Goal: Task Accomplishment & Management: Complete application form

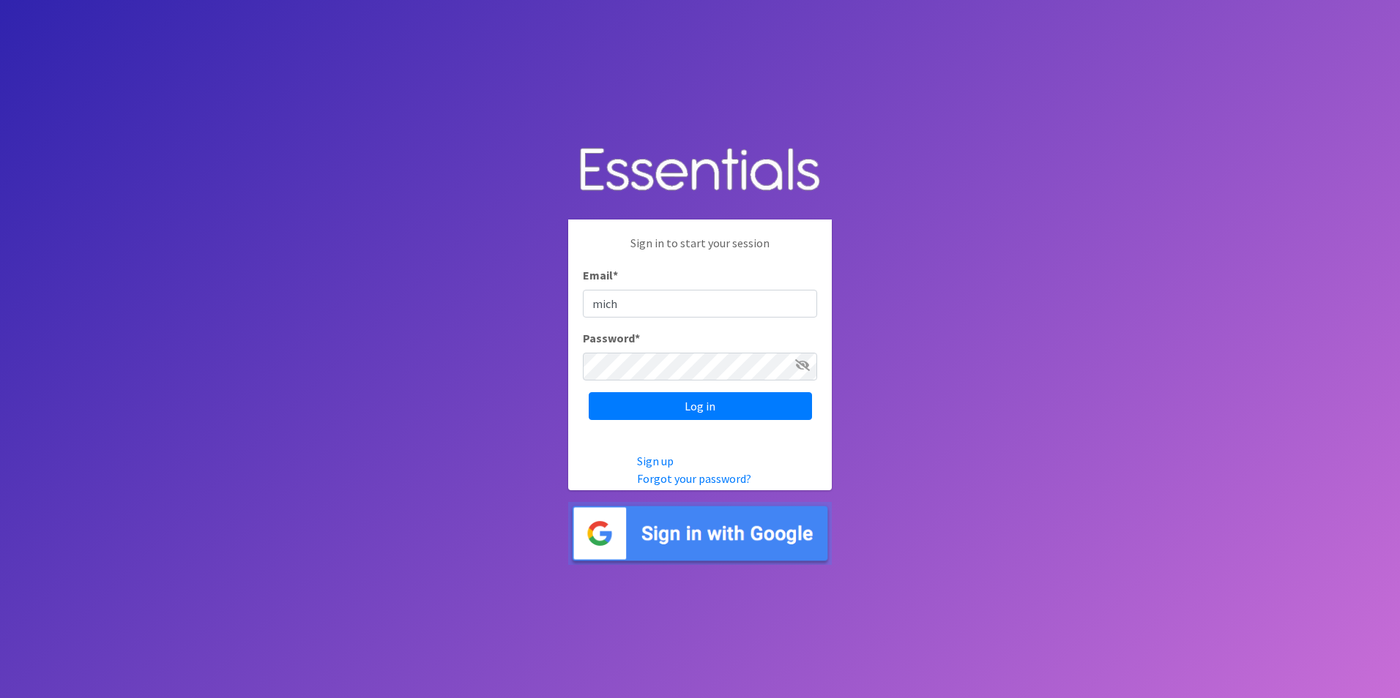
type input "michelle@momshelpingmomsfoundation.org"
click at [589, 392] on input "Log in" at bounding box center [700, 406] width 223 height 28
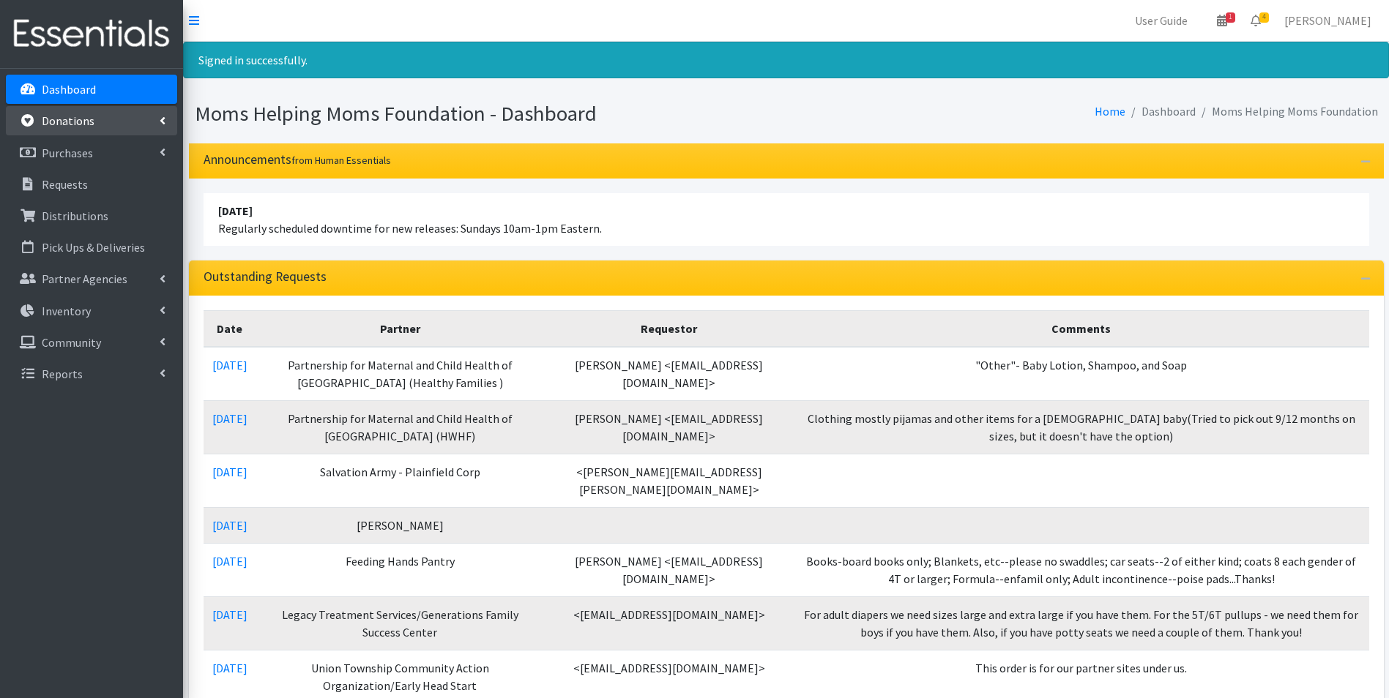
click at [85, 122] on p "Donations" at bounding box center [68, 120] width 53 height 15
click at [72, 118] on p "Donations" at bounding box center [68, 120] width 53 height 15
click at [157, 117] on link "Donations" at bounding box center [91, 120] width 171 height 29
click at [111, 402] on link "Community" at bounding box center [91, 405] width 171 height 29
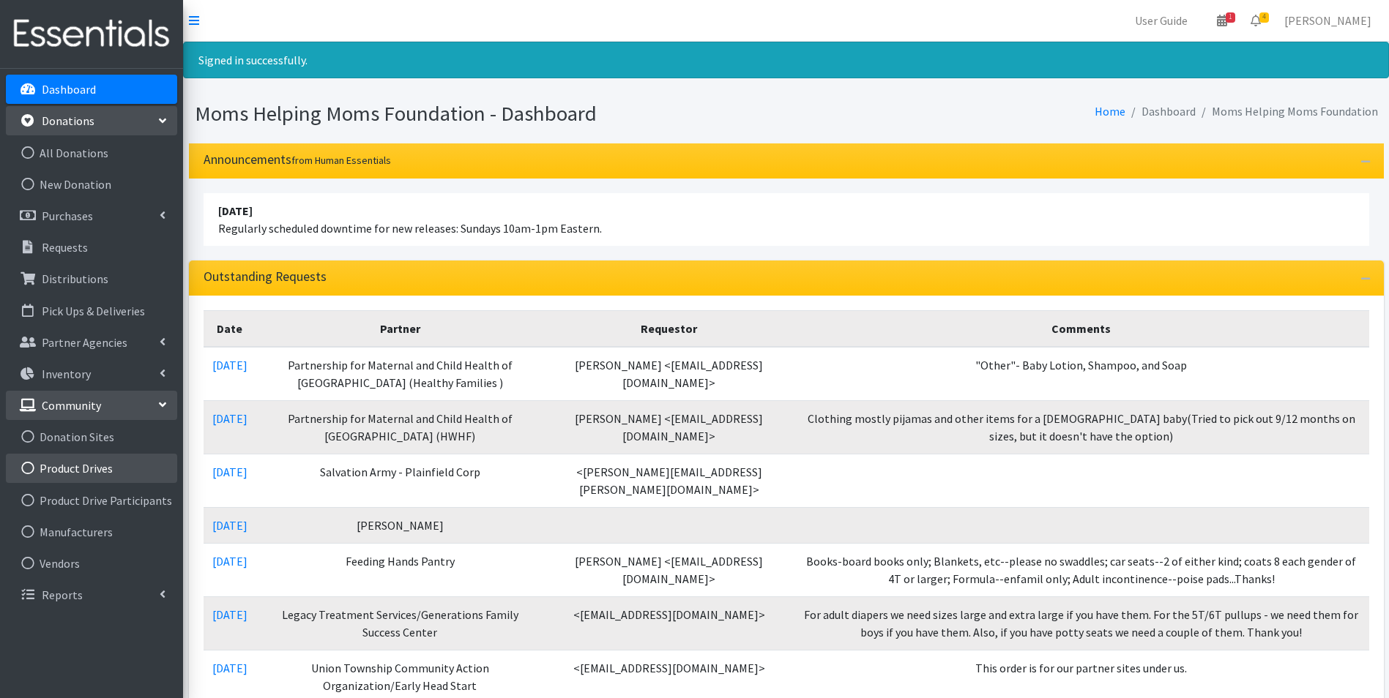
click at [94, 471] on link "Product Drives" at bounding box center [91, 468] width 171 height 29
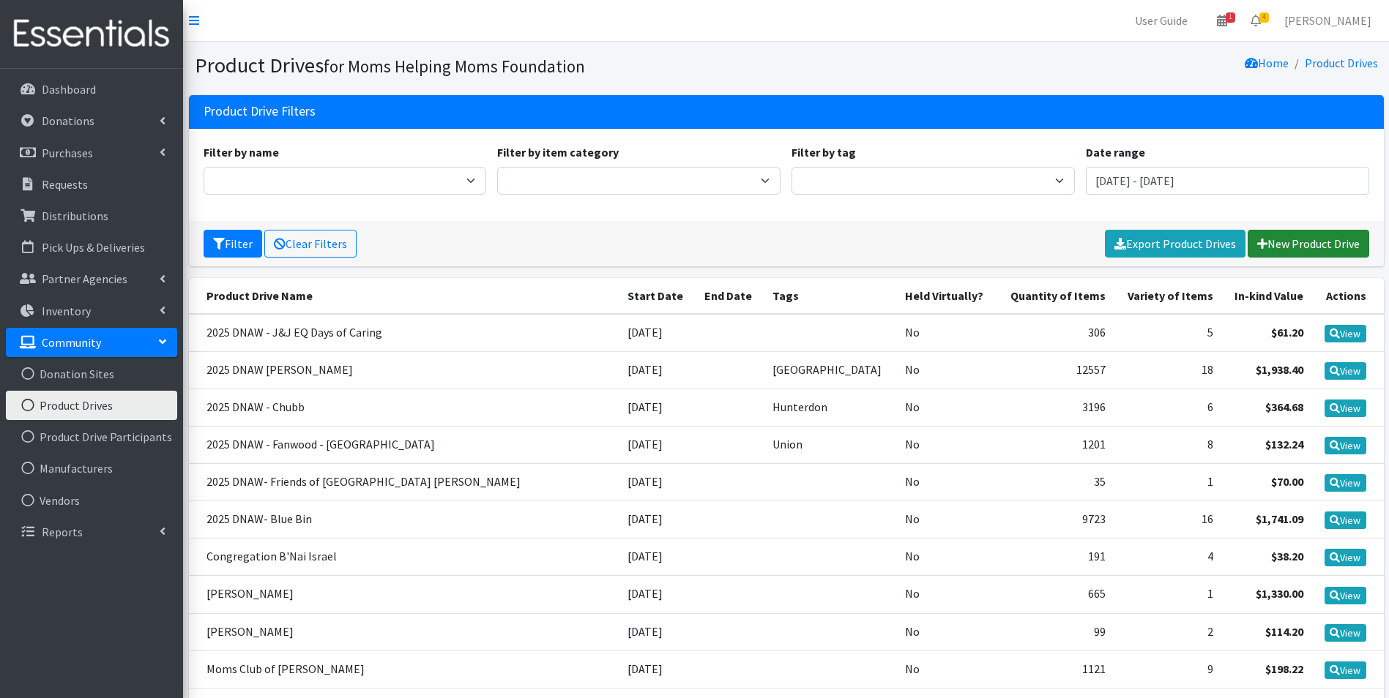
click at [1291, 239] on link "New Product Drive" at bounding box center [1308, 244] width 122 height 28
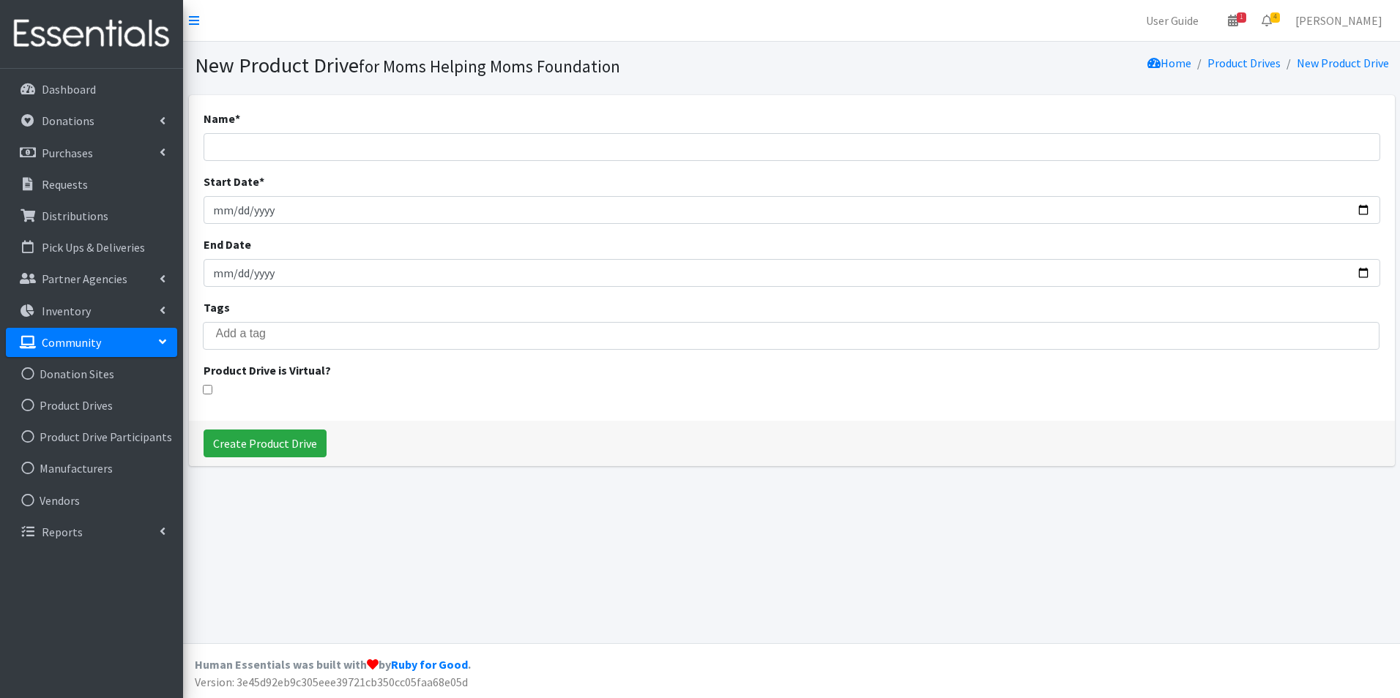
select select
click at [392, 154] on input "Name *" at bounding box center [791, 147] width 1176 height 28
type input "2025 DNAW - Healthcare Employees Federal Credit Union"
click at [242, 203] on input "Start Date *" at bounding box center [791, 210] width 1176 height 28
click at [221, 212] on input "Start Date *" at bounding box center [791, 210] width 1176 height 28
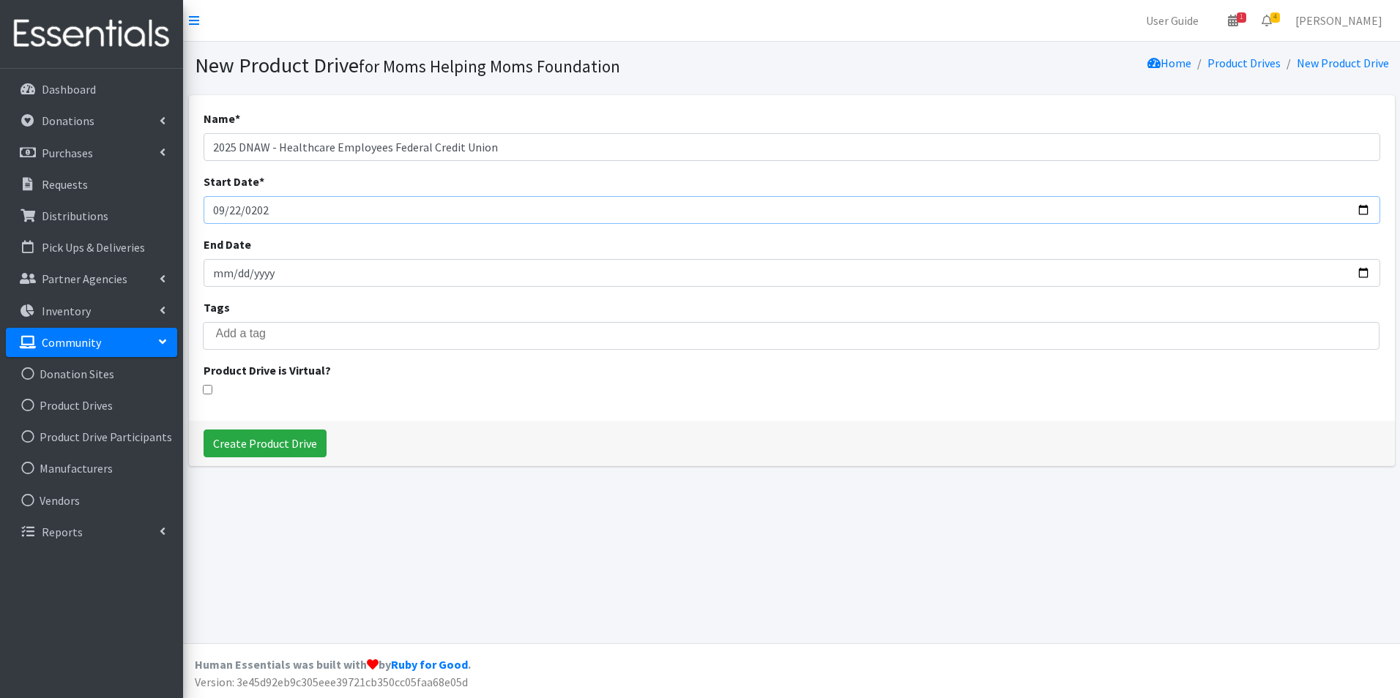
type input "[DATE]"
click at [236, 266] on input "End Date" at bounding box center [791, 273] width 1176 height 28
click at [233, 331] on input "search" at bounding box center [801, 333] width 1171 height 13
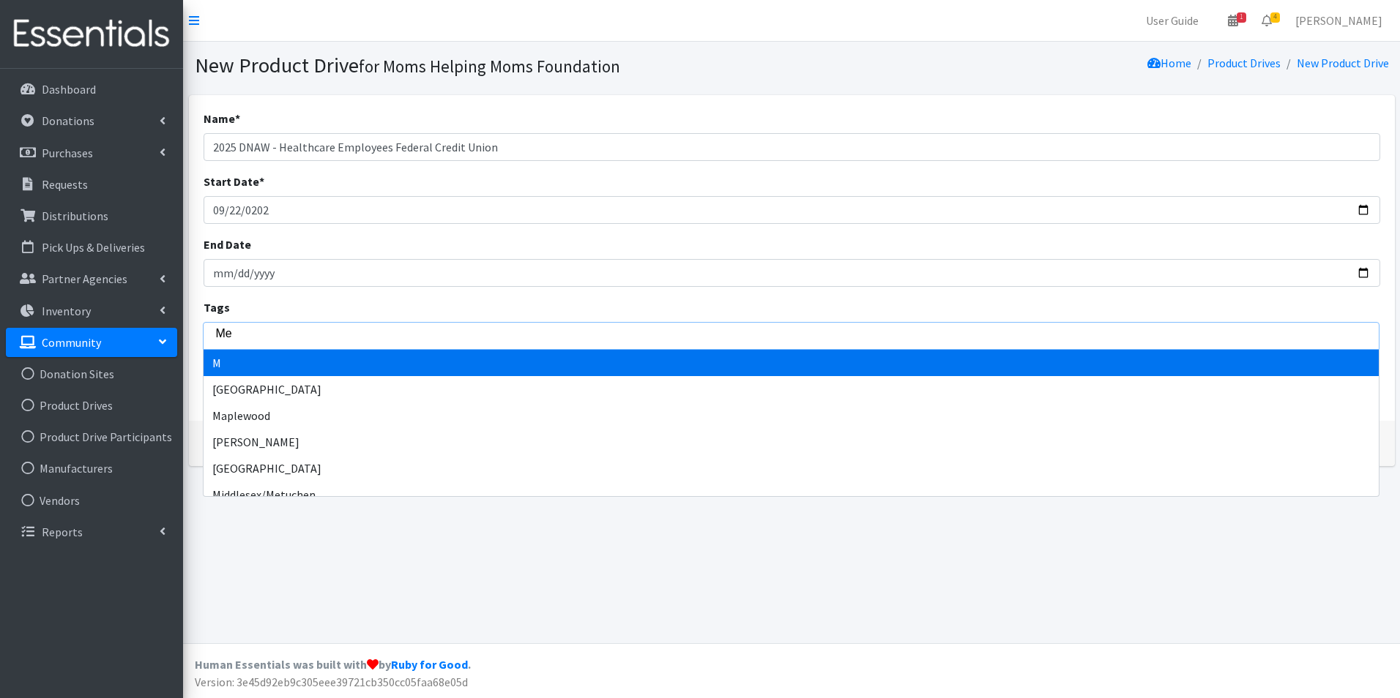
type input "Mer"
type input "Merc"
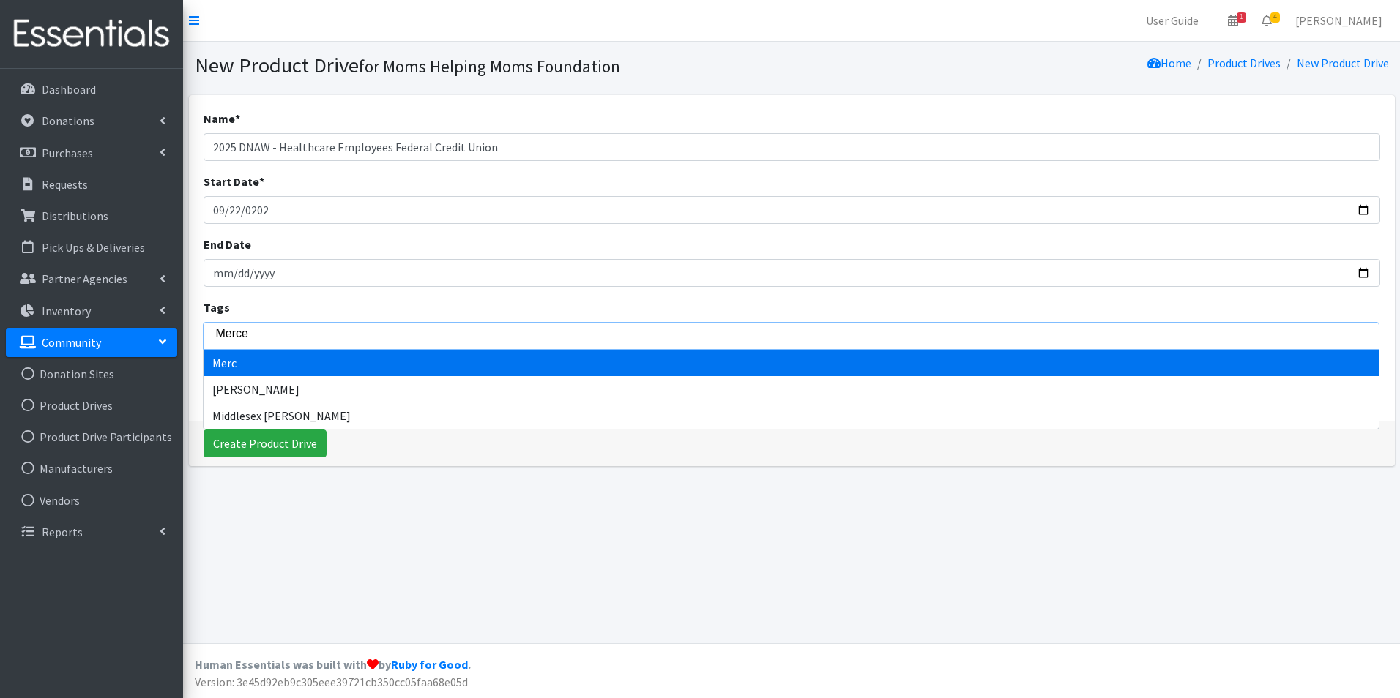
type input "Mercer"
select select "Mercer"
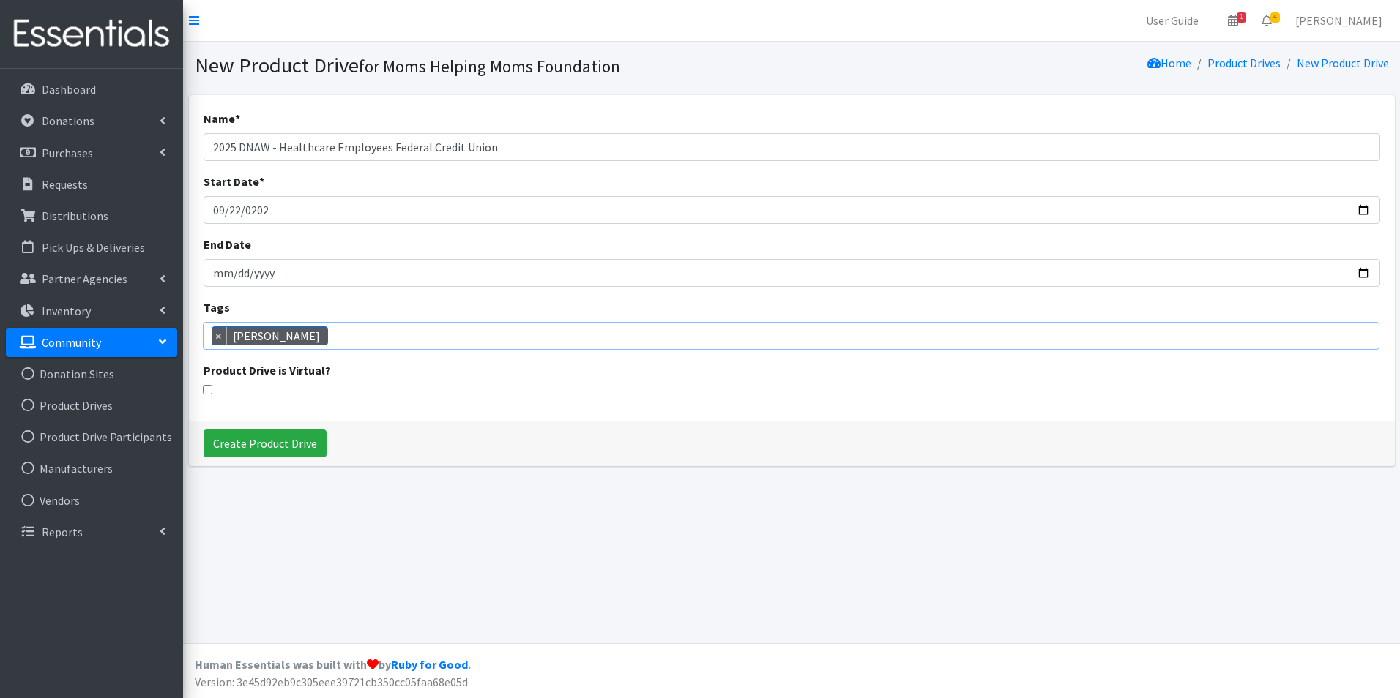
scroll to position [92, 0]
click at [248, 444] on input "Create Product Drive" at bounding box center [264, 444] width 123 height 28
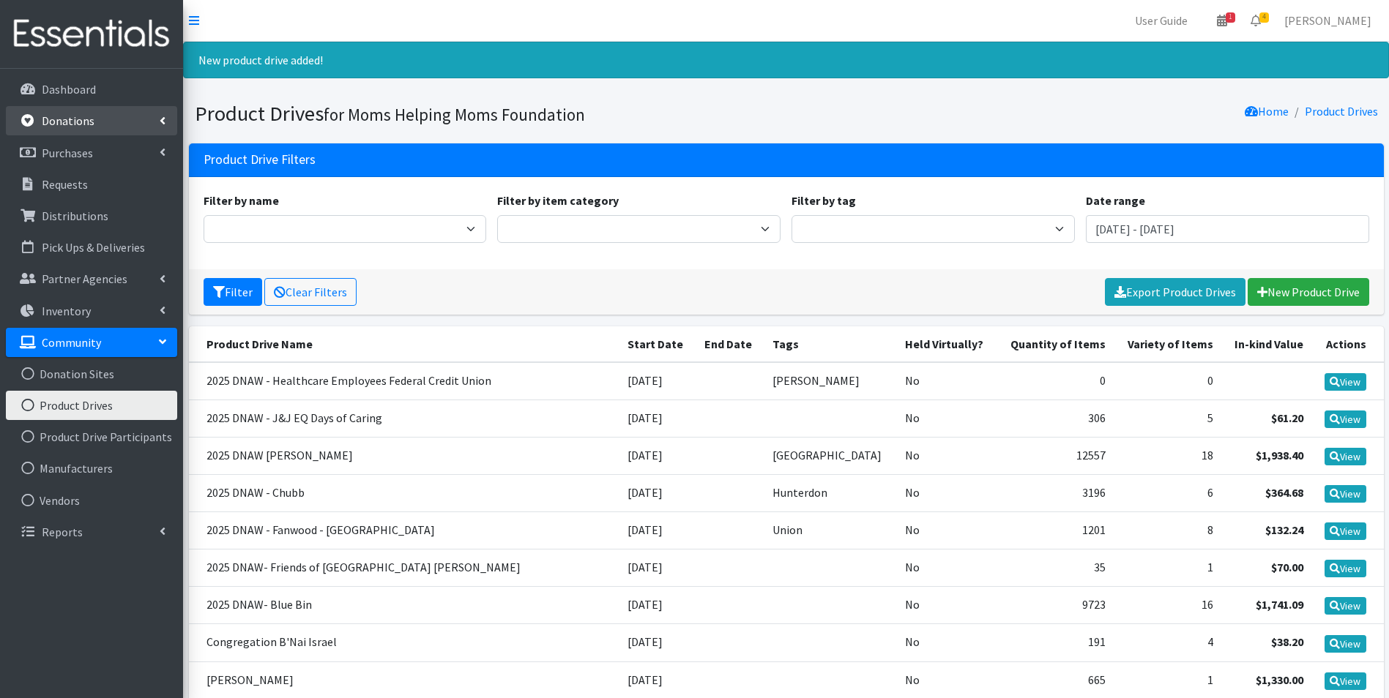
click at [127, 119] on link "Donations" at bounding box center [91, 120] width 171 height 29
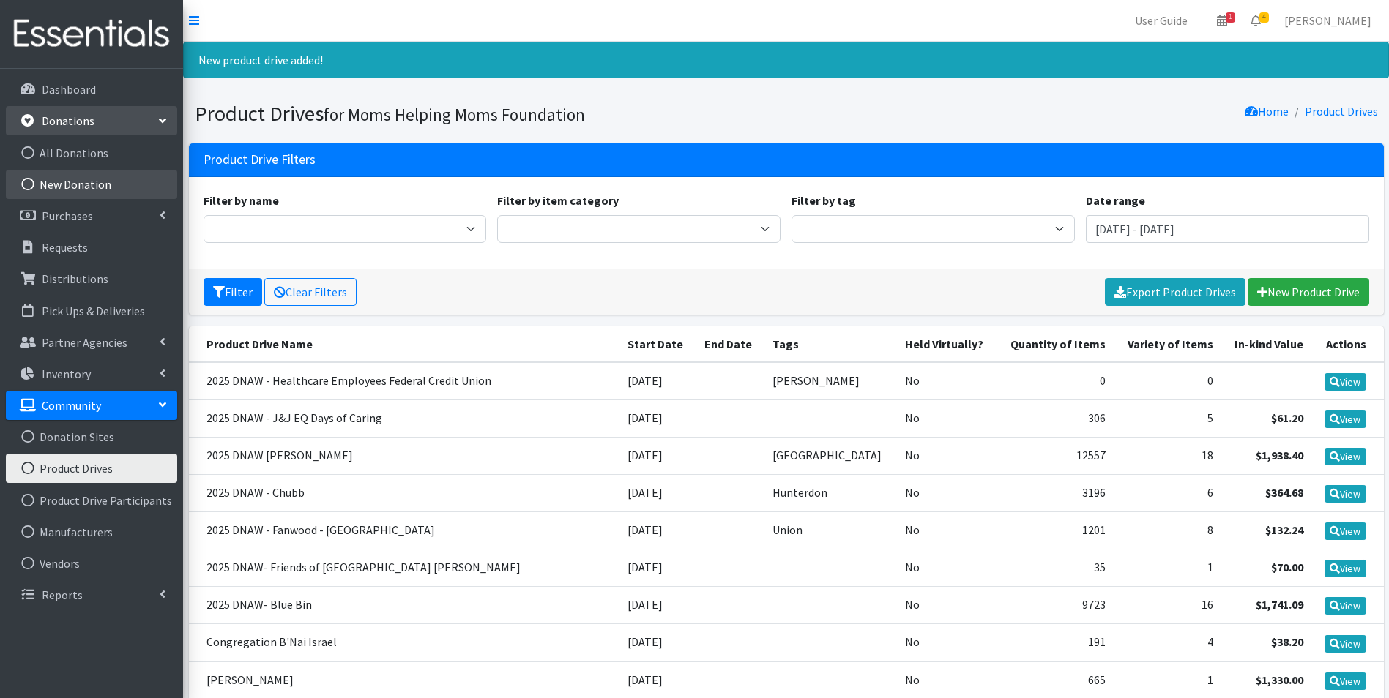
click at [93, 176] on link "New Donation" at bounding box center [91, 184] width 171 height 29
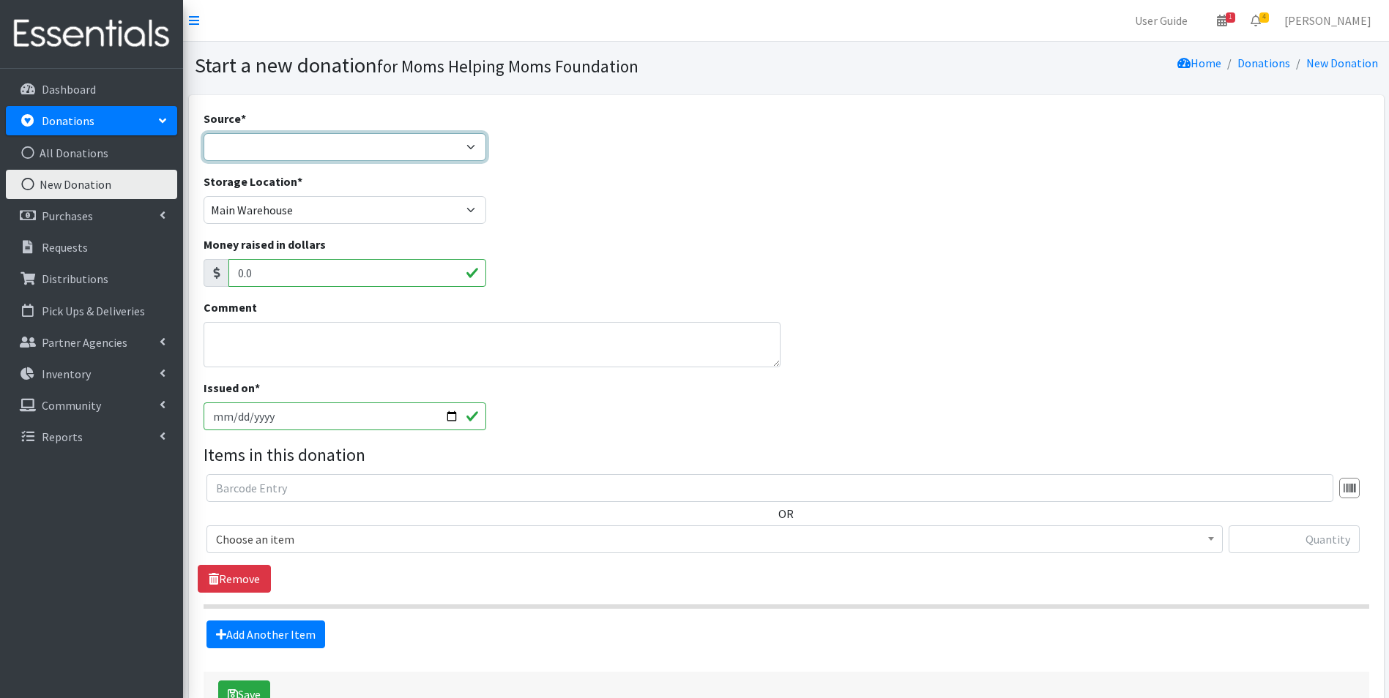
click at [463, 141] on select "Product Drive Manufacturer Donation Site Misc. Donation" at bounding box center [344, 147] width 283 height 28
select select "Product Drive"
click at [203, 133] on select "Product Drive Manufacturer Donation Site Misc. Donation" at bounding box center [344, 147] width 283 height 28
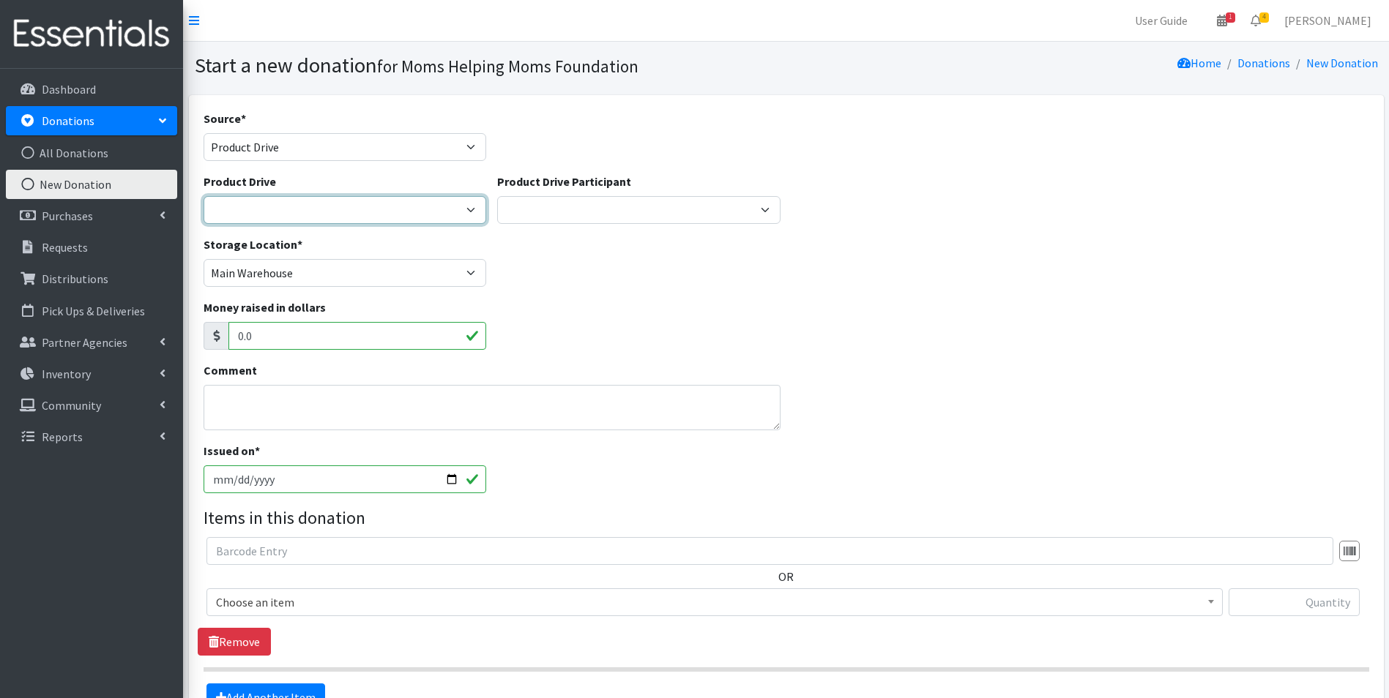
click at [467, 206] on select "2012 MOTHER'S DAY Zeta Phi Beta Sorority (virtual) 2021 HOLIDAY DRIVE AWR Week …" at bounding box center [344, 210] width 283 height 28
select select "3540"
click at [203, 196] on select "2012 MOTHER'S DAY Zeta Phi Beta Sorority (virtual) 2021 HOLIDAY DRIVE AWR Week …" at bounding box center [344, 210] width 283 height 28
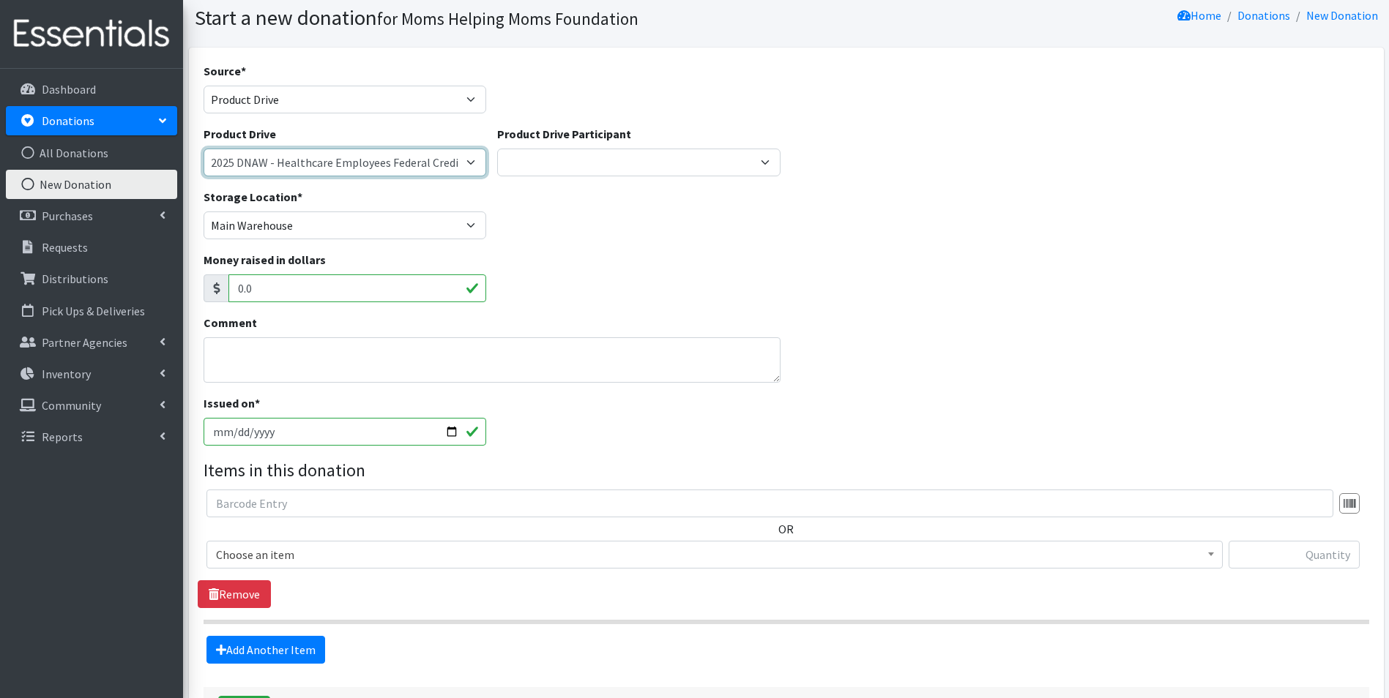
scroll to position [73, 0]
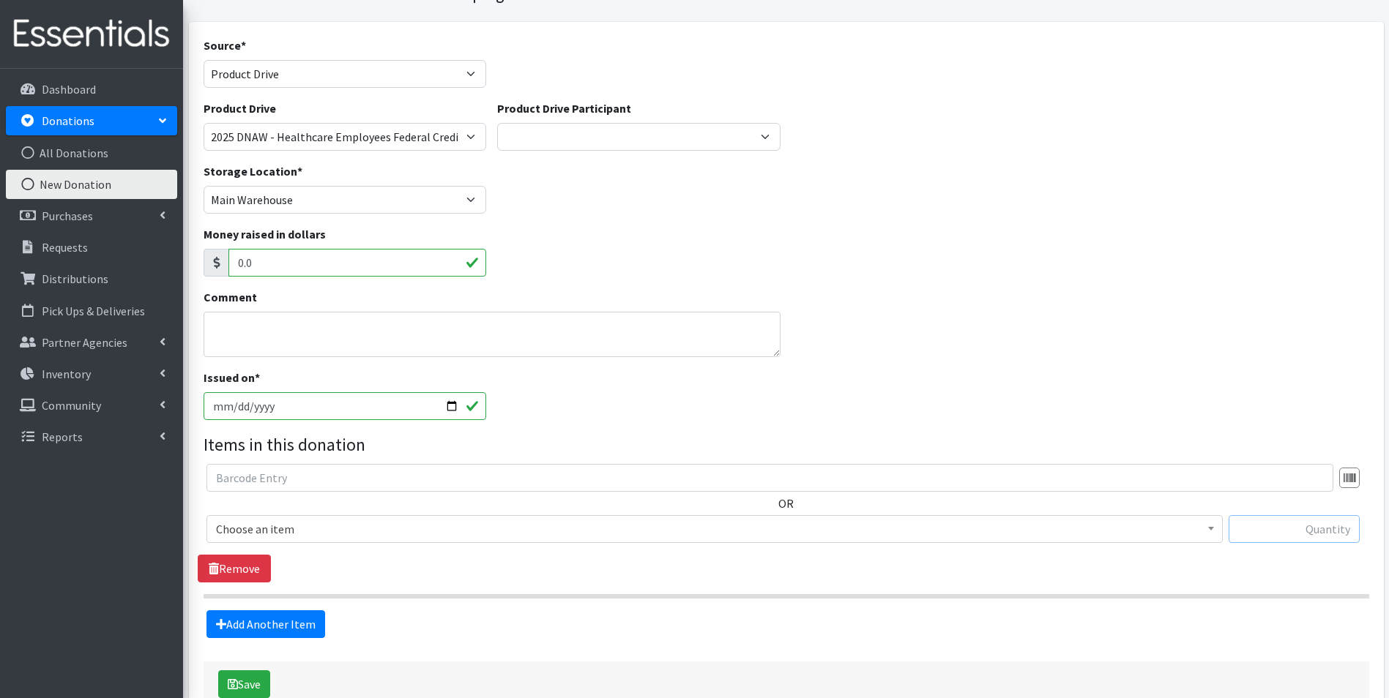
click at [1280, 530] on input "text" at bounding box center [1293, 529] width 131 height 28
type input "56"
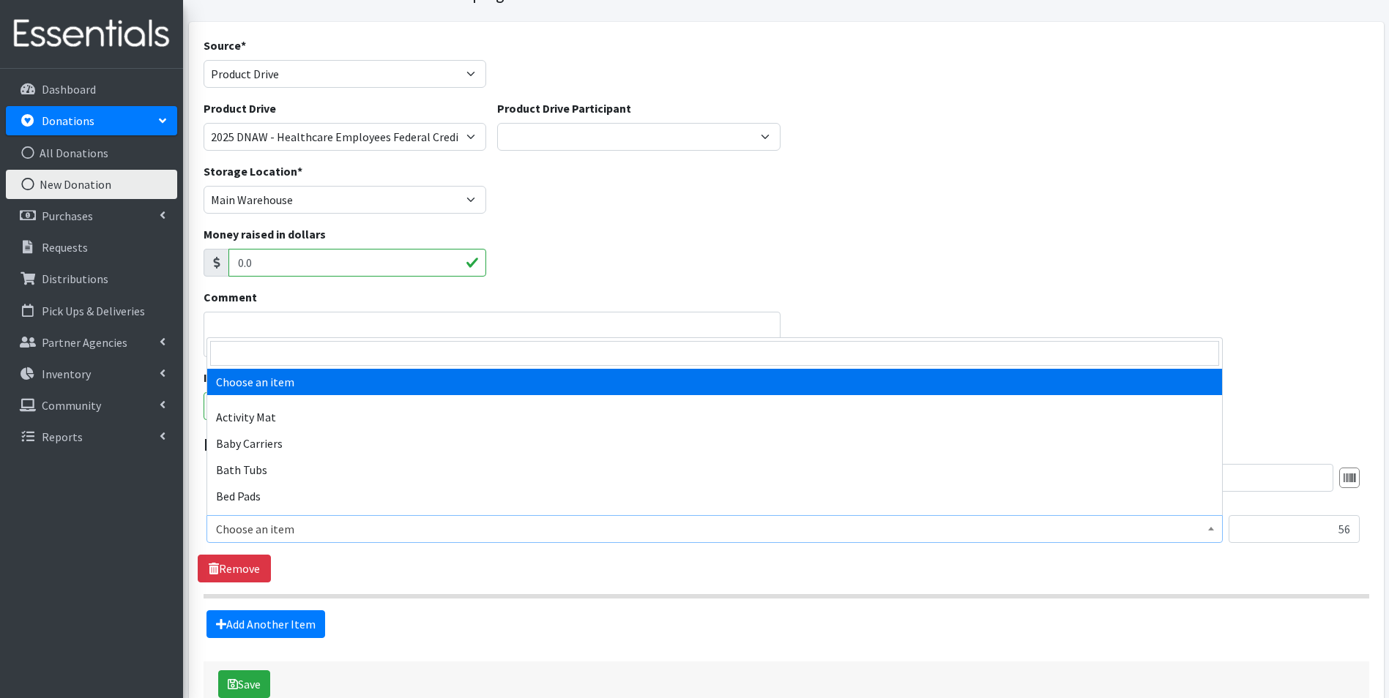
click at [1205, 532] on span at bounding box center [1210, 527] width 15 height 23
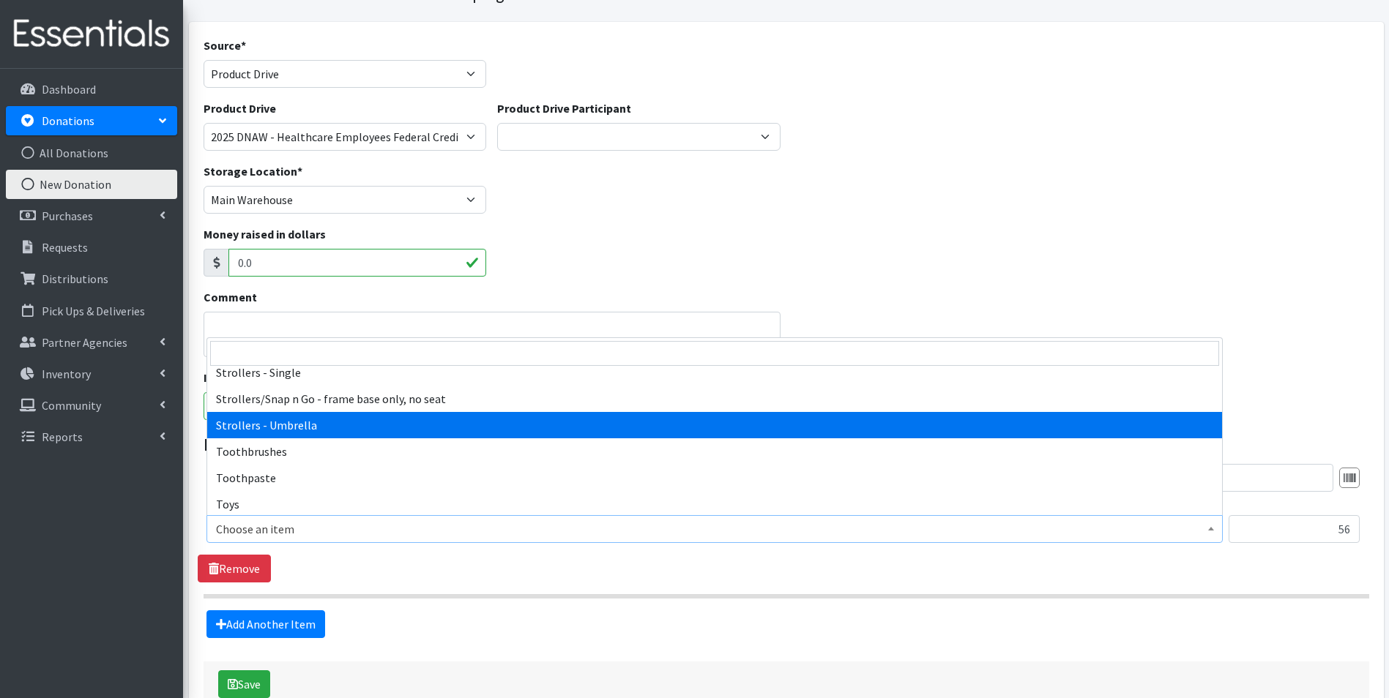
scroll to position [3367, 0]
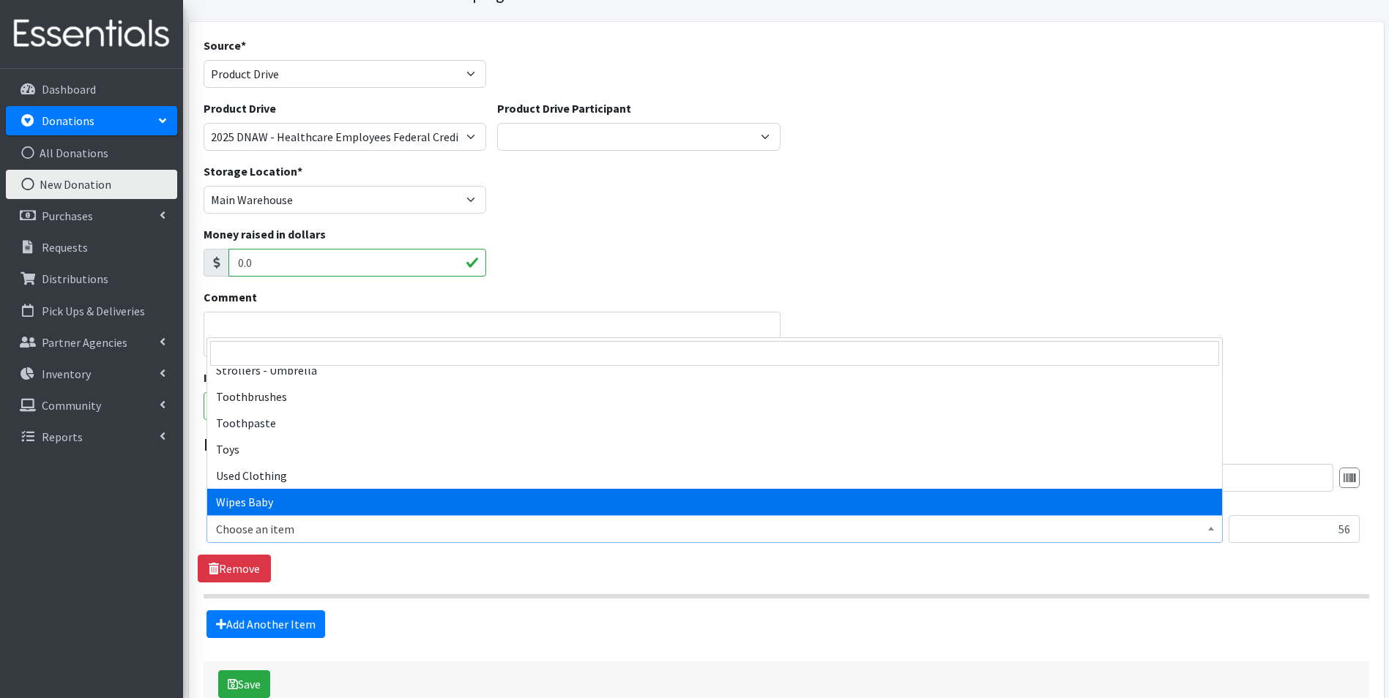
select select "1929"
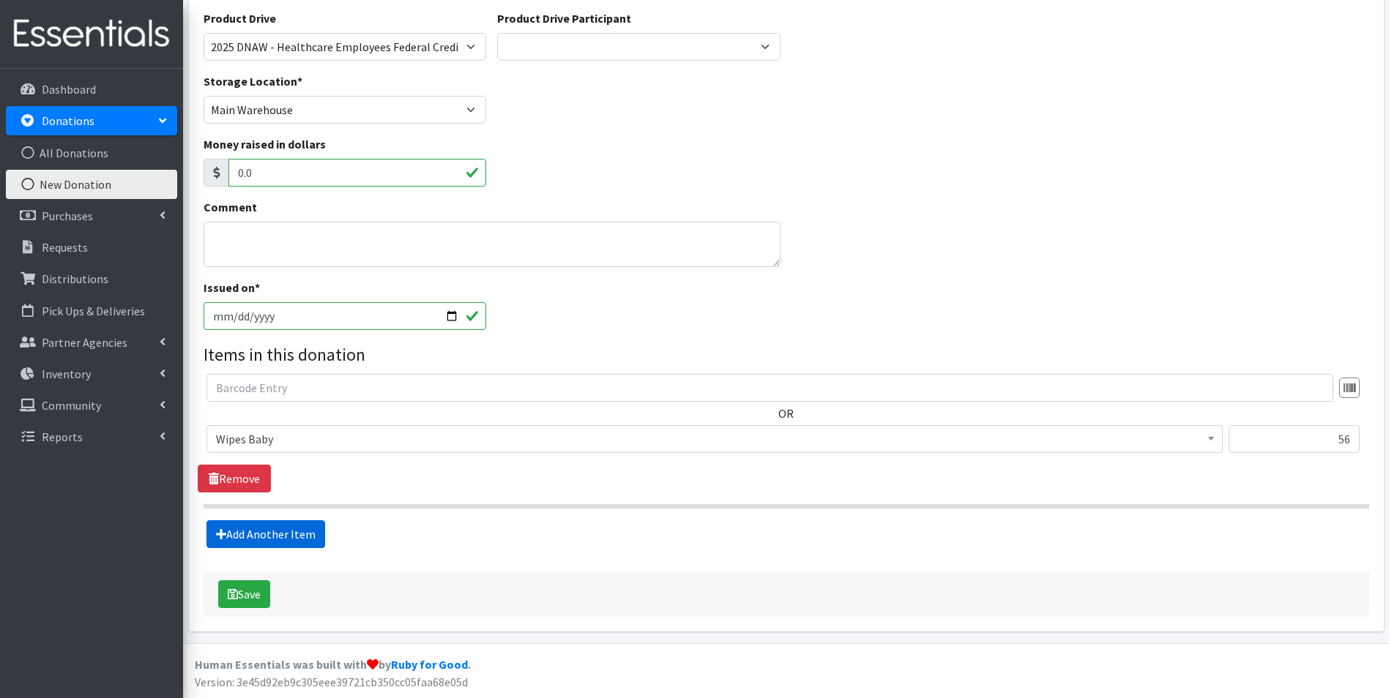
click at [283, 534] on link "Add Another Item" at bounding box center [265, 534] width 119 height 28
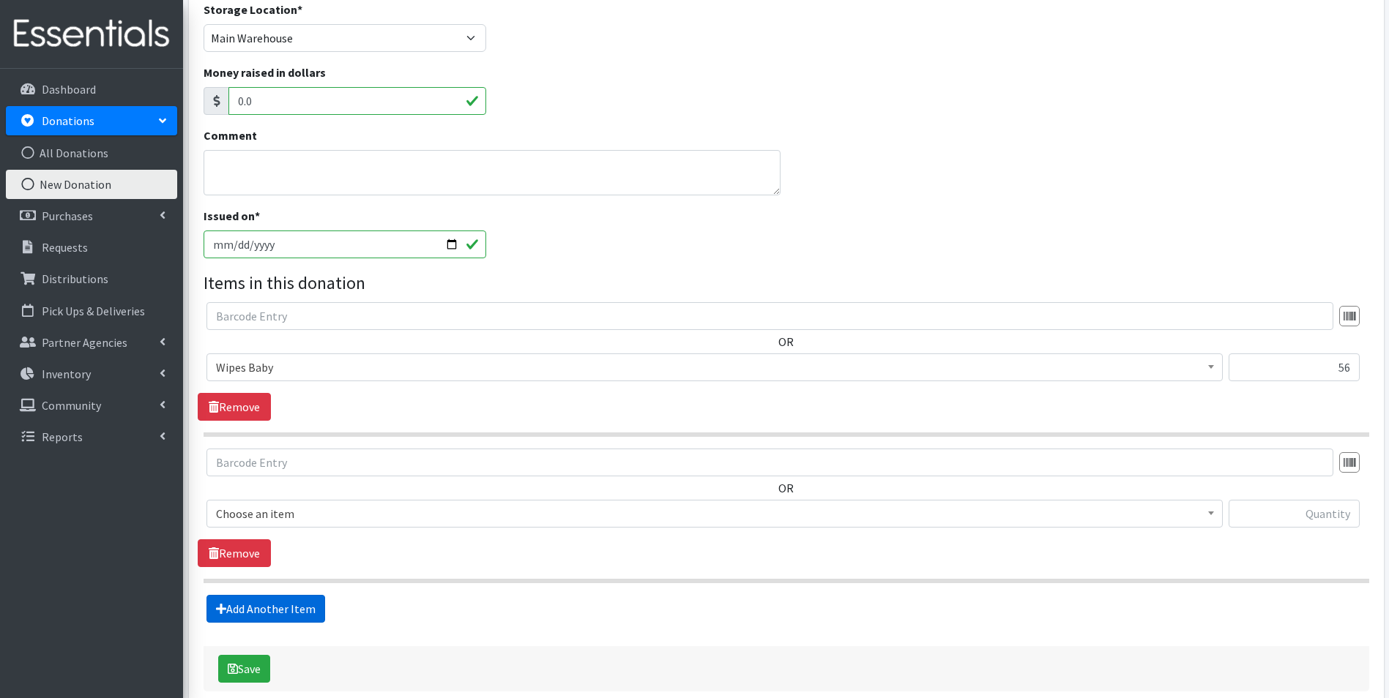
scroll to position [310, 0]
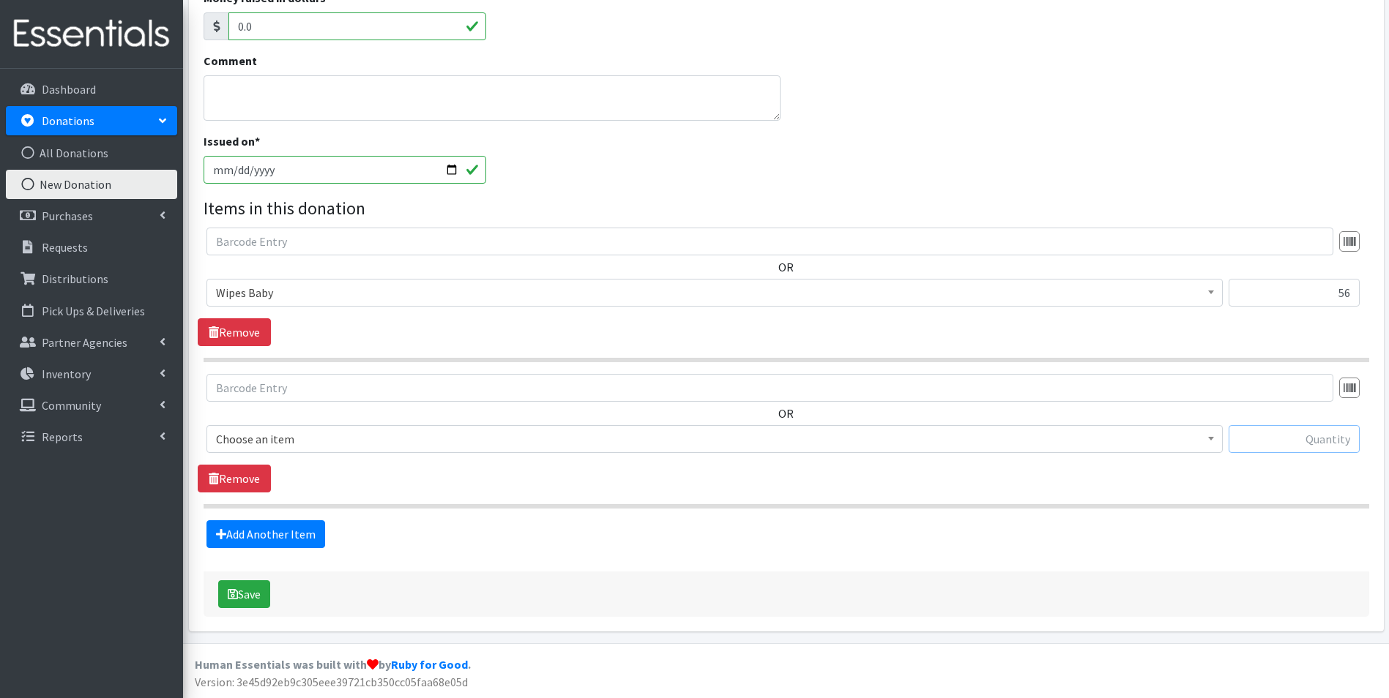
click at [1262, 441] on input "text" at bounding box center [1293, 439] width 131 height 28
type input "48"
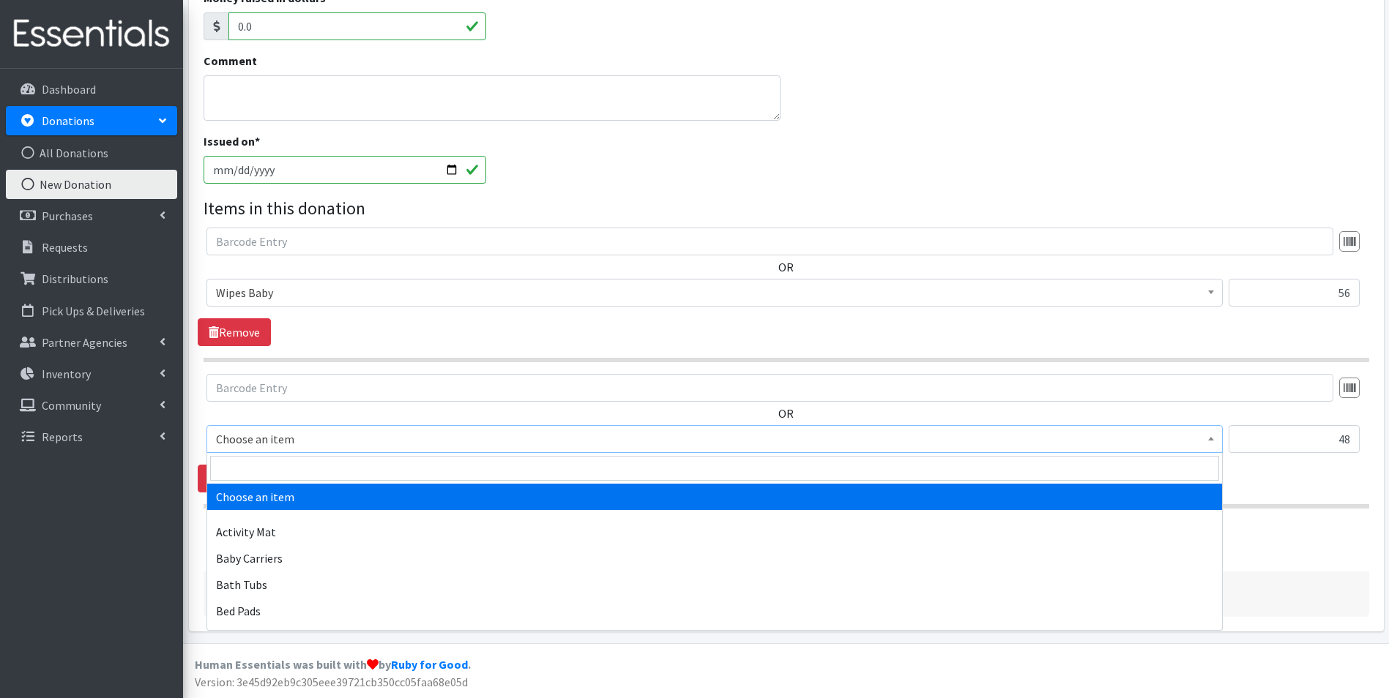
click at [1210, 438] on b at bounding box center [1211, 439] width 6 height 4
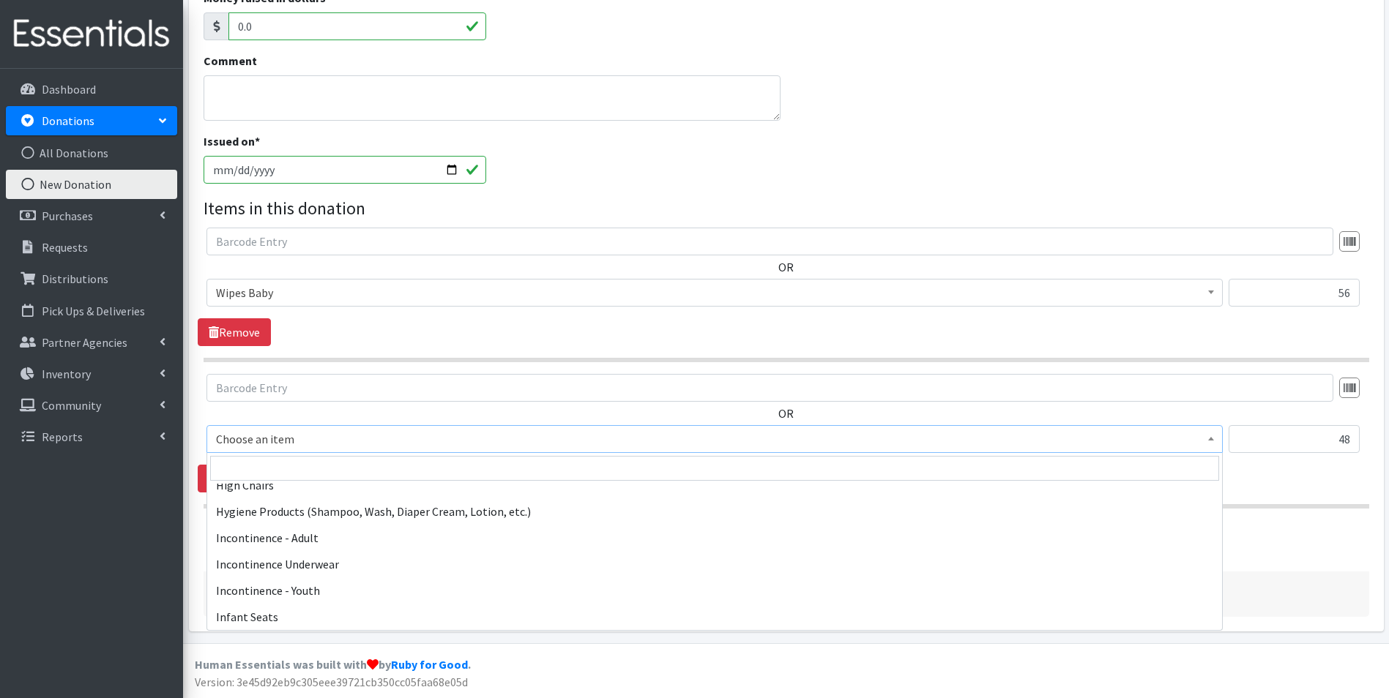
scroll to position [1830, 0]
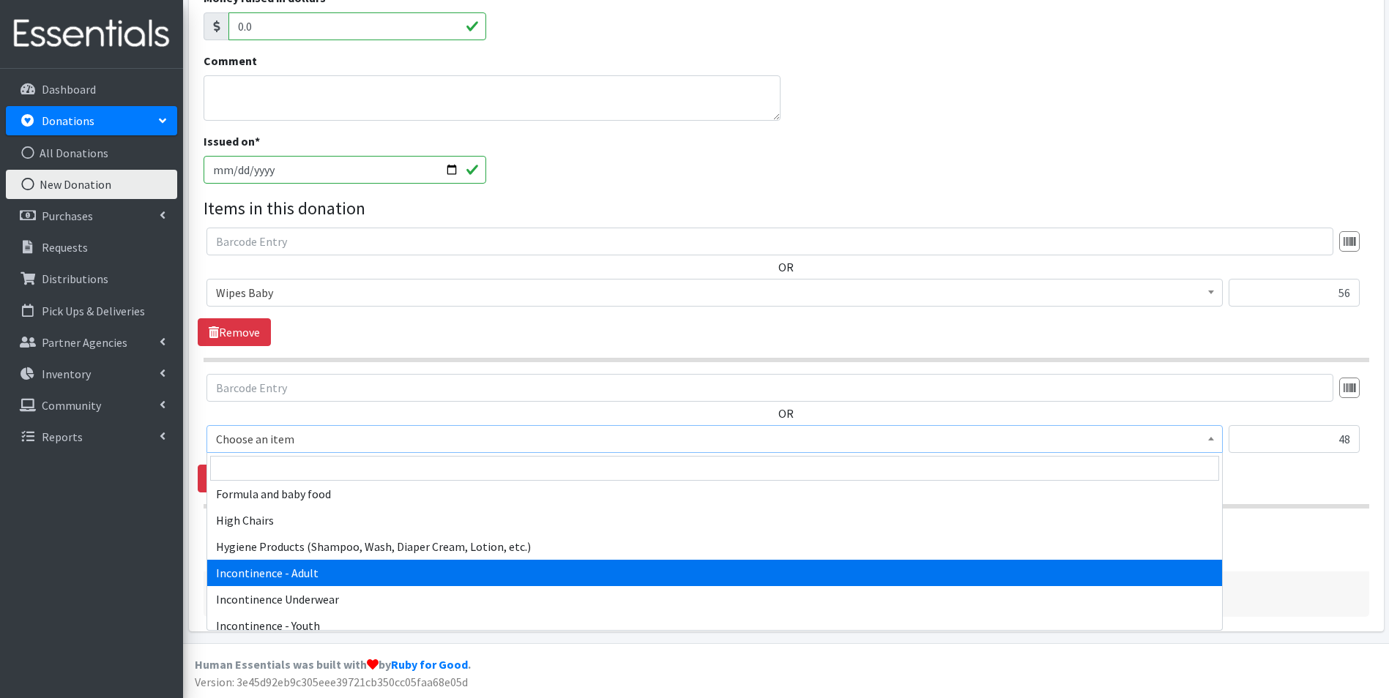
select select "302"
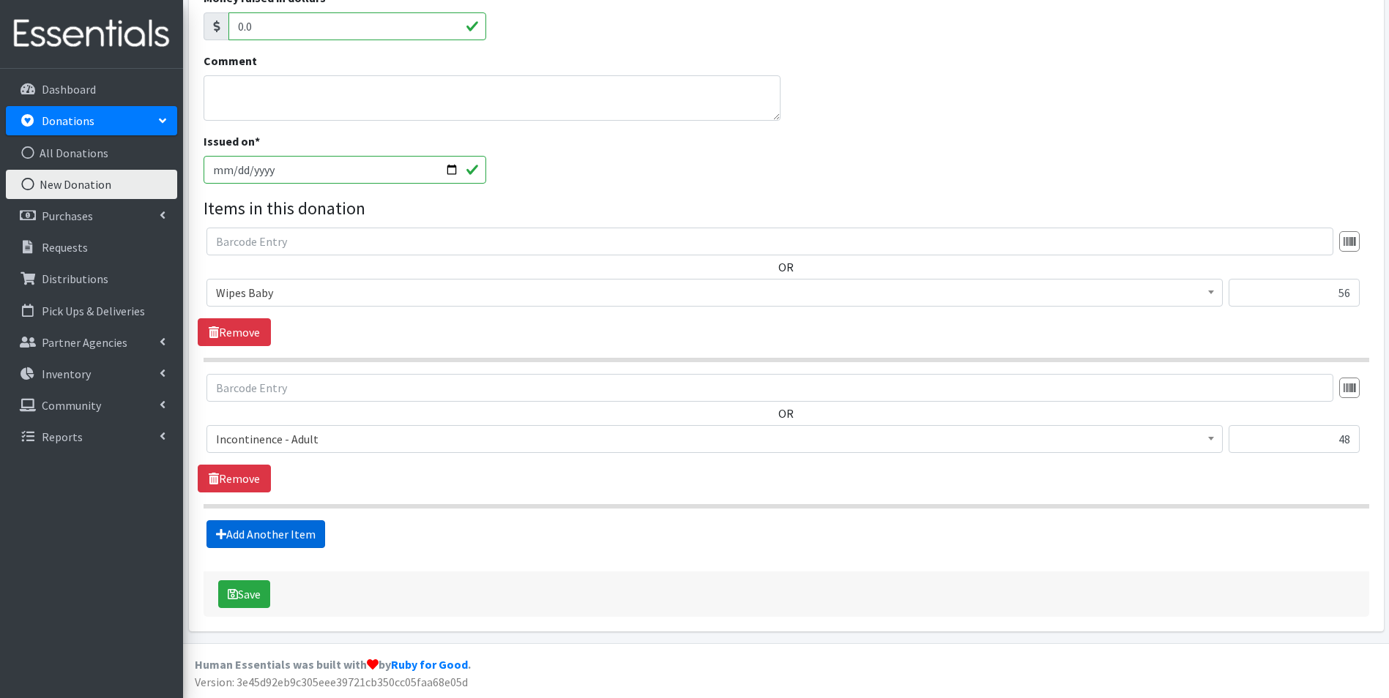
click at [285, 536] on link "Add Another Item" at bounding box center [265, 534] width 119 height 28
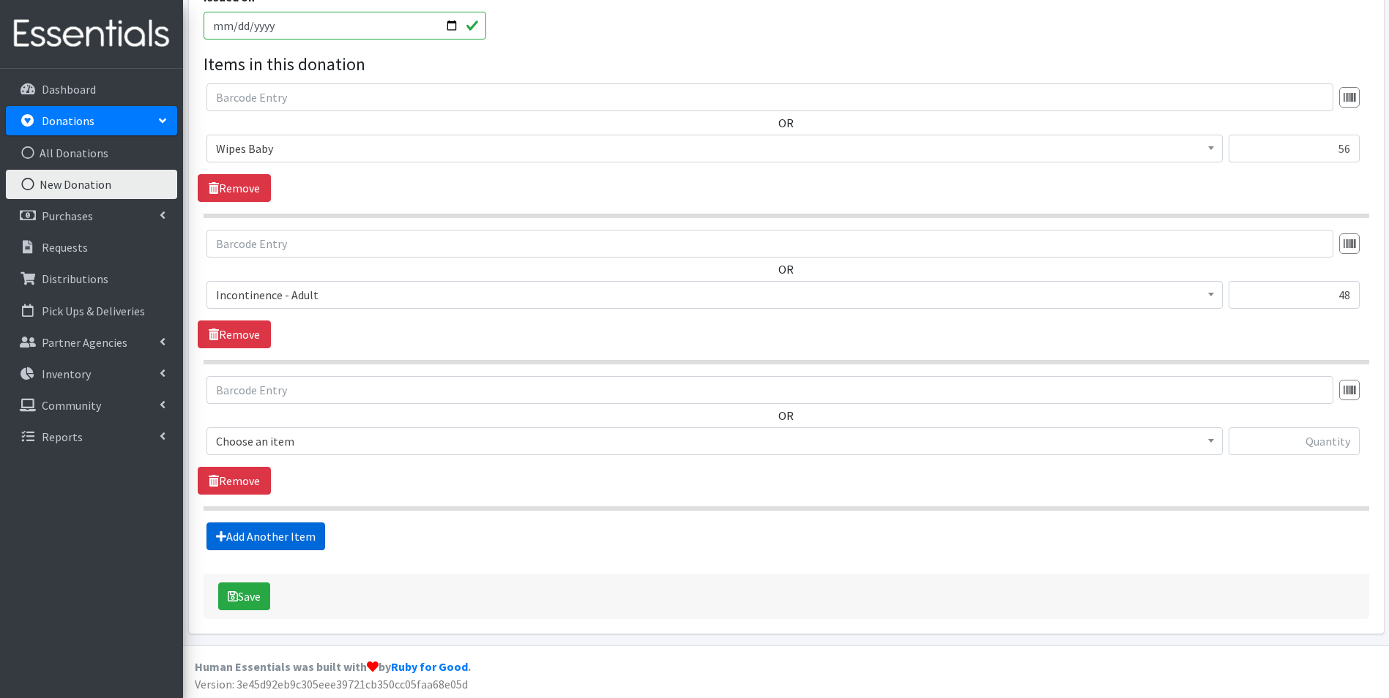
scroll to position [456, 0]
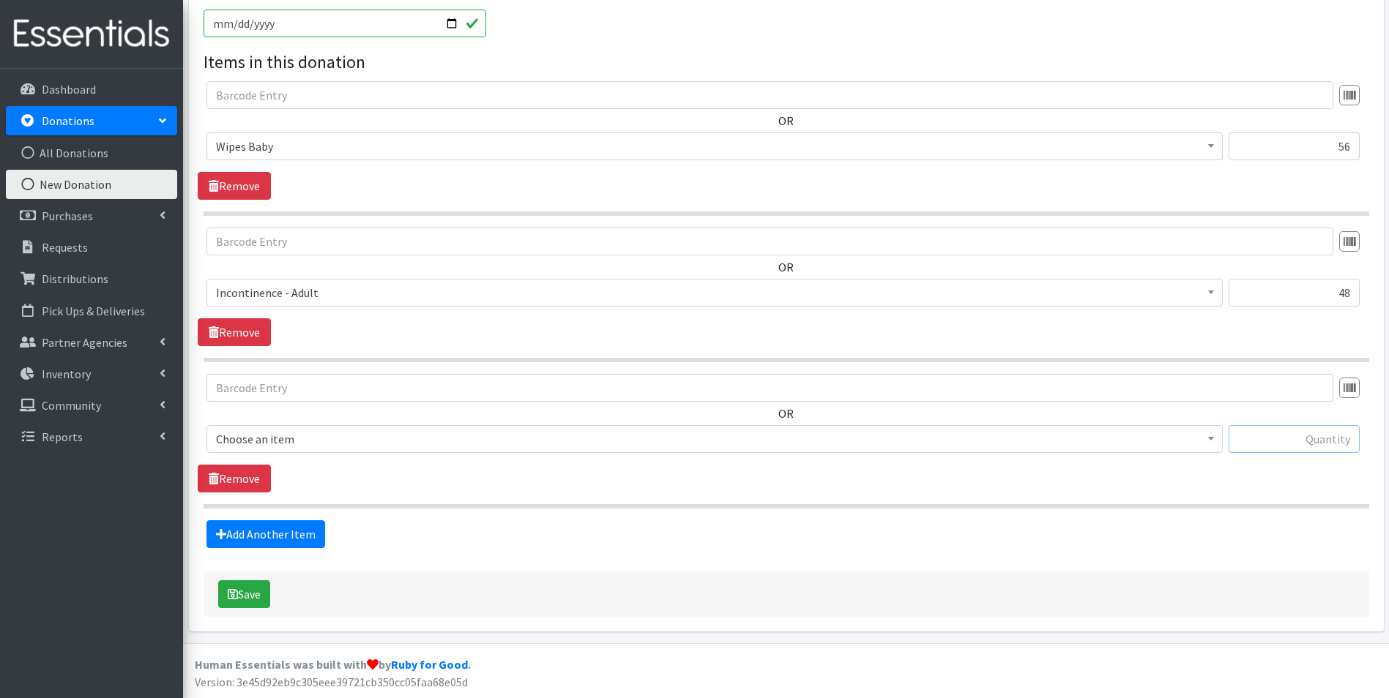
click at [1263, 437] on input "text" at bounding box center [1293, 439] width 131 height 28
type input "4"
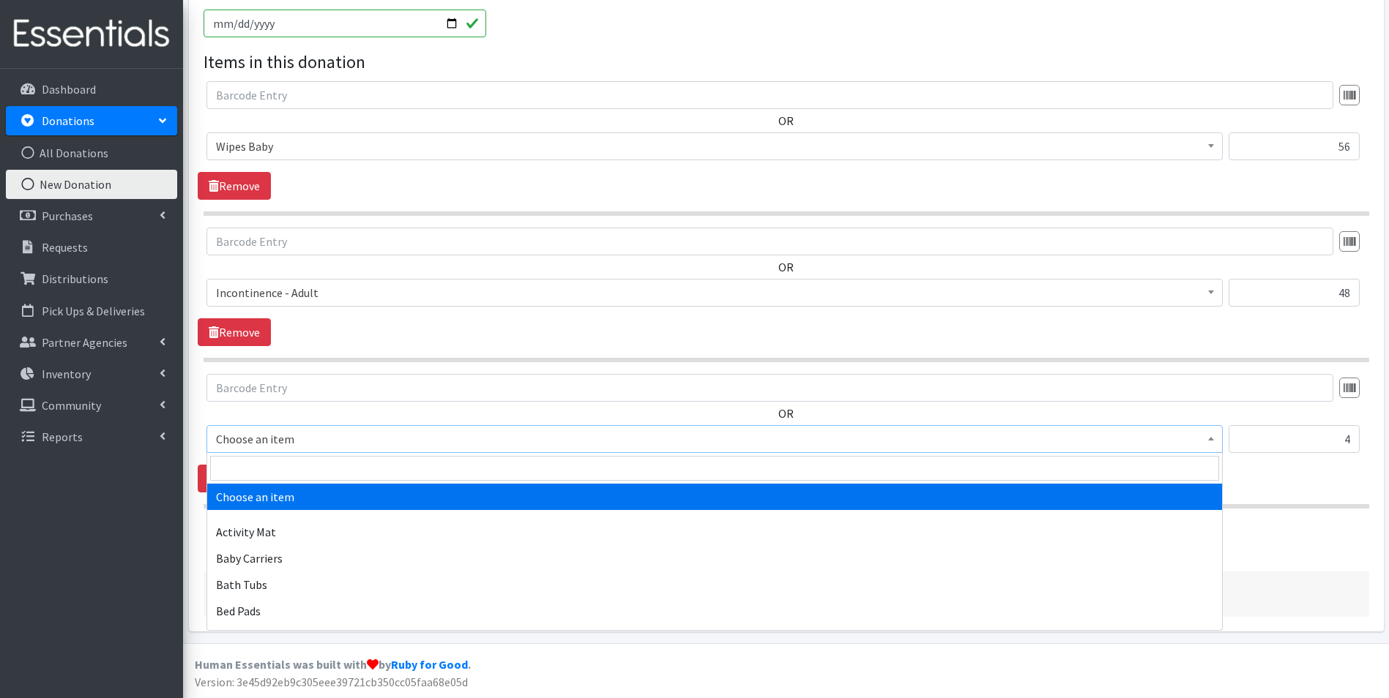
click at [1213, 441] on b at bounding box center [1211, 439] width 6 height 4
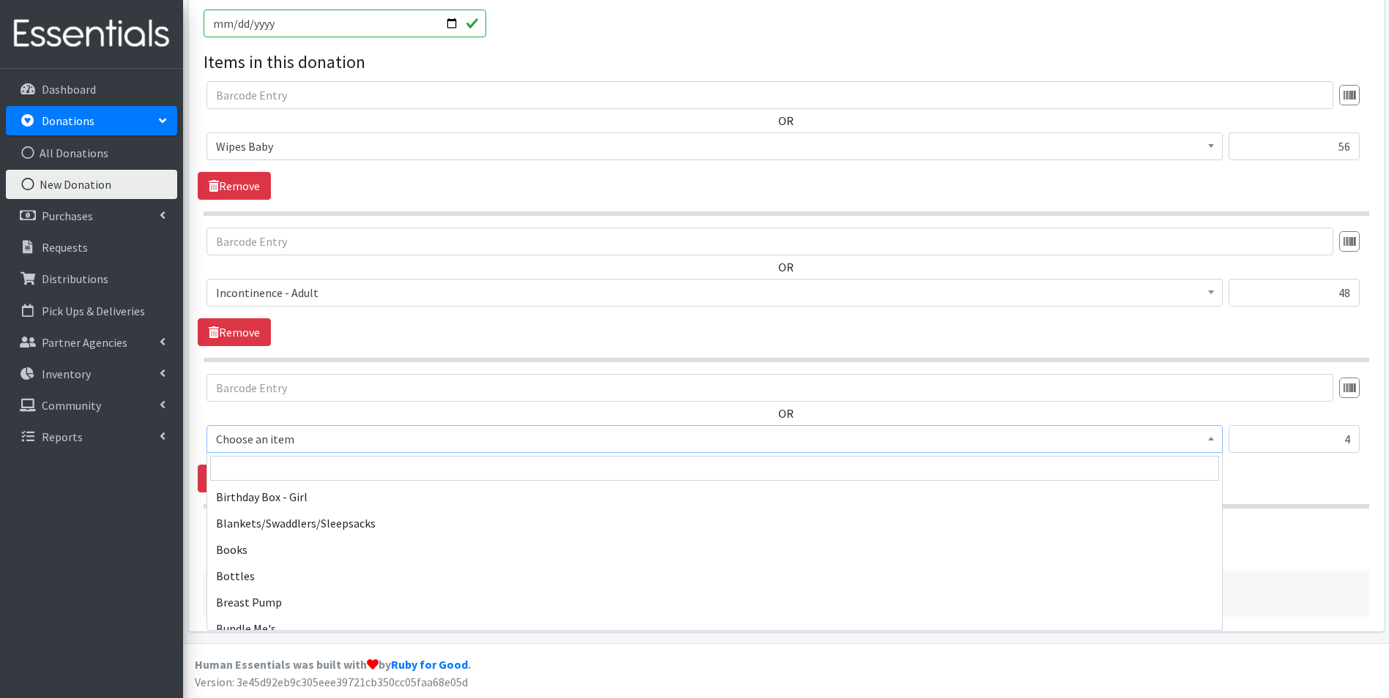
scroll to position [220, 0]
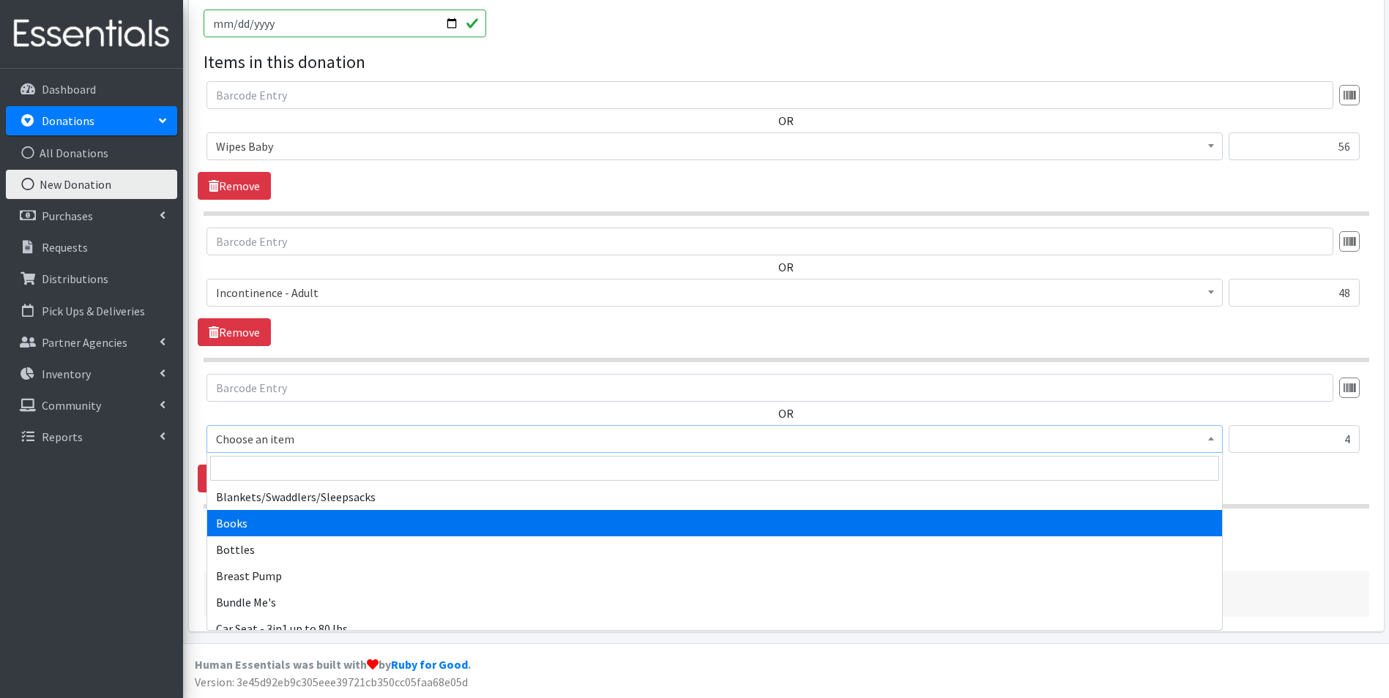
select select "1947"
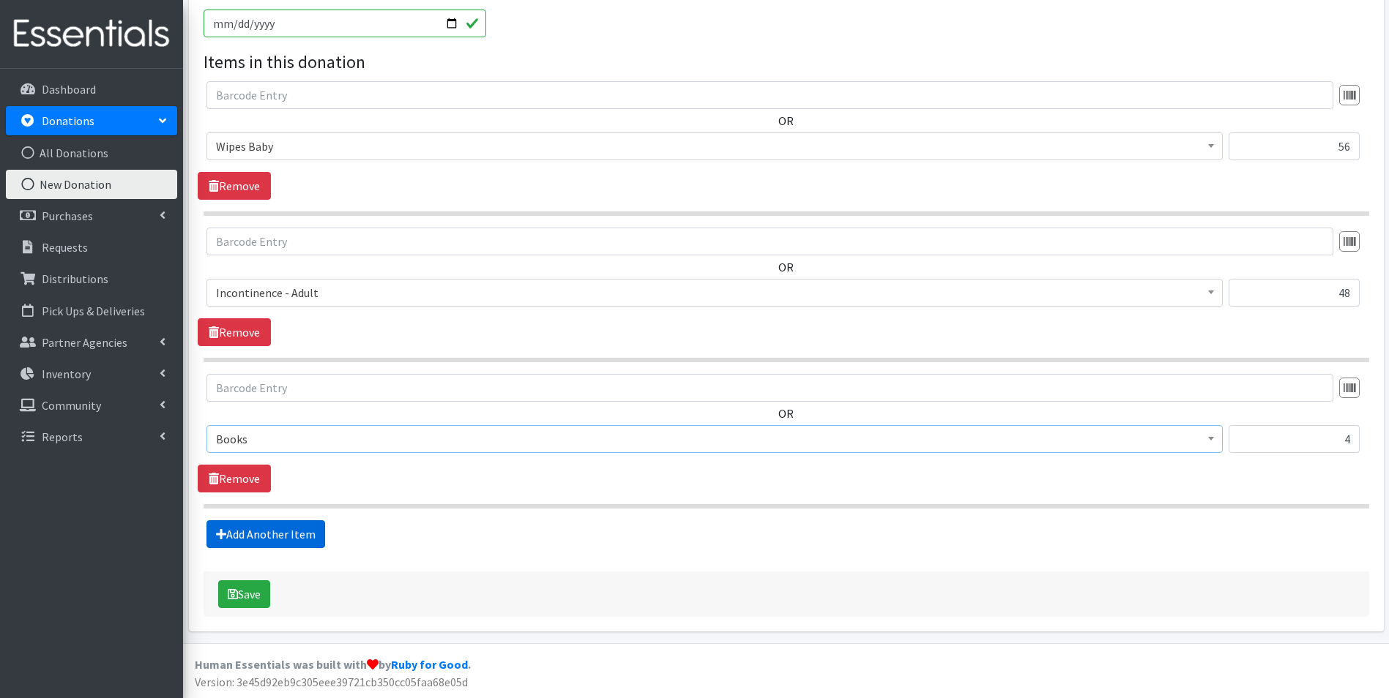
click at [264, 532] on link "Add Another Item" at bounding box center [265, 534] width 119 height 28
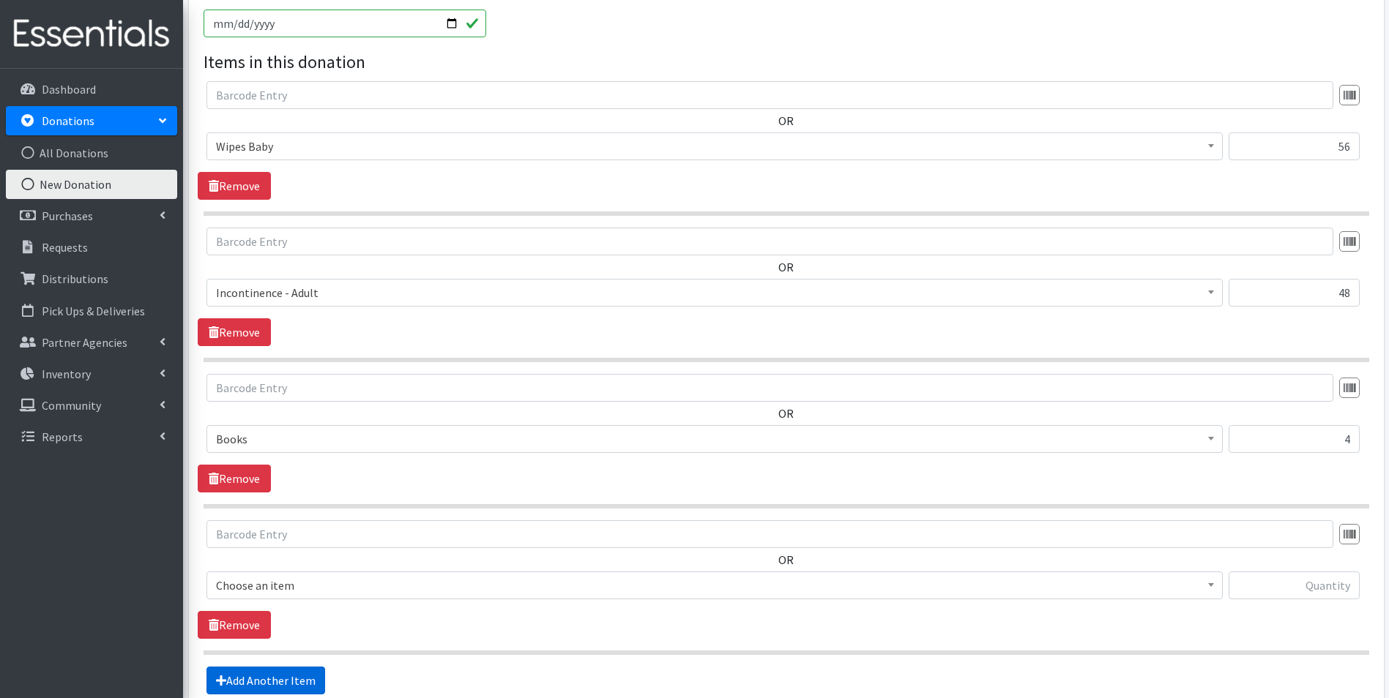
scroll to position [602, 0]
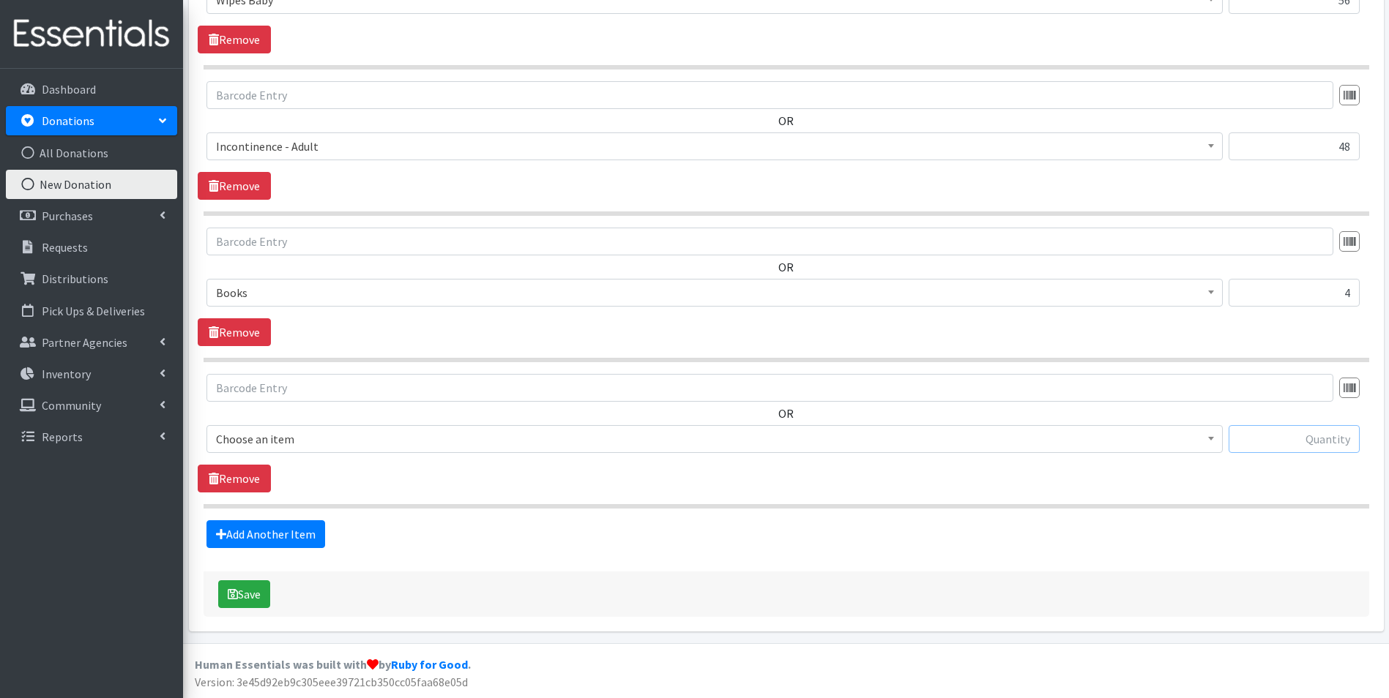
click at [1282, 437] on input "text" at bounding box center [1293, 439] width 131 height 28
type input "4"
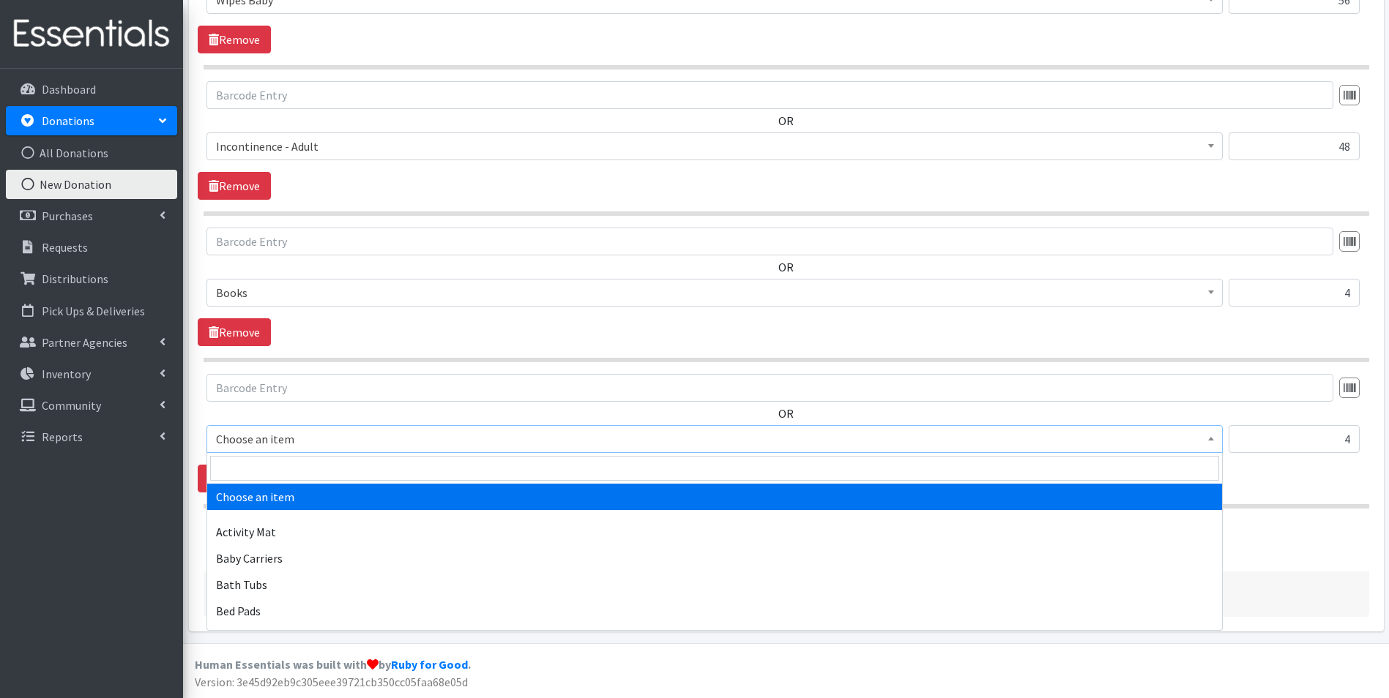
click at [1212, 440] on b at bounding box center [1211, 439] width 6 height 4
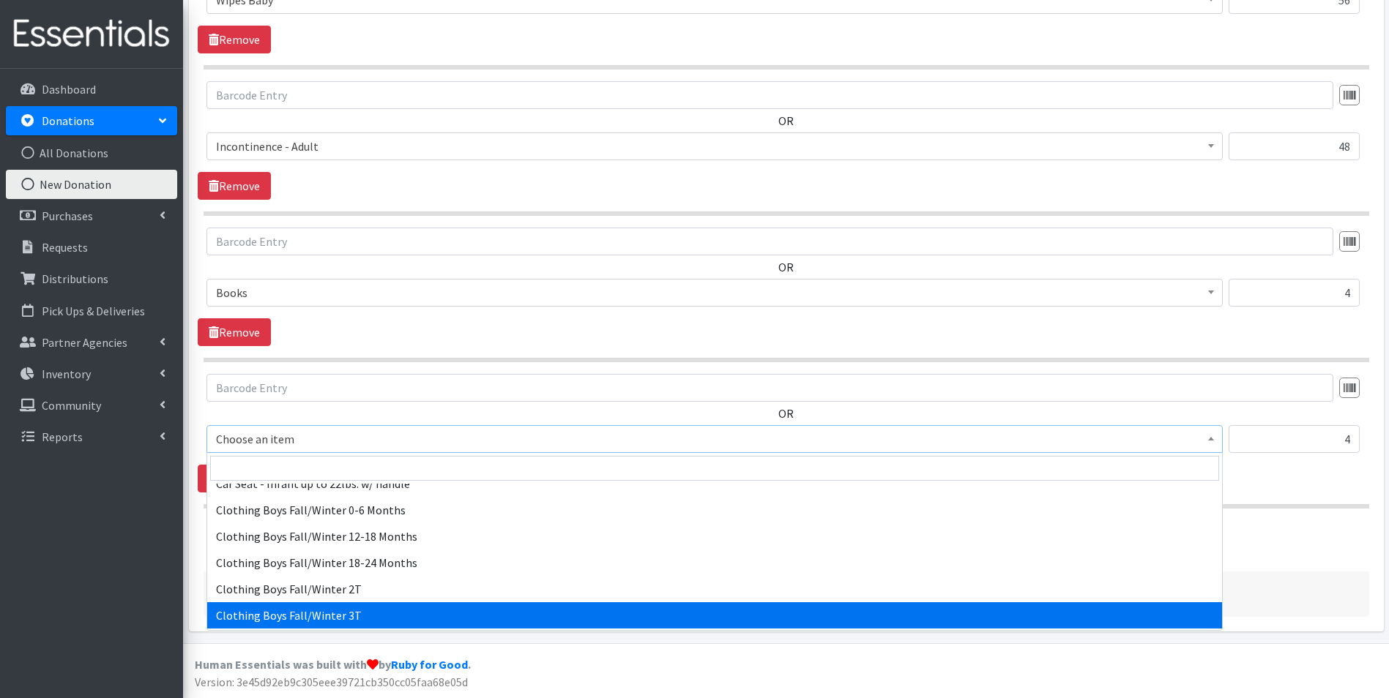
scroll to position [366, 0]
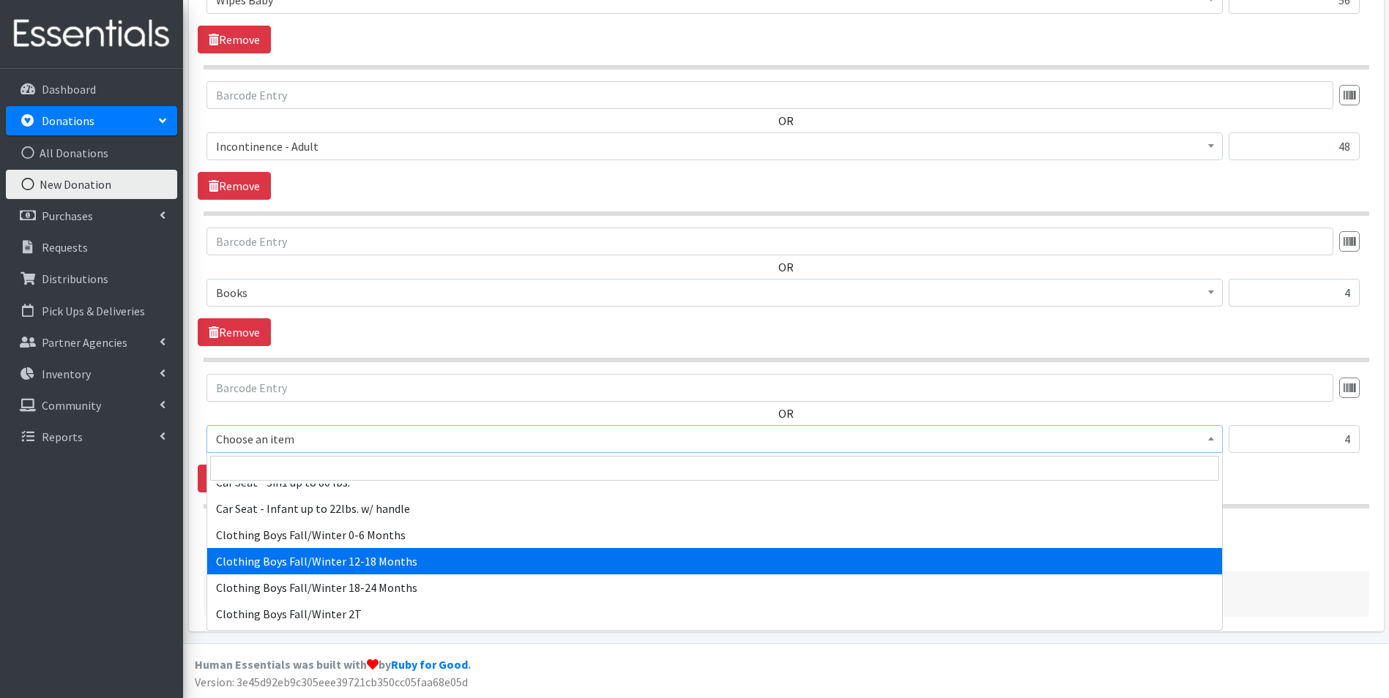
select select "5706"
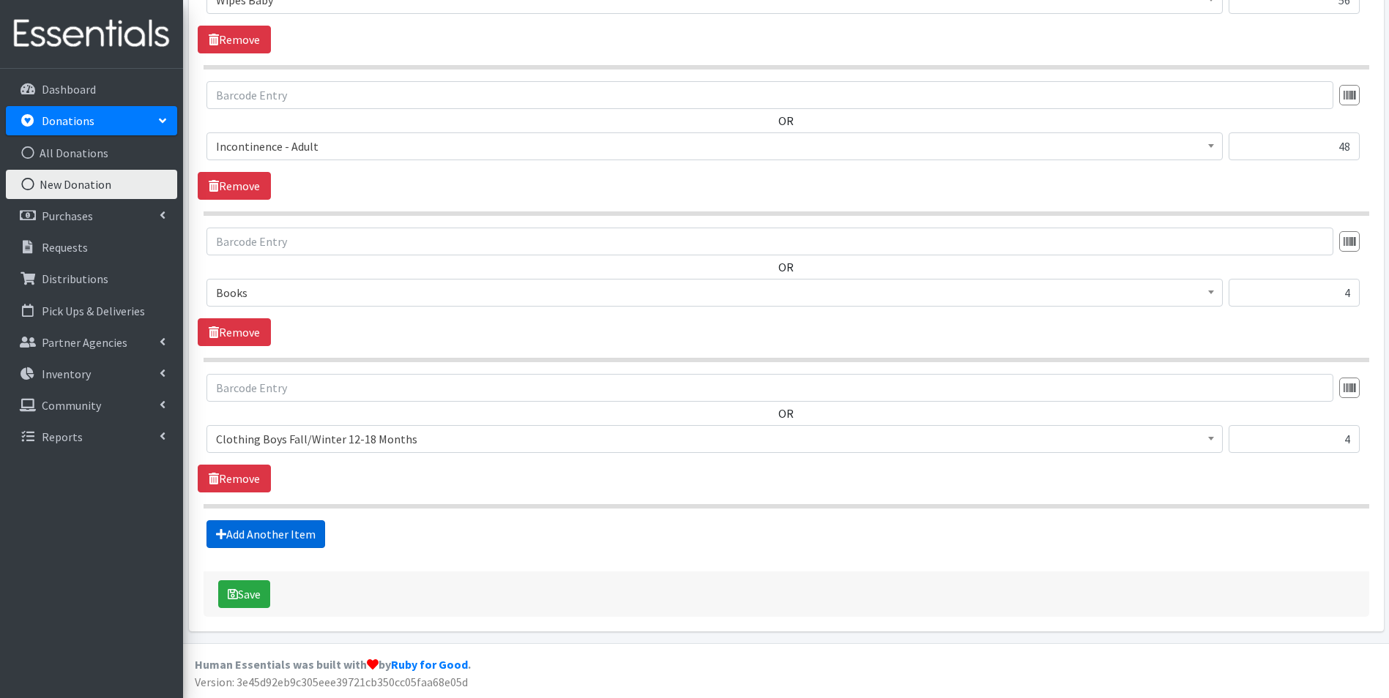
click at [256, 537] on link "Add Another Item" at bounding box center [265, 534] width 119 height 28
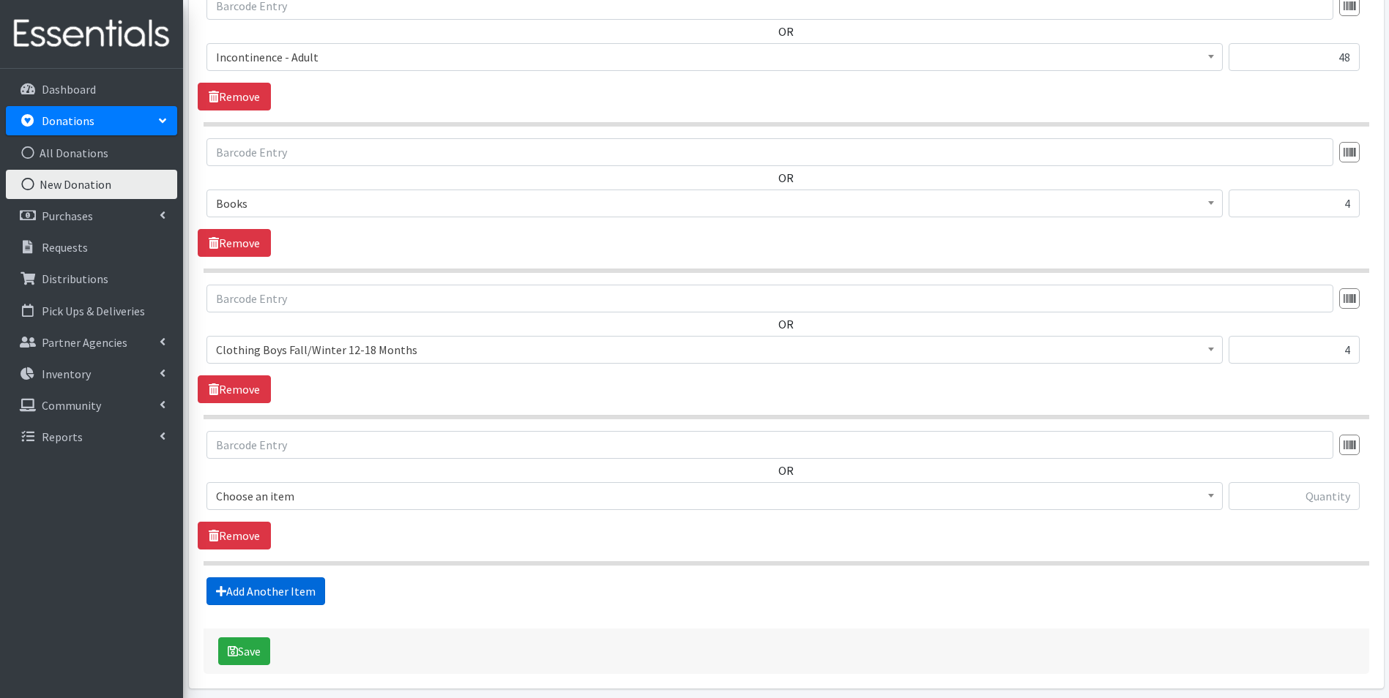
scroll to position [749, 0]
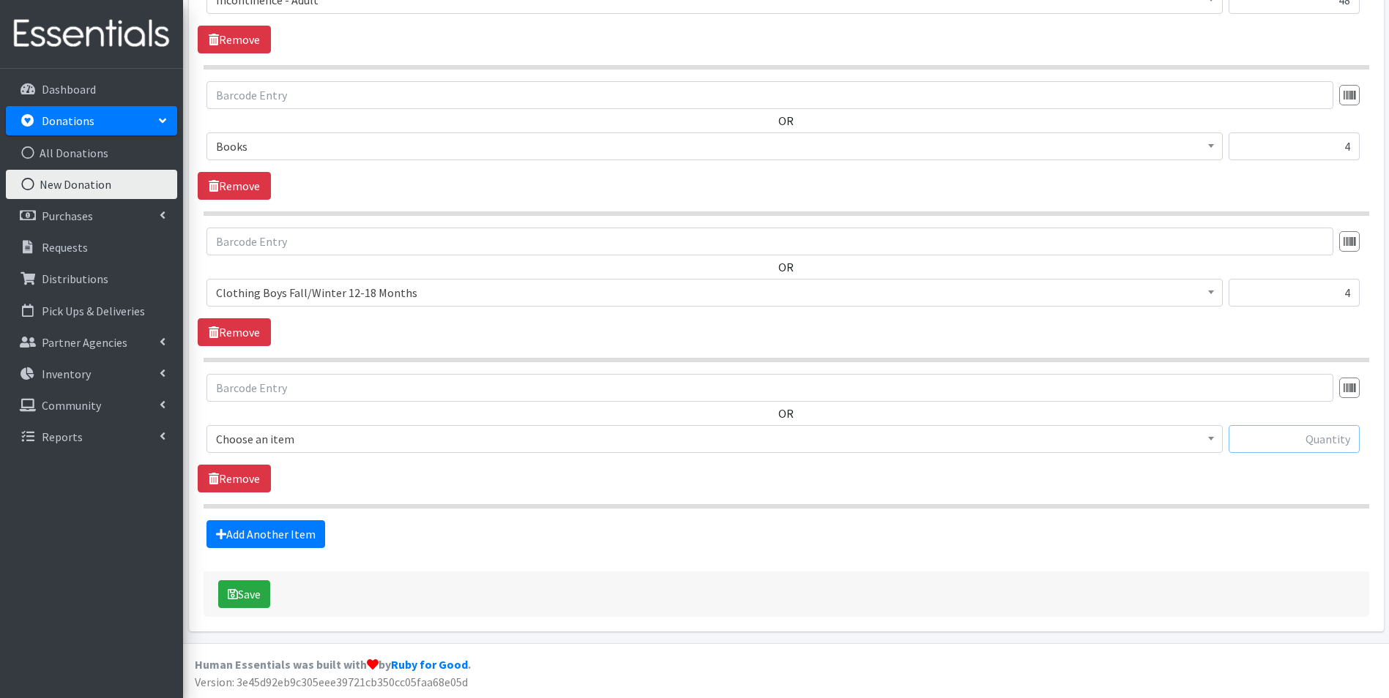
click at [1289, 432] on input "text" at bounding box center [1293, 439] width 131 height 28
type input "2"
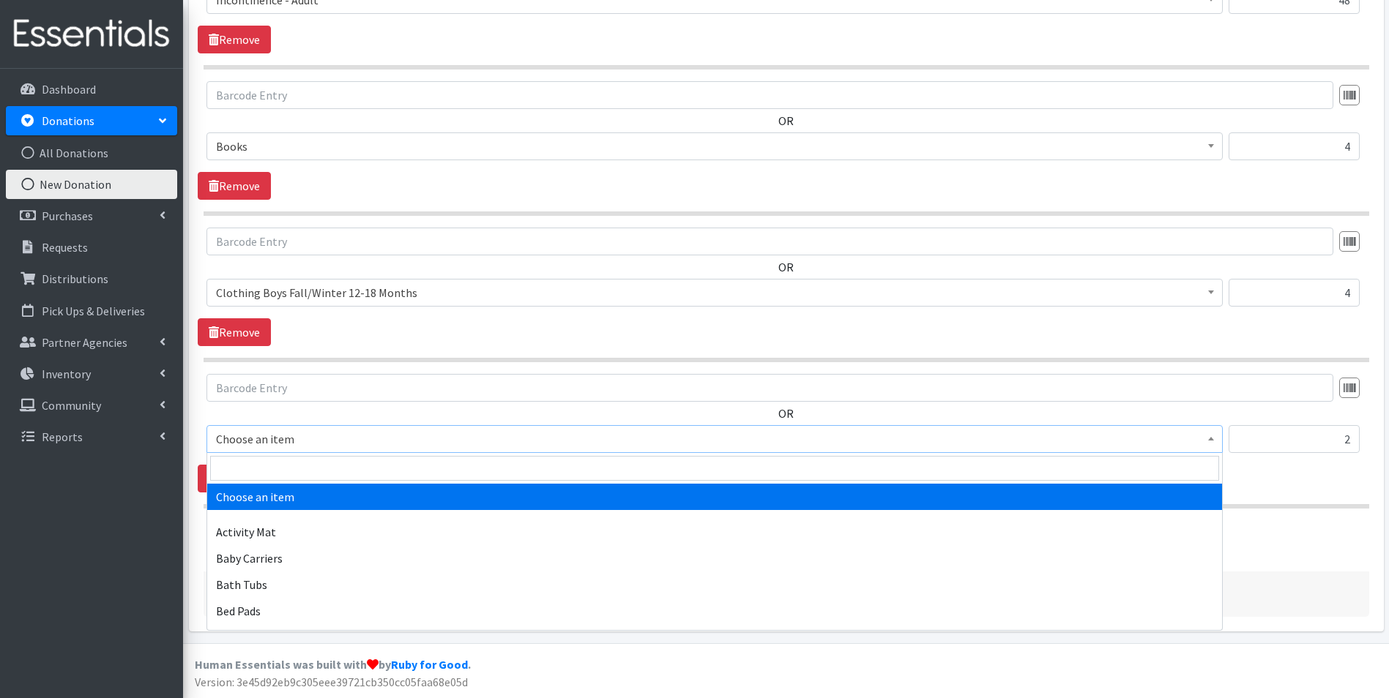
click at [1212, 431] on span at bounding box center [1210, 437] width 15 height 23
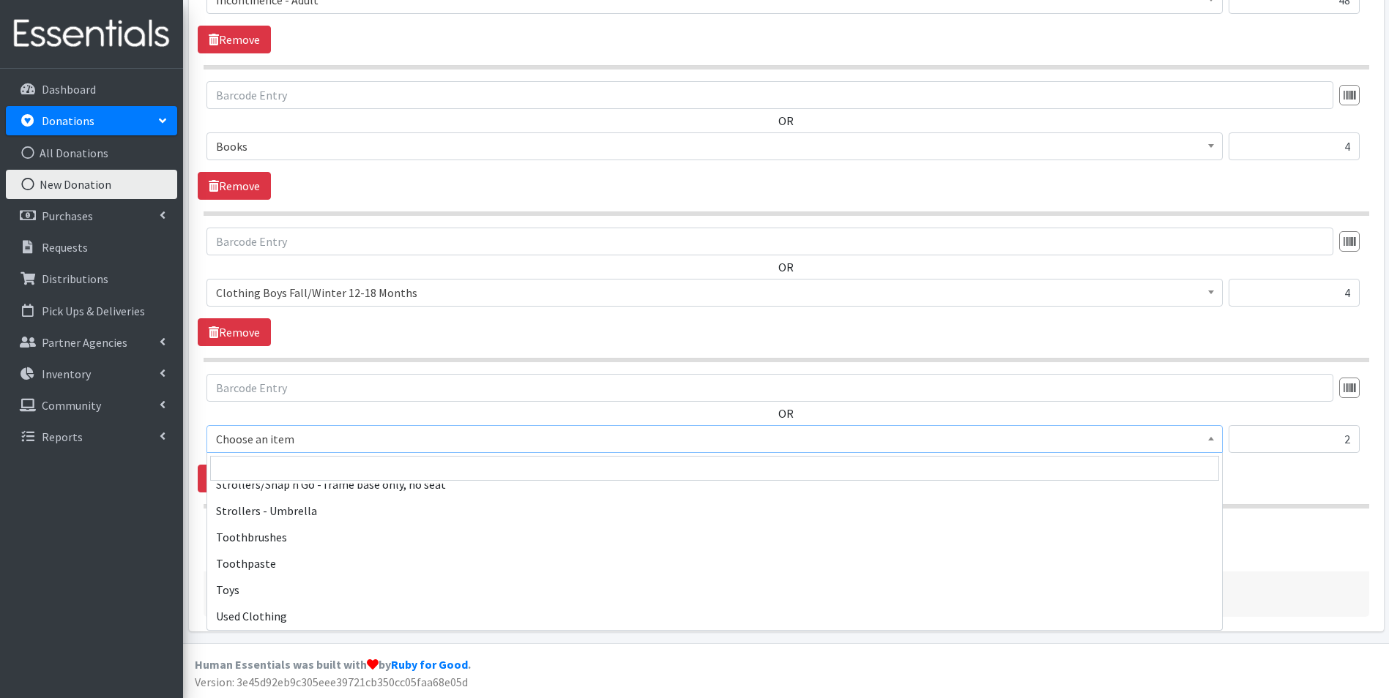
scroll to position [3367, 0]
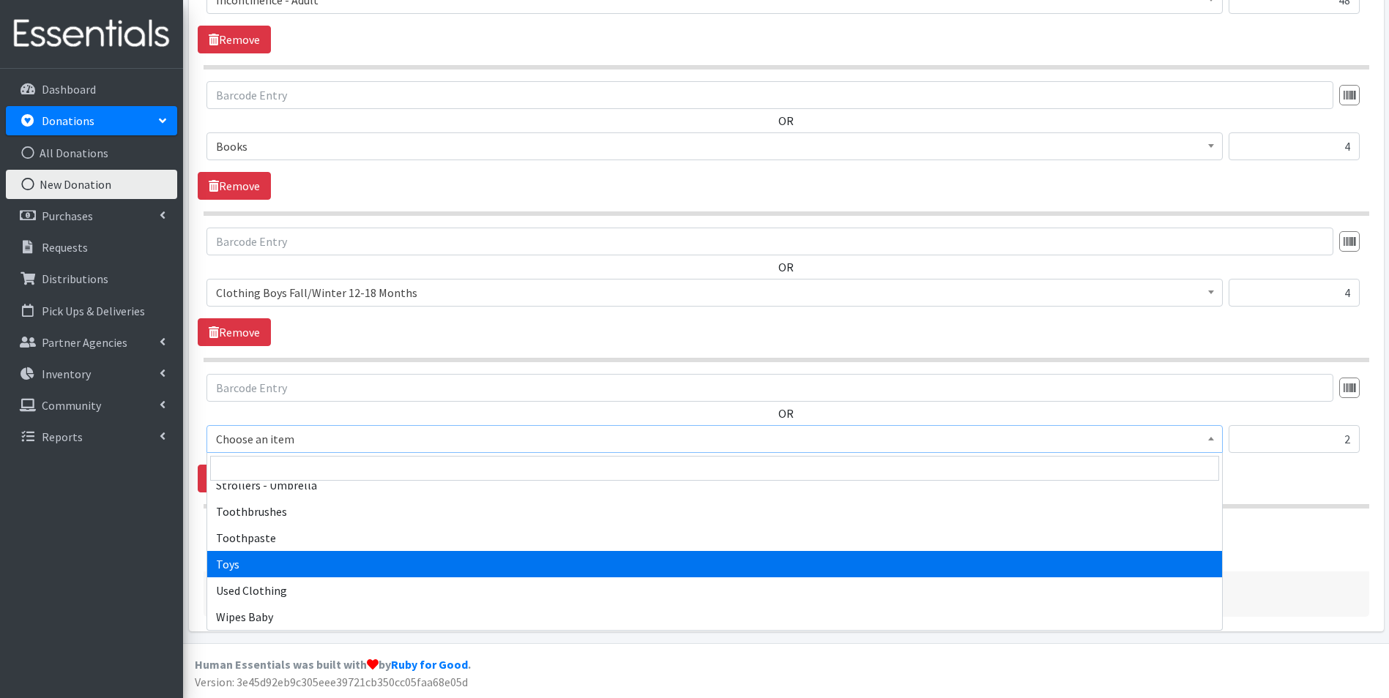
select select "6264"
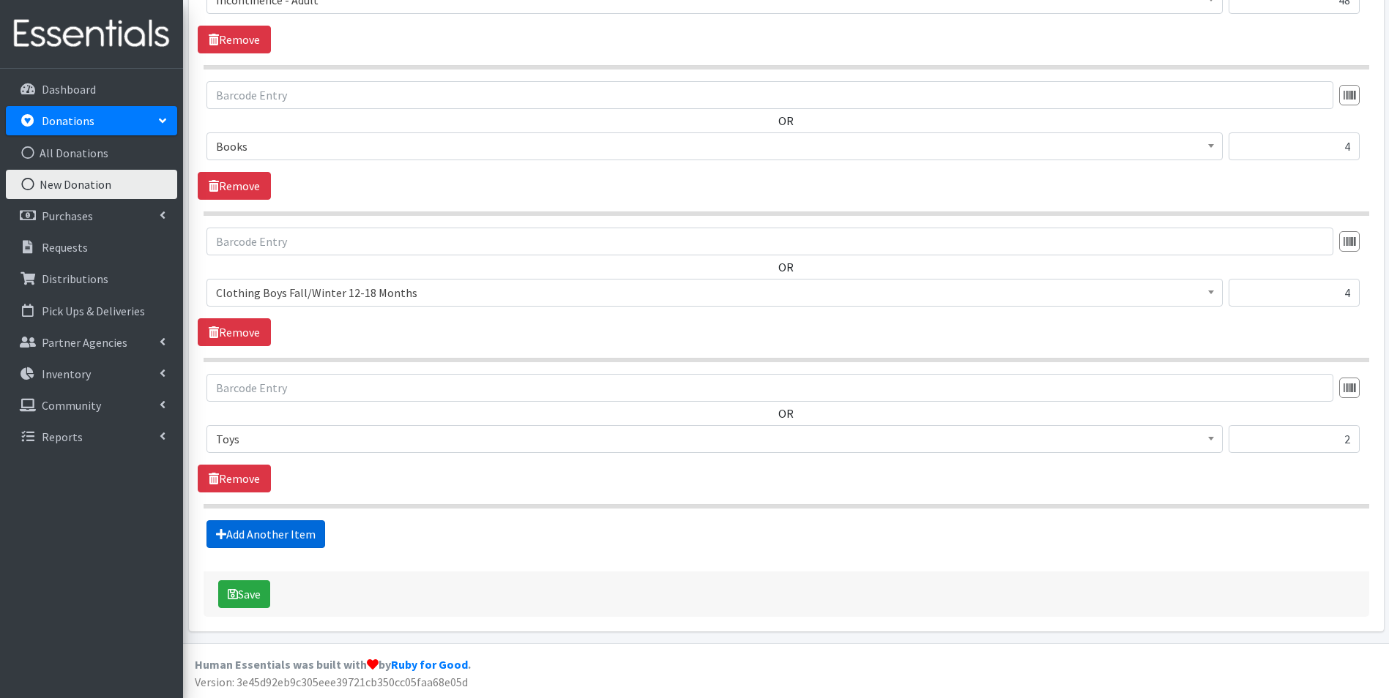
click at [296, 529] on link "Add Another Item" at bounding box center [265, 534] width 119 height 28
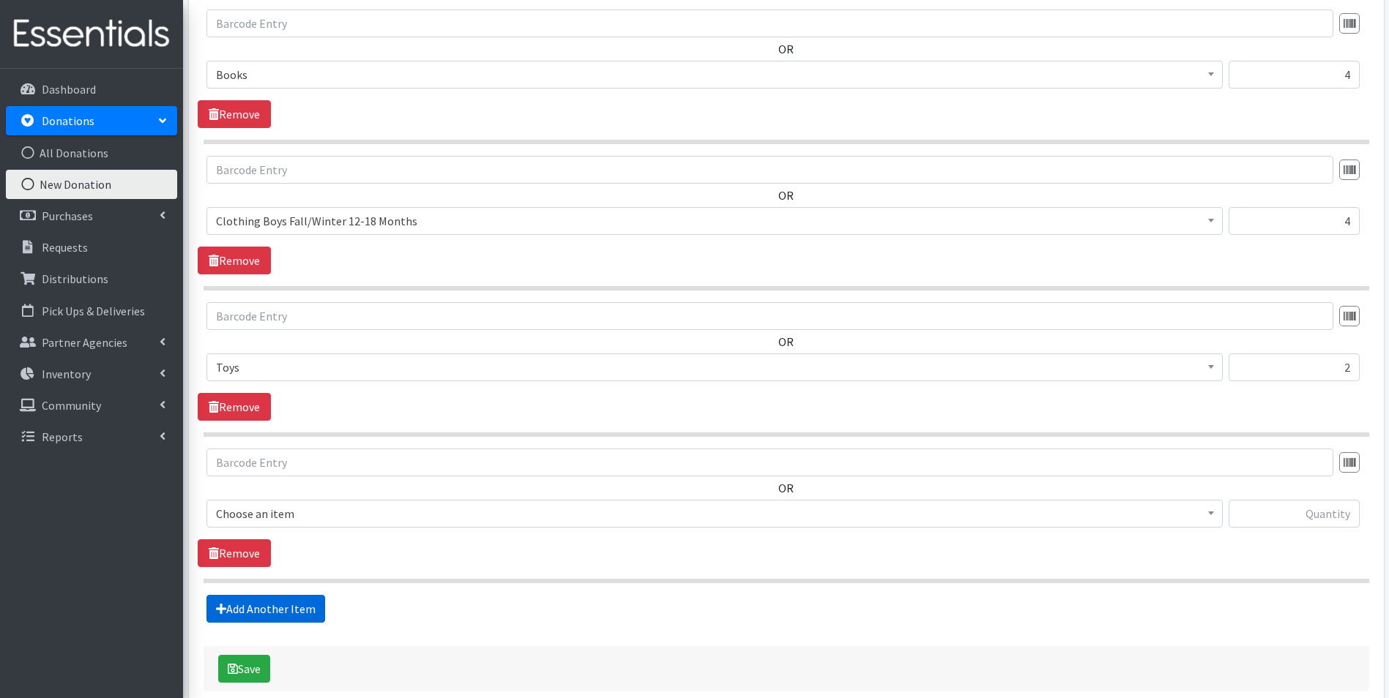
scroll to position [895, 0]
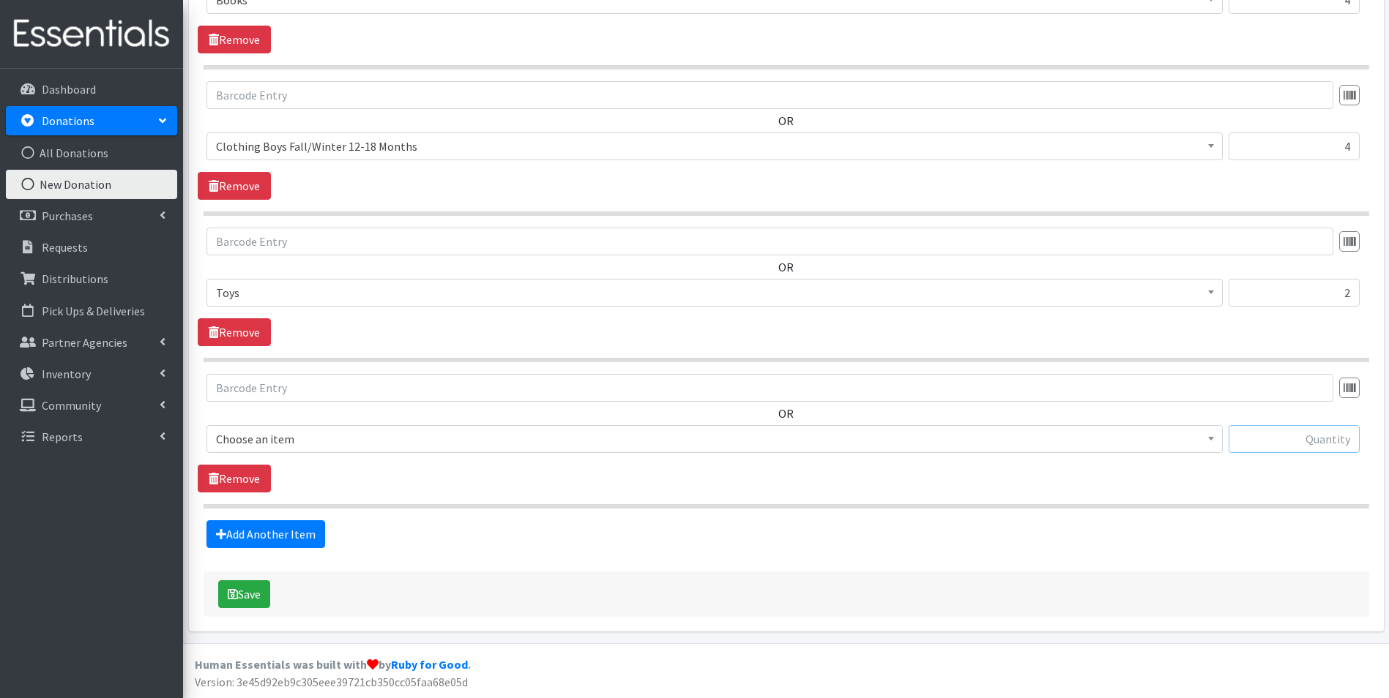
click at [1261, 435] on input "text" at bounding box center [1293, 439] width 131 height 28
type input "29"
click at [1206, 434] on span at bounding box center [1210, 437] width 15 height 23
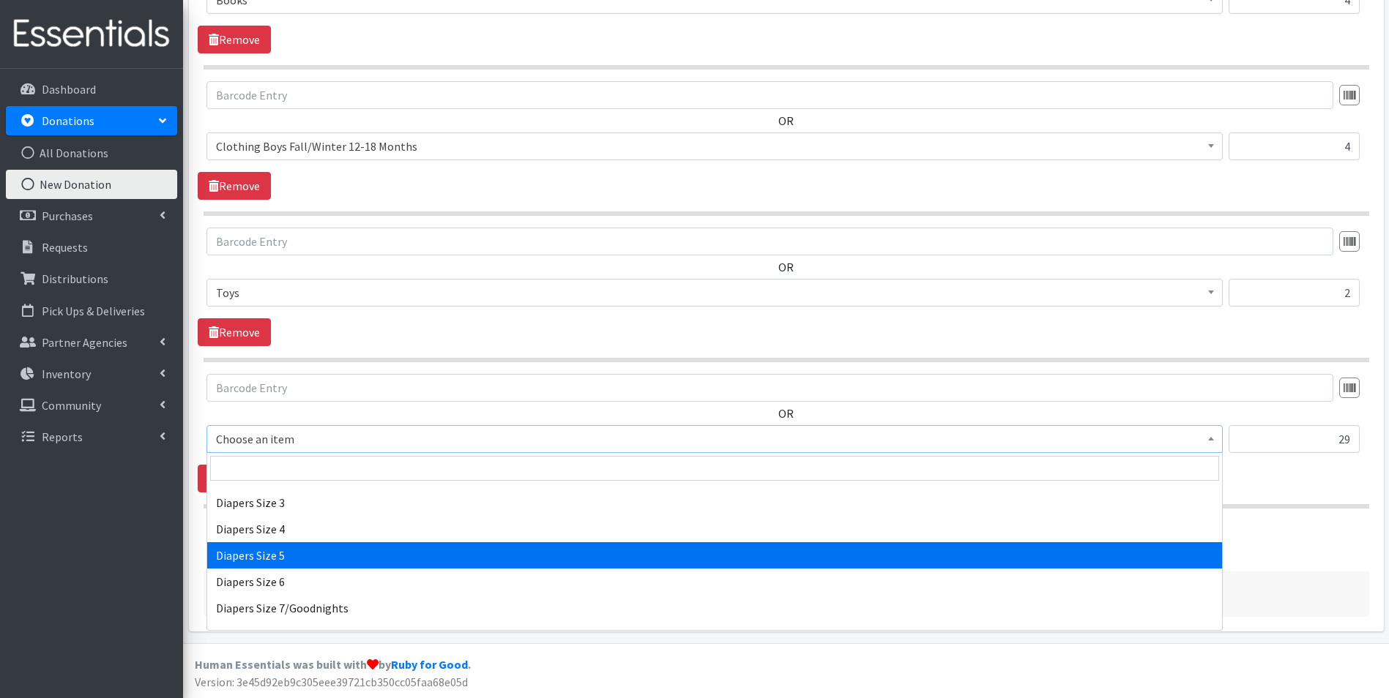
scroll to position [1537, 0]
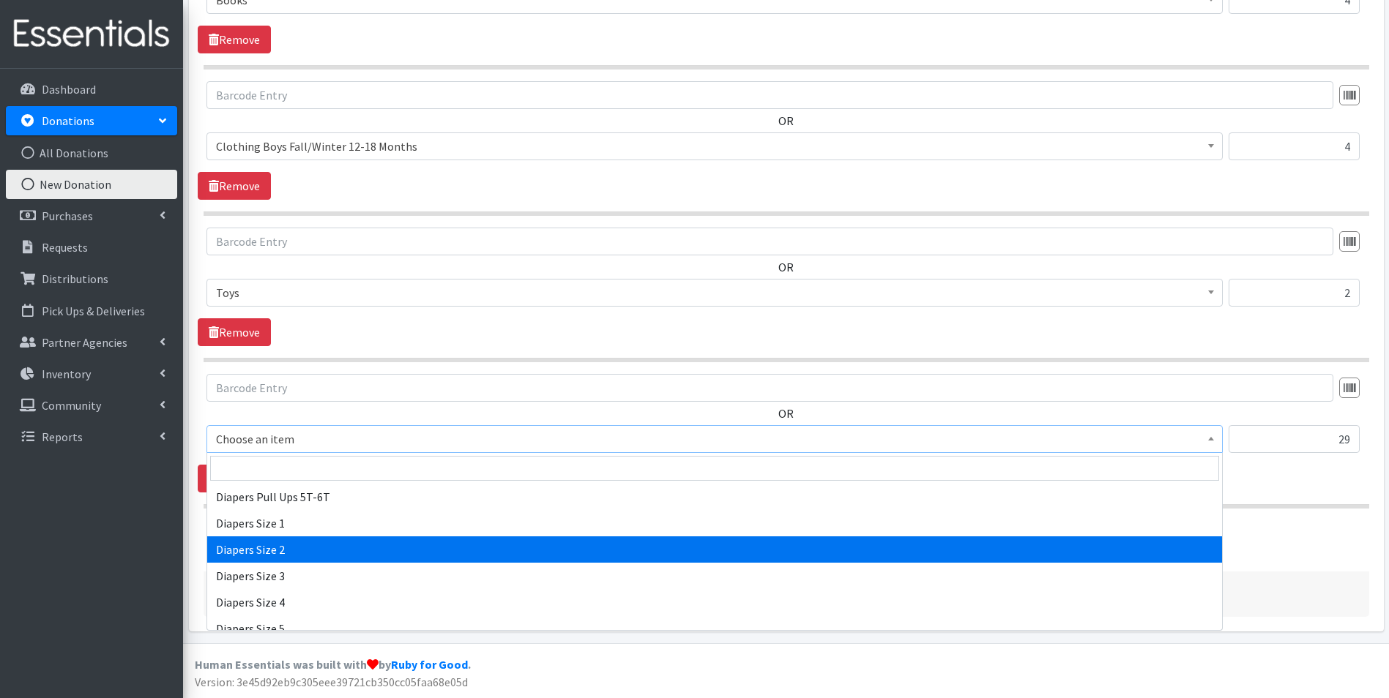
select select "1965"
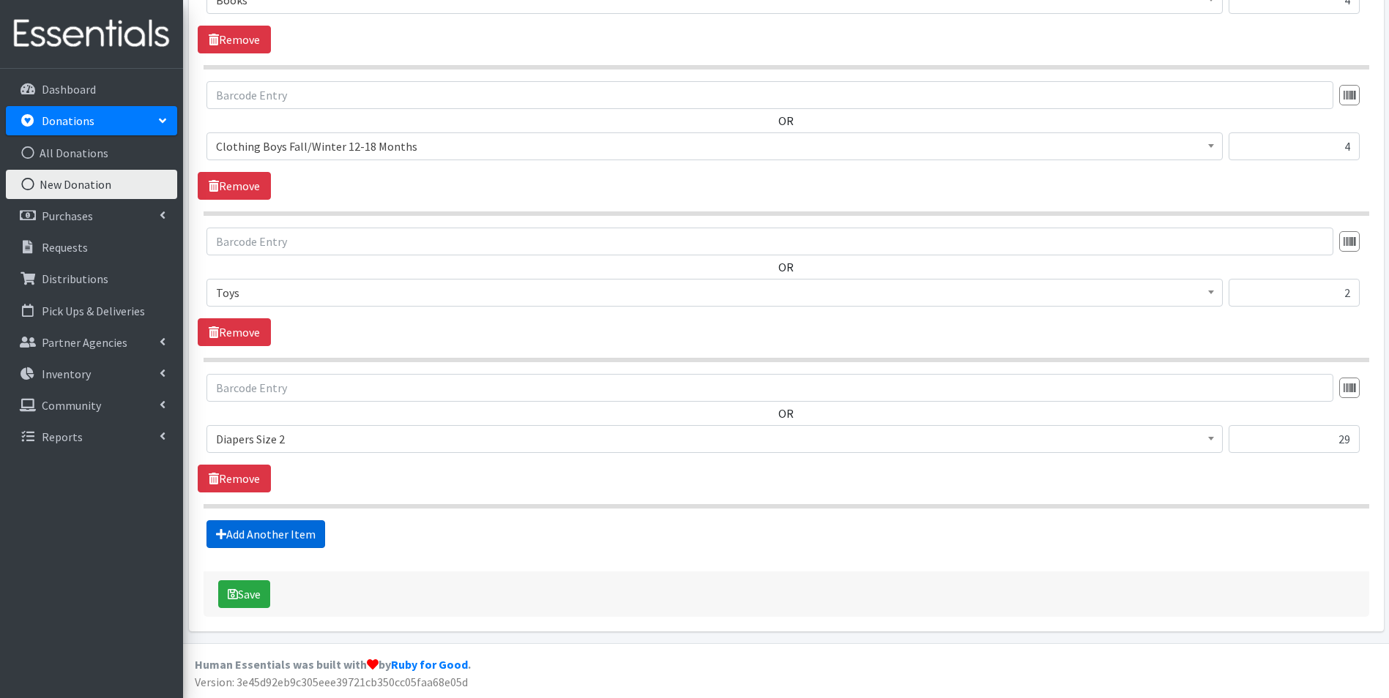
click at [277, 534] on link "Add Another Item" at bounding box center [265, 534] width 119 height 28
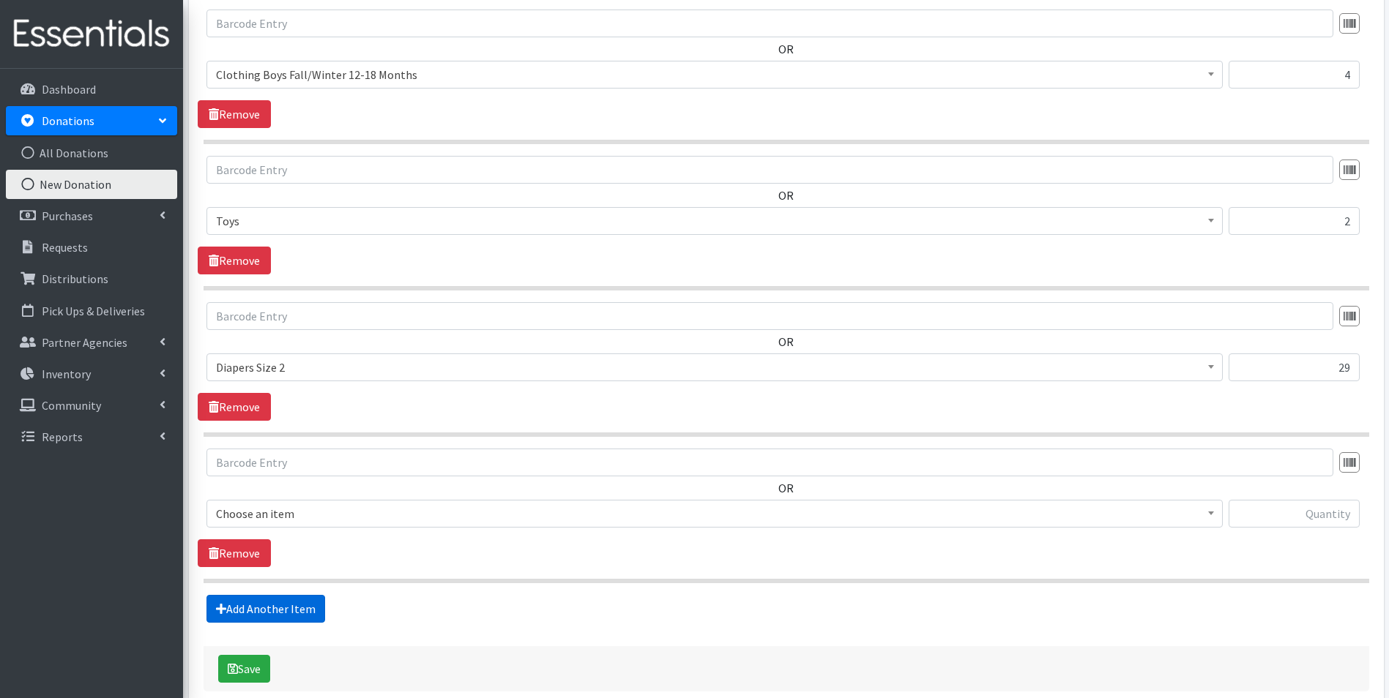
scroll to position [1042, 0]
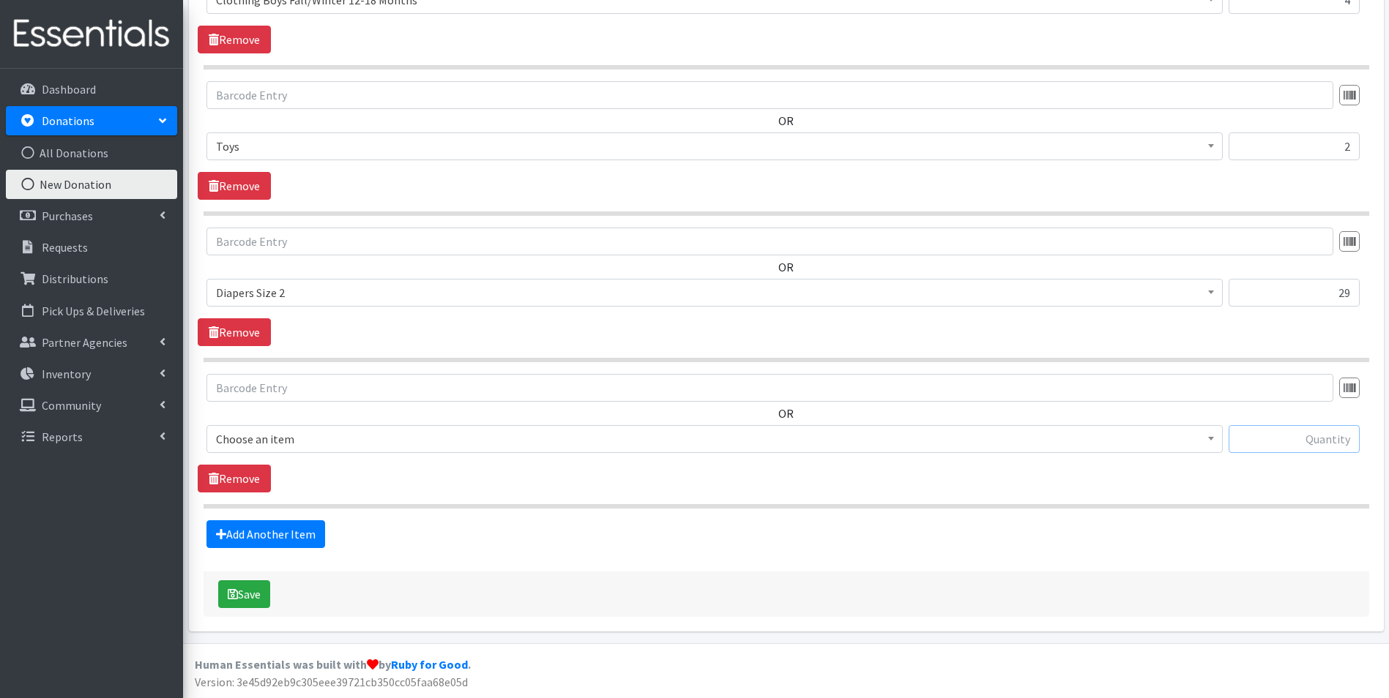
click at [1301, 436] on input "text" at bounding box center [1293, 439] width 131 height 28
type input "34"
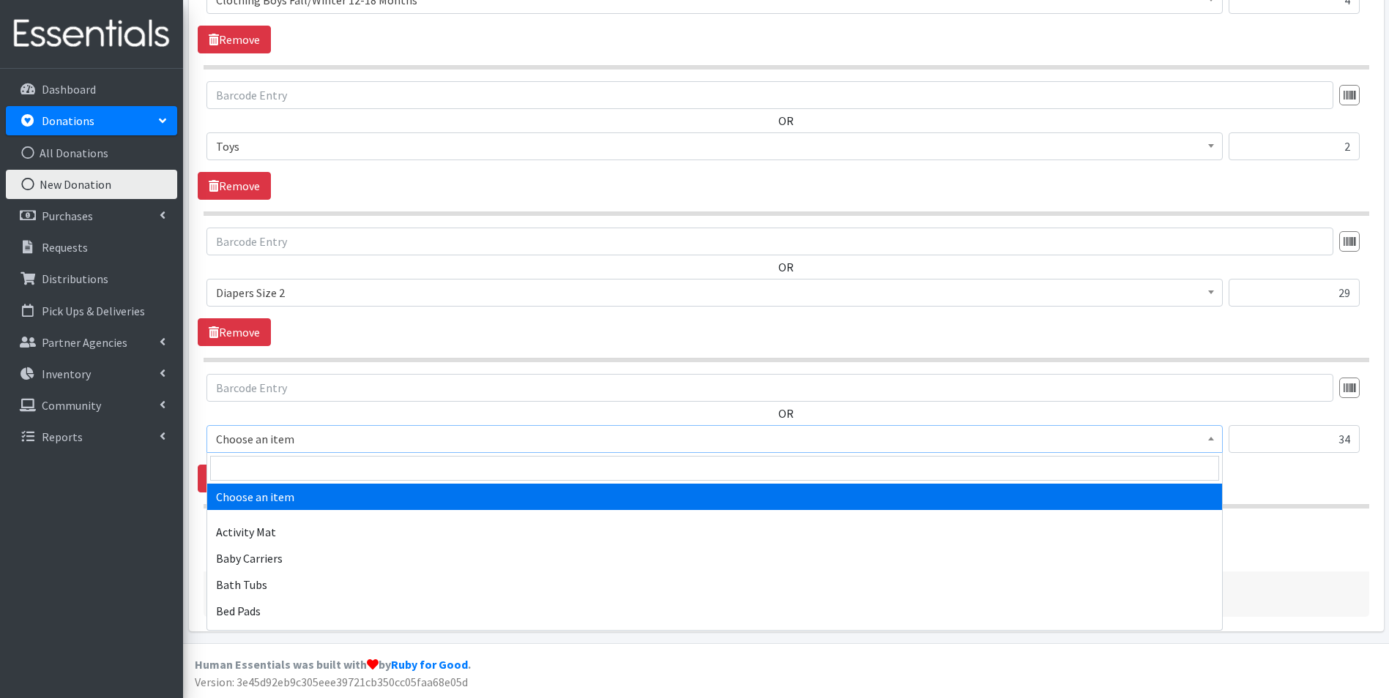
click at [1206, 441] on span at bounding box center [1210, 437] width 15 height 23
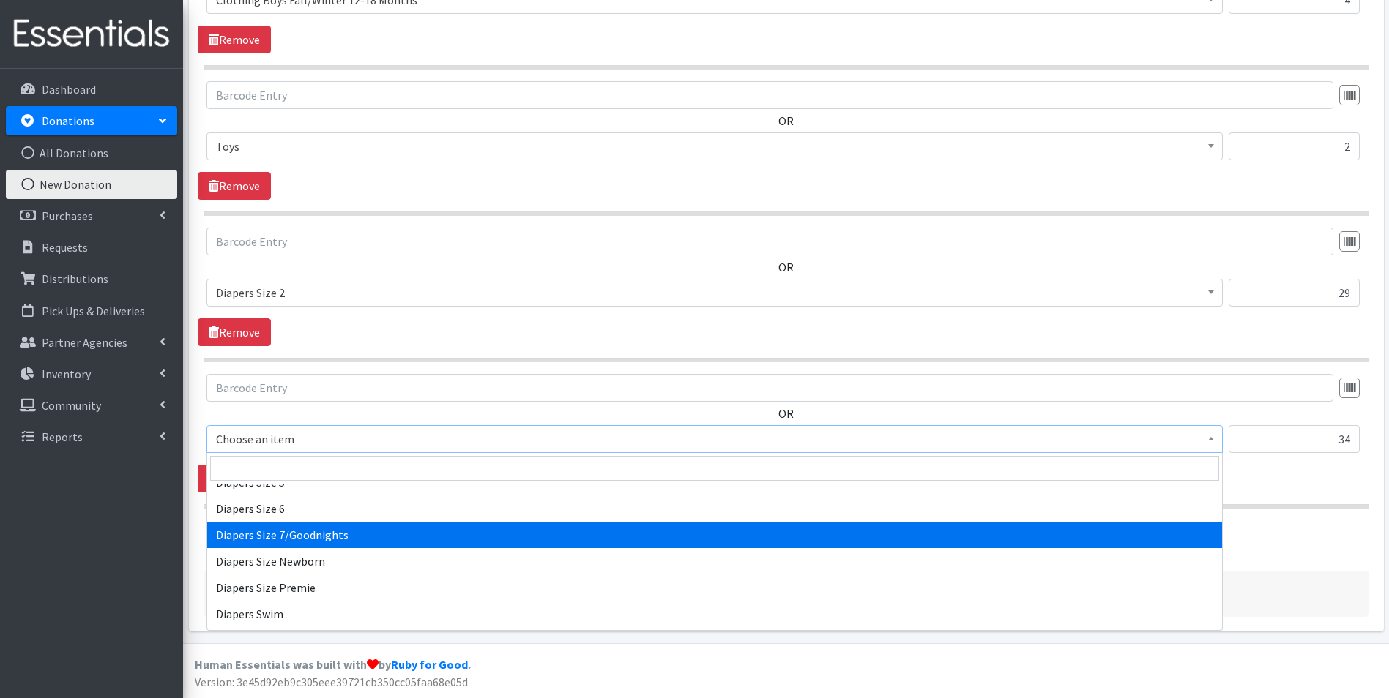
scroll to position [1610, 0]
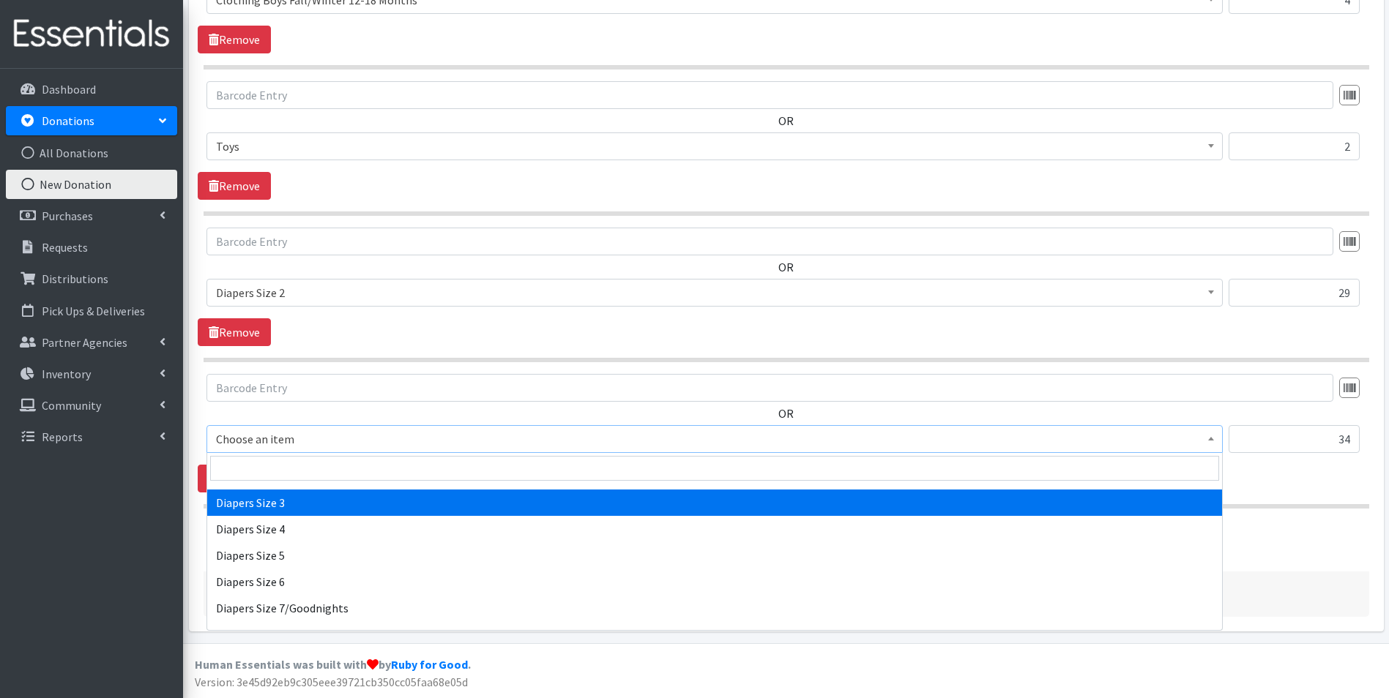
select select "1966"
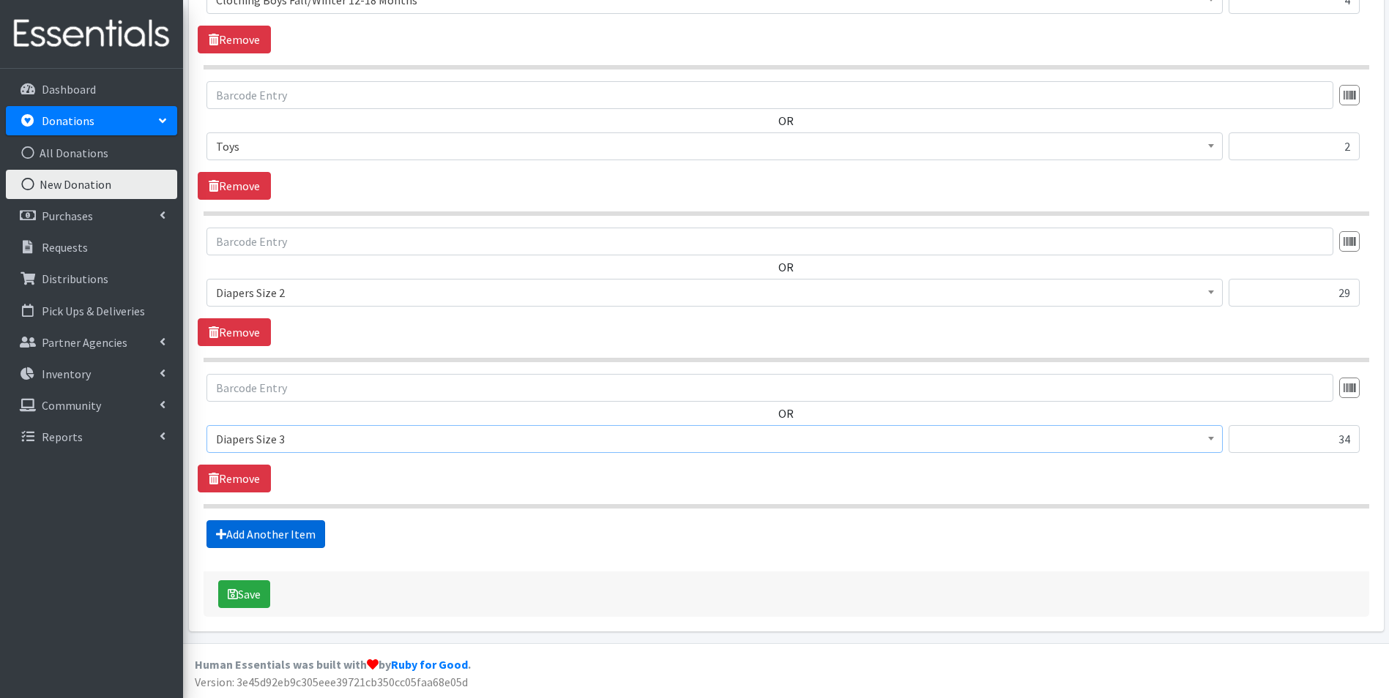
click at [264, 528] on link "Add Another Item" at bounding box center [265, 534] width 119 height 28
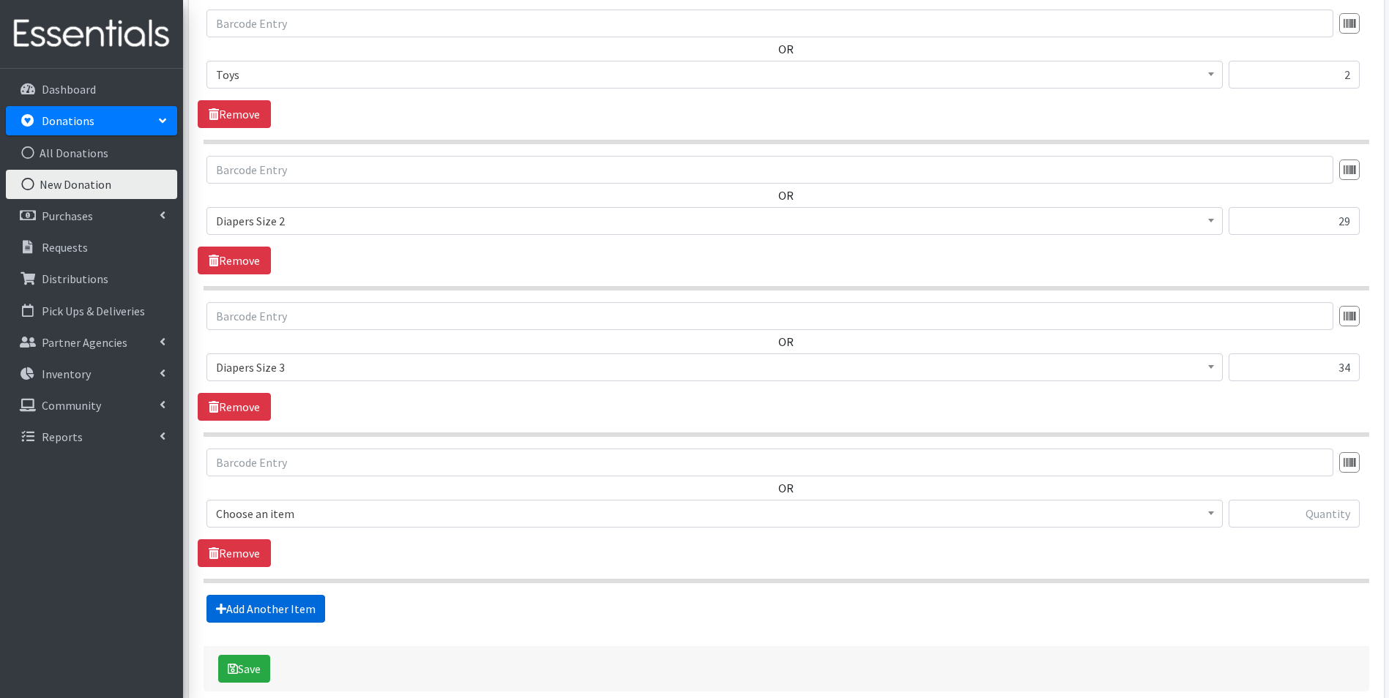
scroll to position [1188, 0]
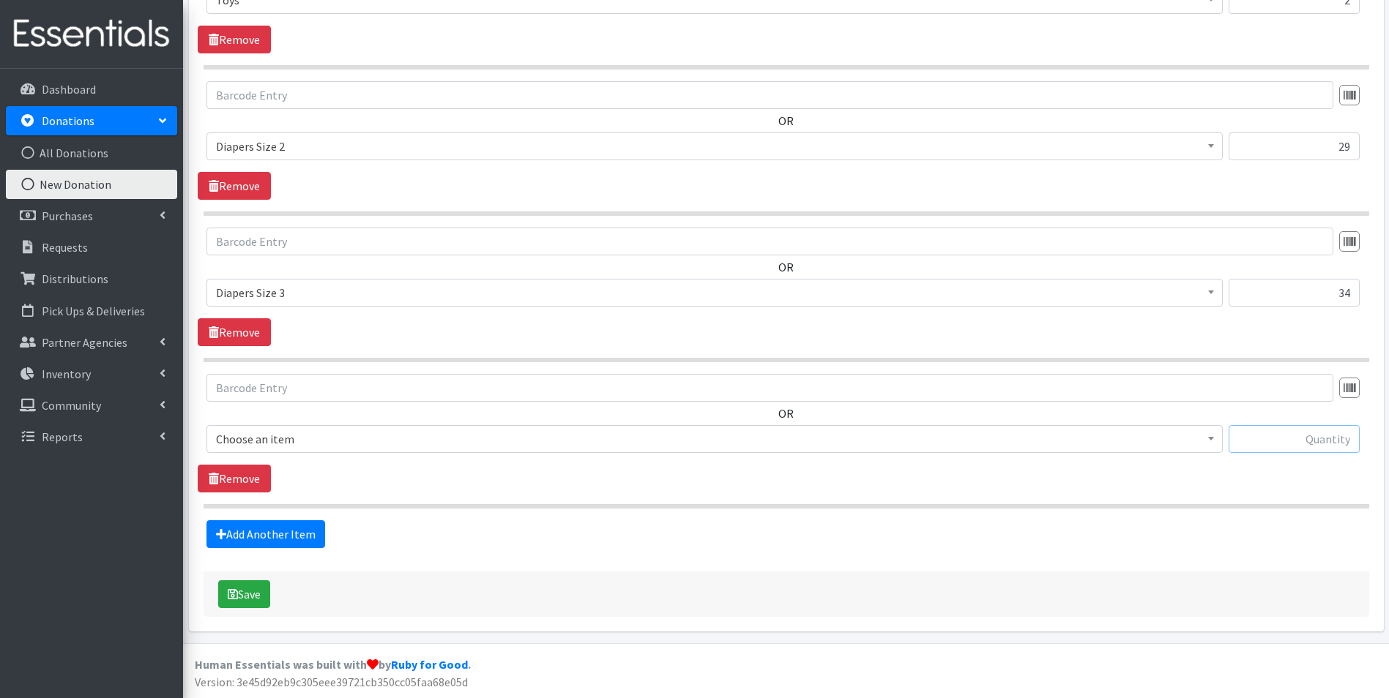
click at [1313, 429] on input "text" at bounding box center [1293, 439] width 131 height 28
type input "22"
click at [1210, 438] on b at bounding box center [1211, 439] width 6 height 4
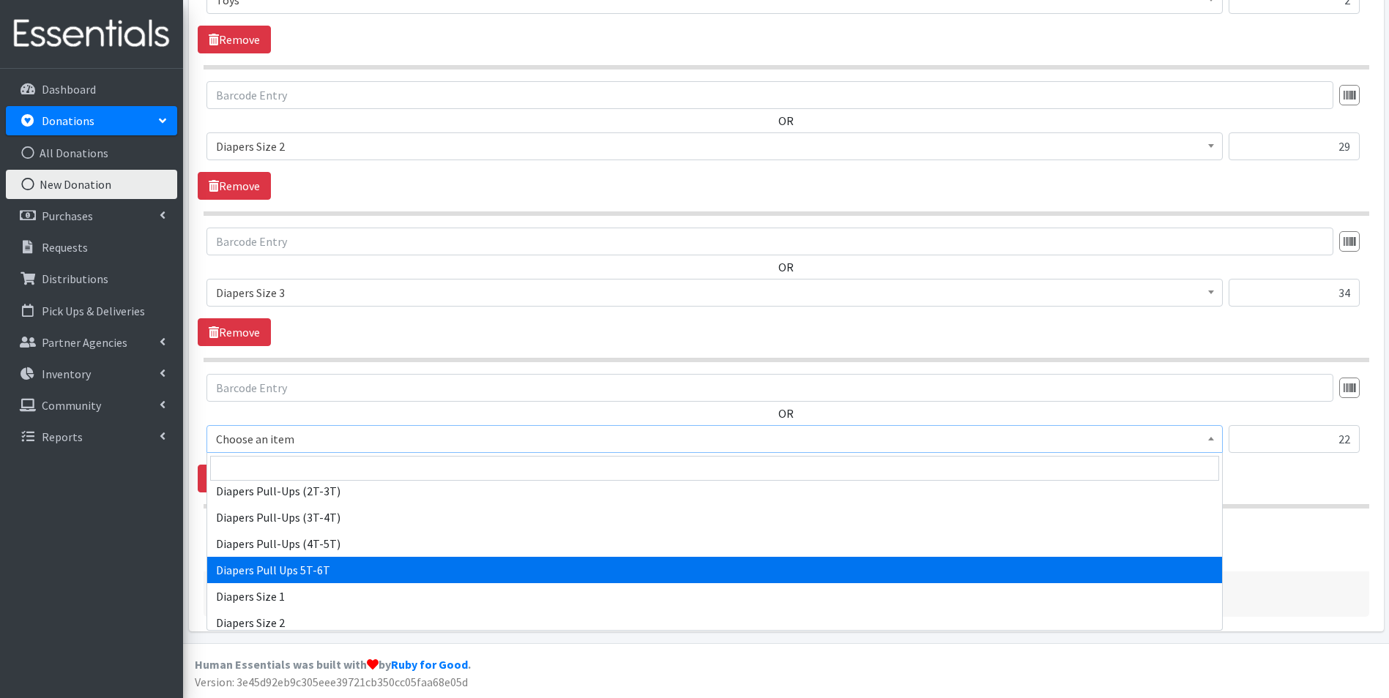
scroll to position [1537, 0]
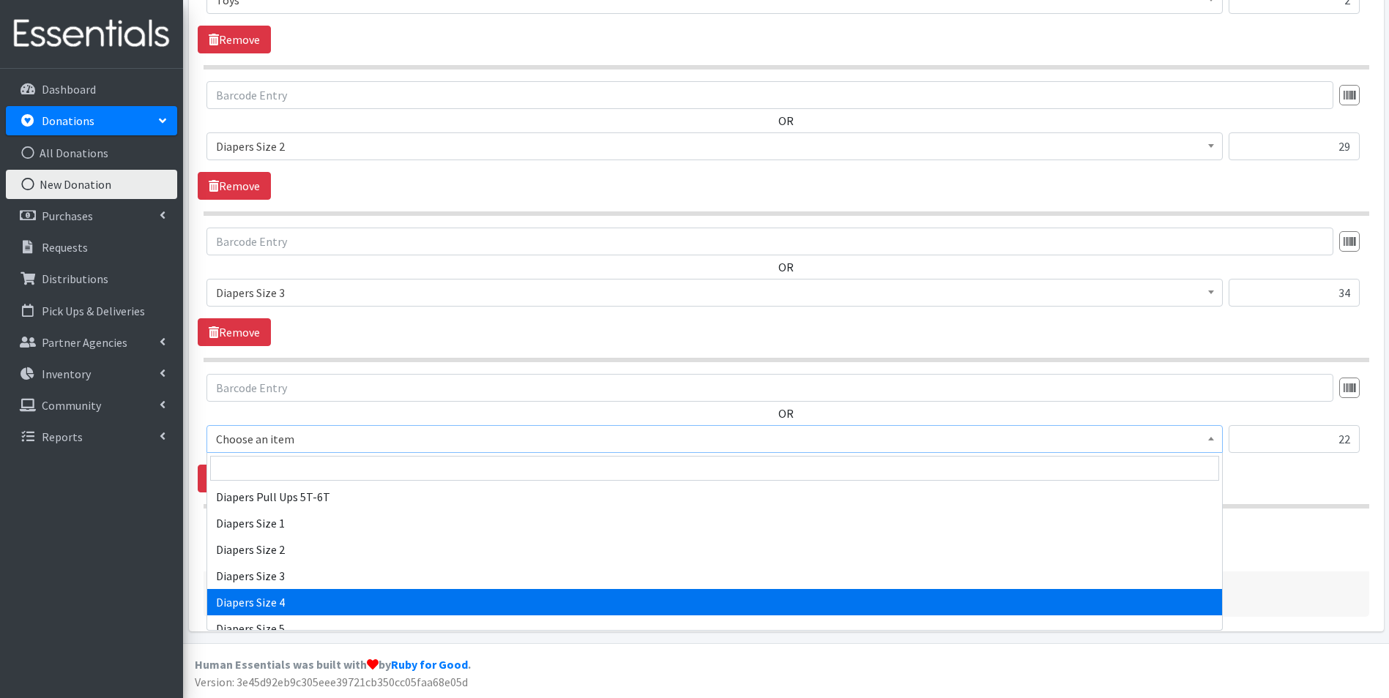
select select "1967"
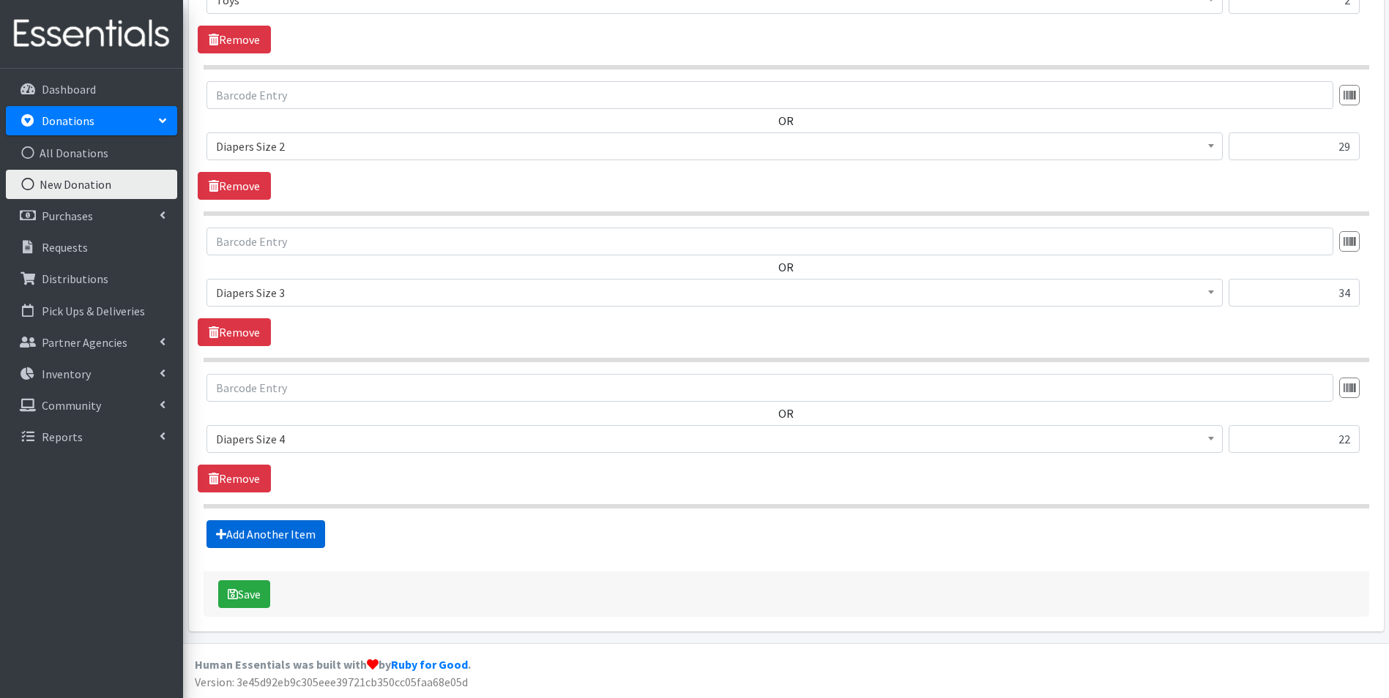
click at [255, 531] on link "Add Another Item" at bounding box center [265, 534] width 119 height 28
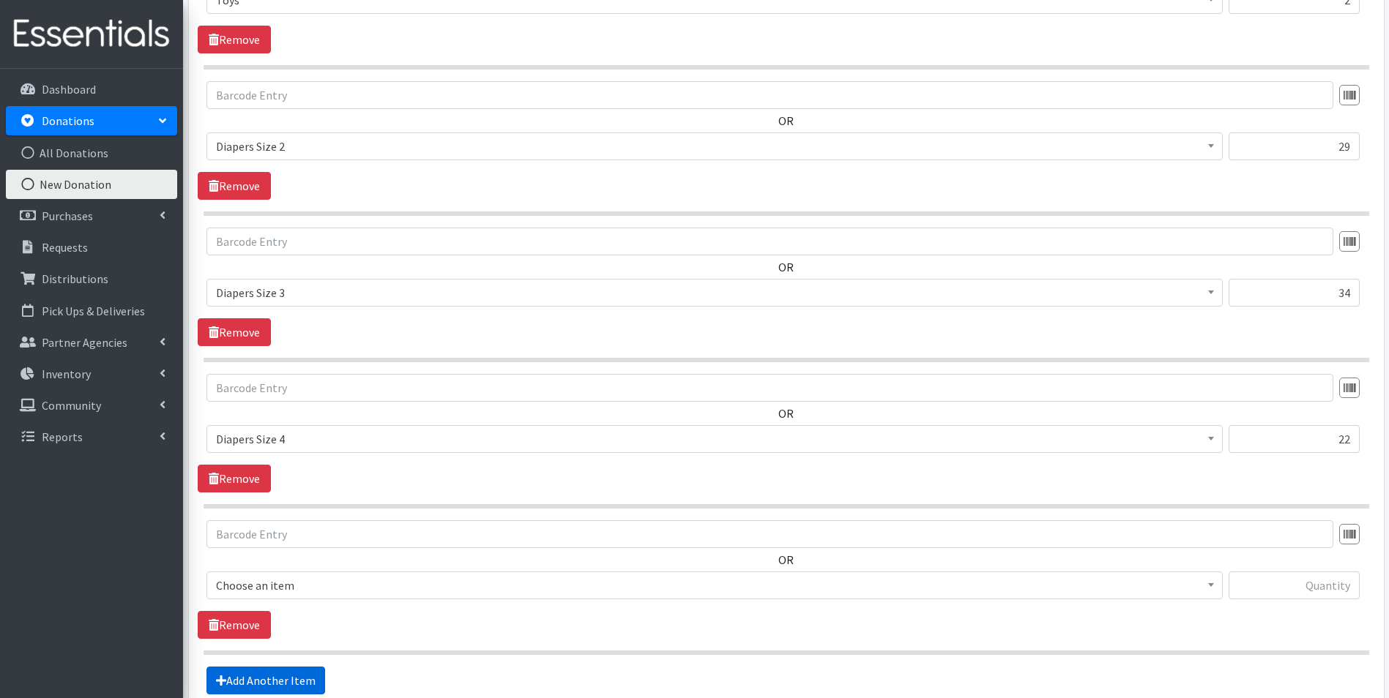
scroll to position [1334, 0]
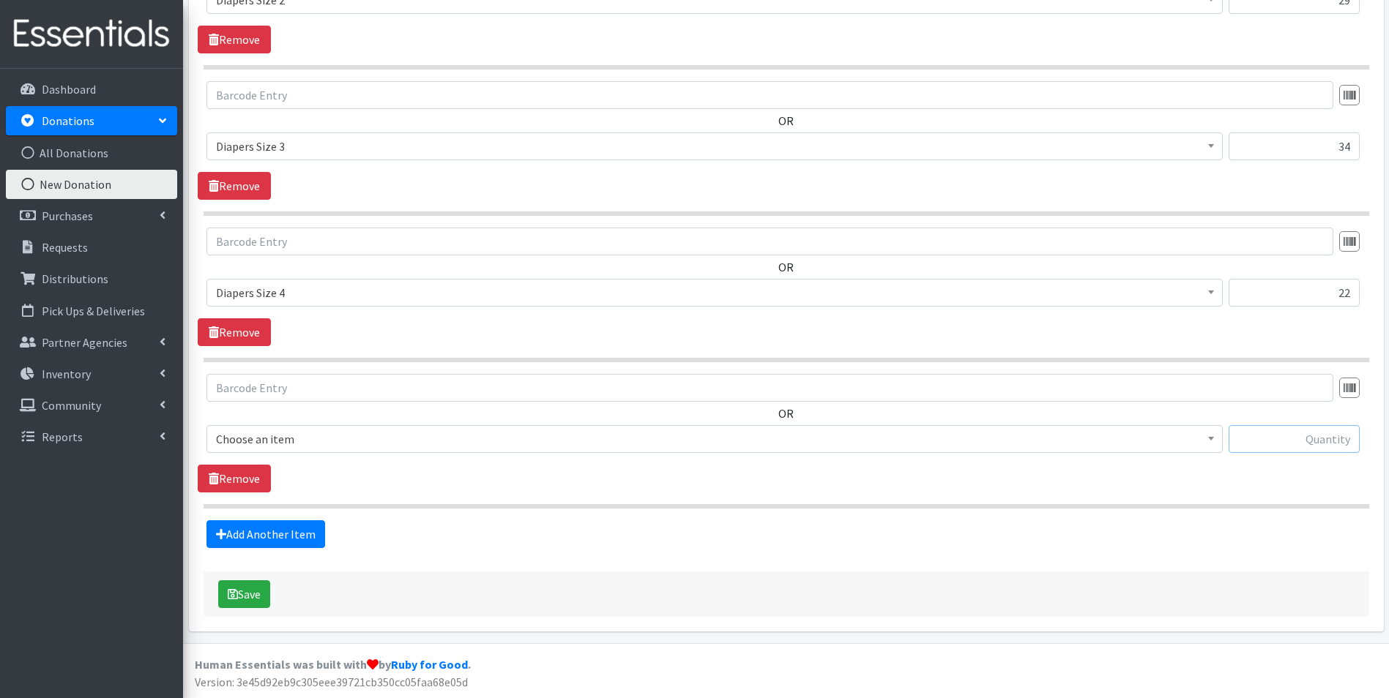
click at [1283, 442] on input "text" at bounding box center [1293, 439] width 131 height 28
type input "23"
click at [1211, 438] on b at bounding box center [1211, 439] width 6 height 4
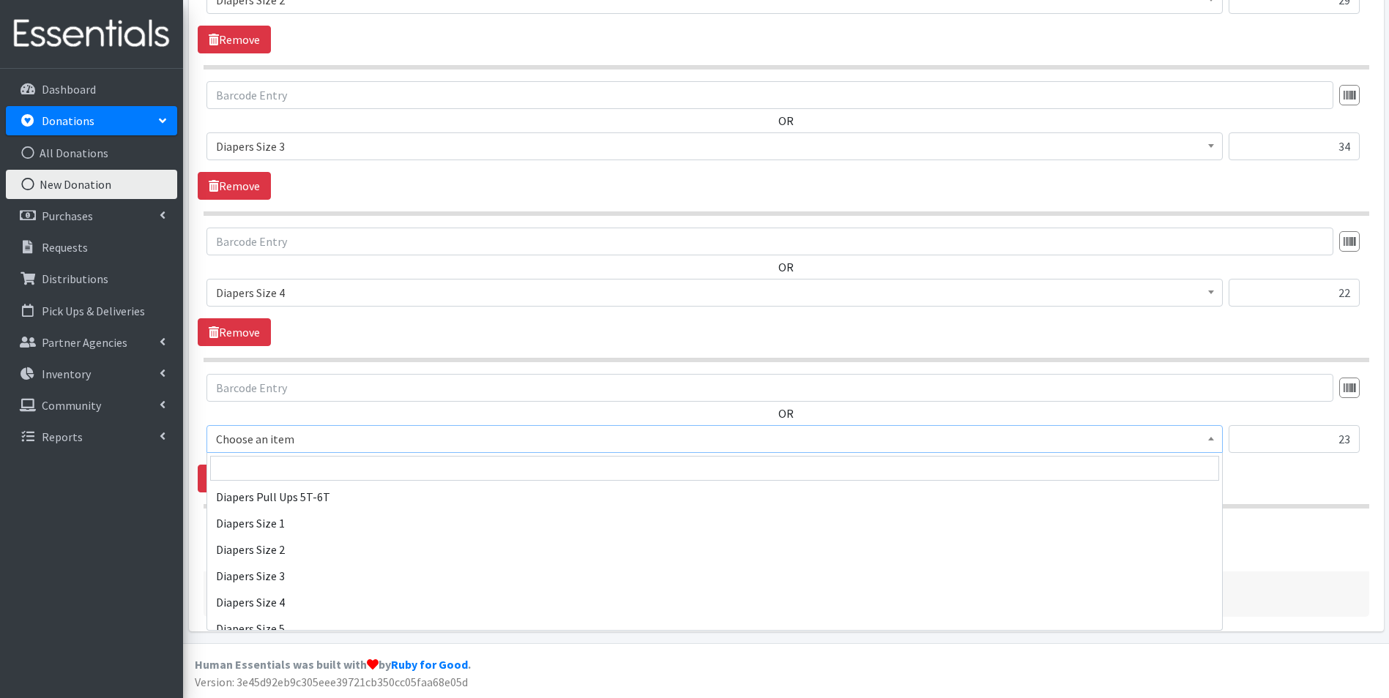
scroll to position [1464, 0]
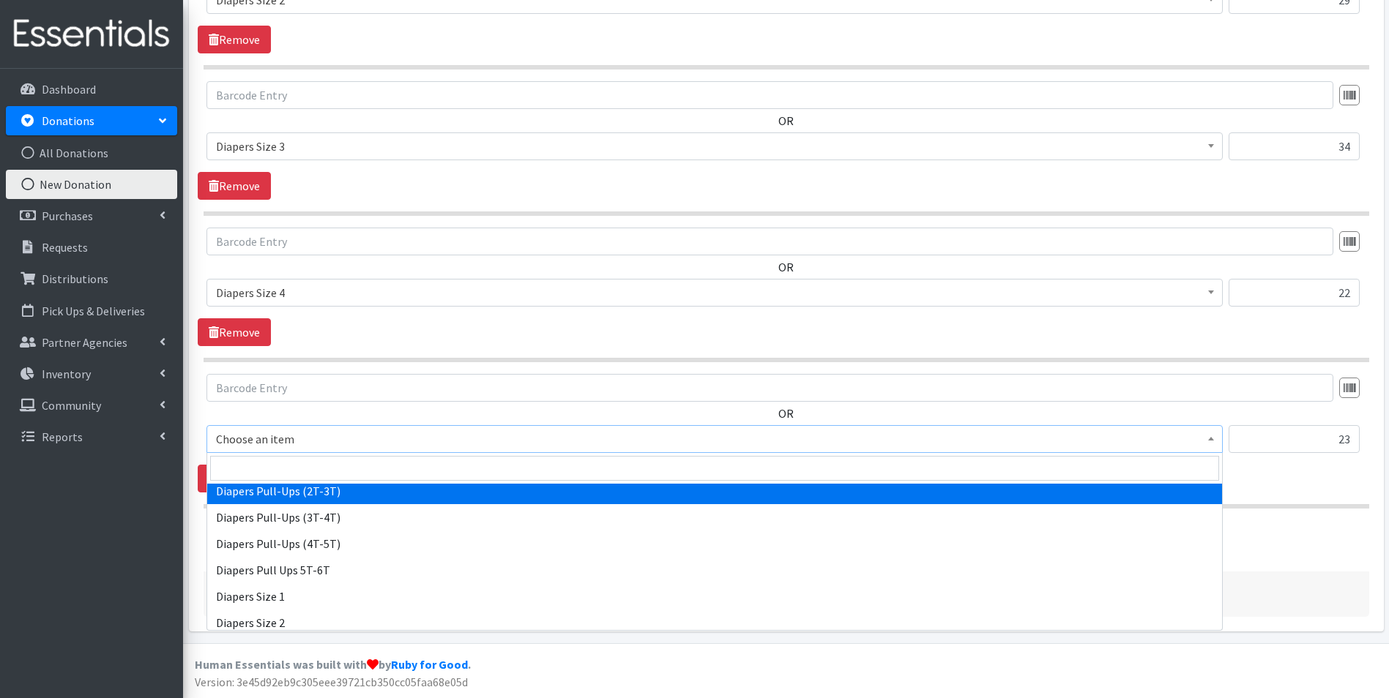
select select "1971"
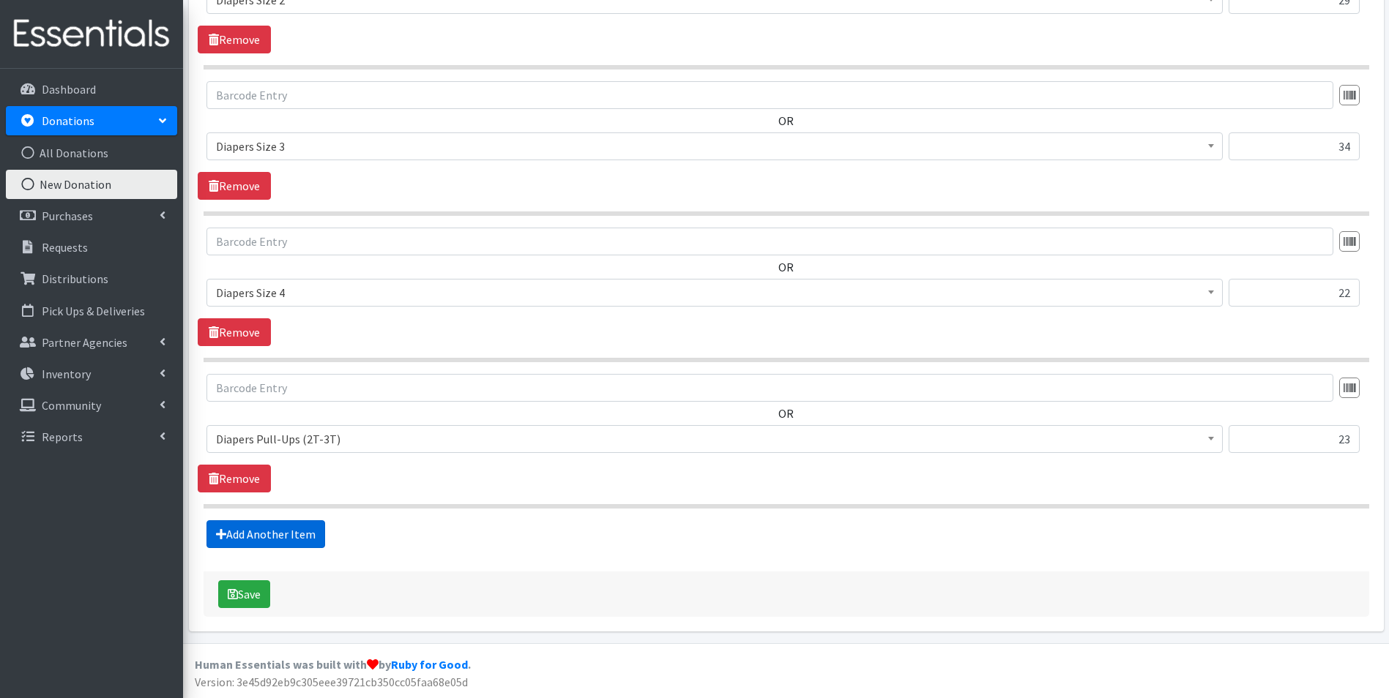
click at [249, 533] on link "Add Another Item" at bounding box center [265, 534] width 119 height 28
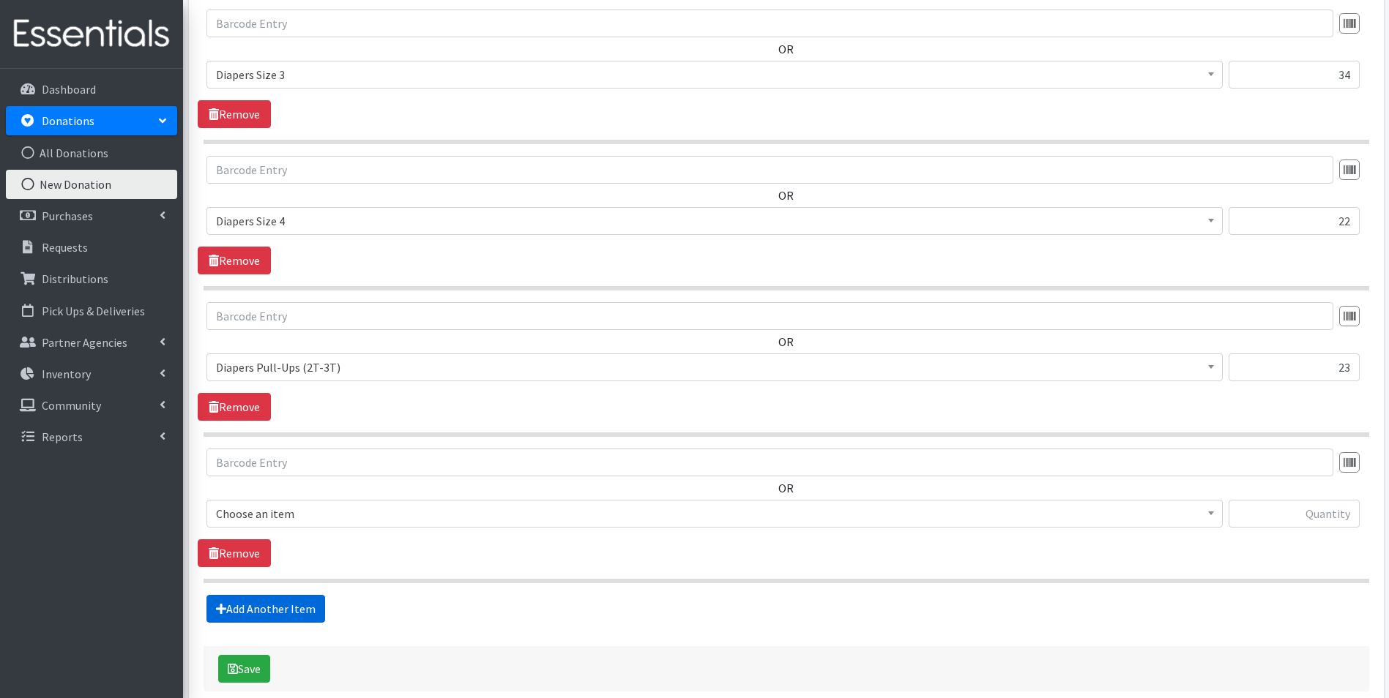
scroll to position [1481, 0]
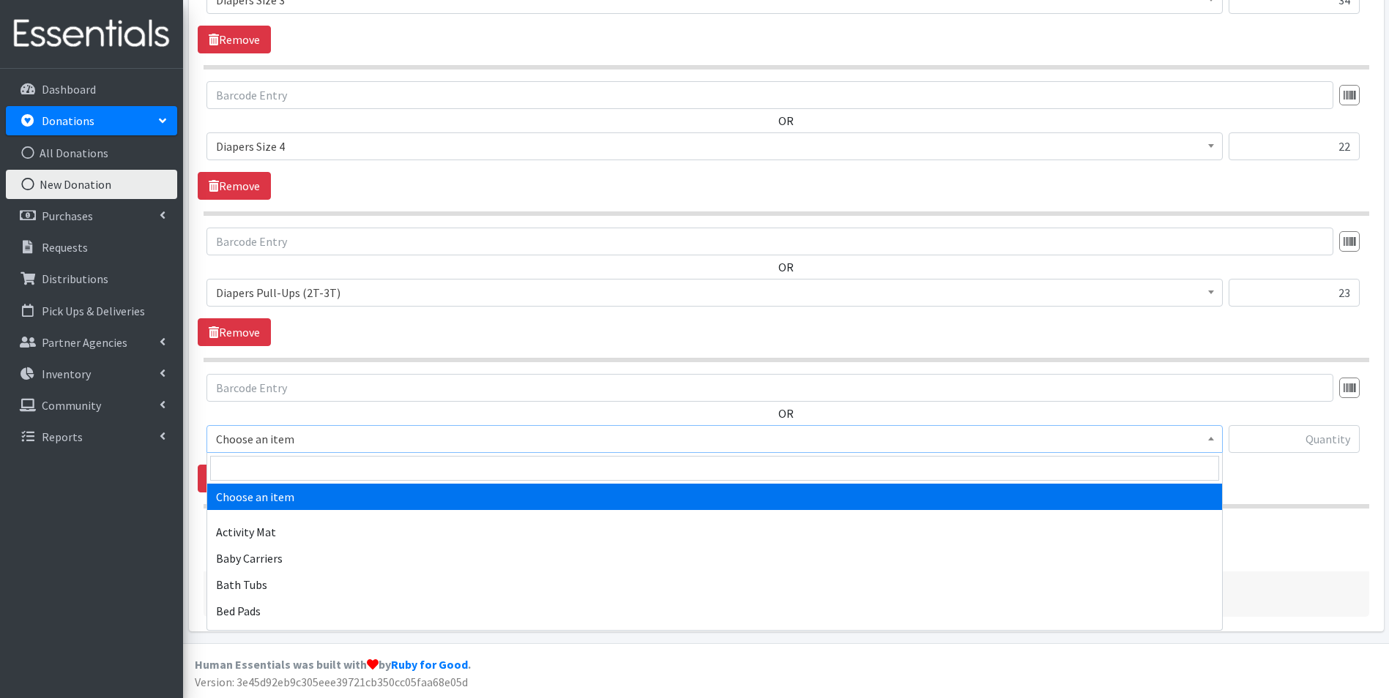
click at [1211, 439] on b at bounding box center [1211, 439] width 6 height 4
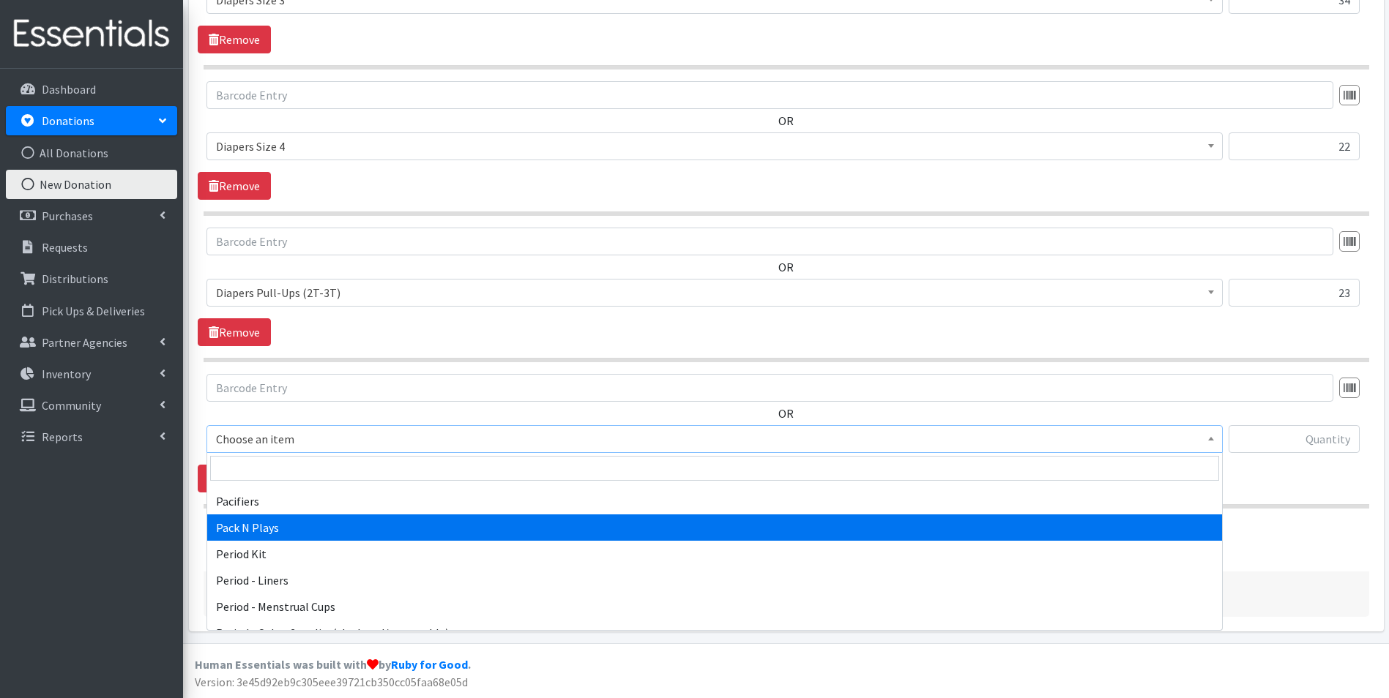
scroll to position [2342, 0]
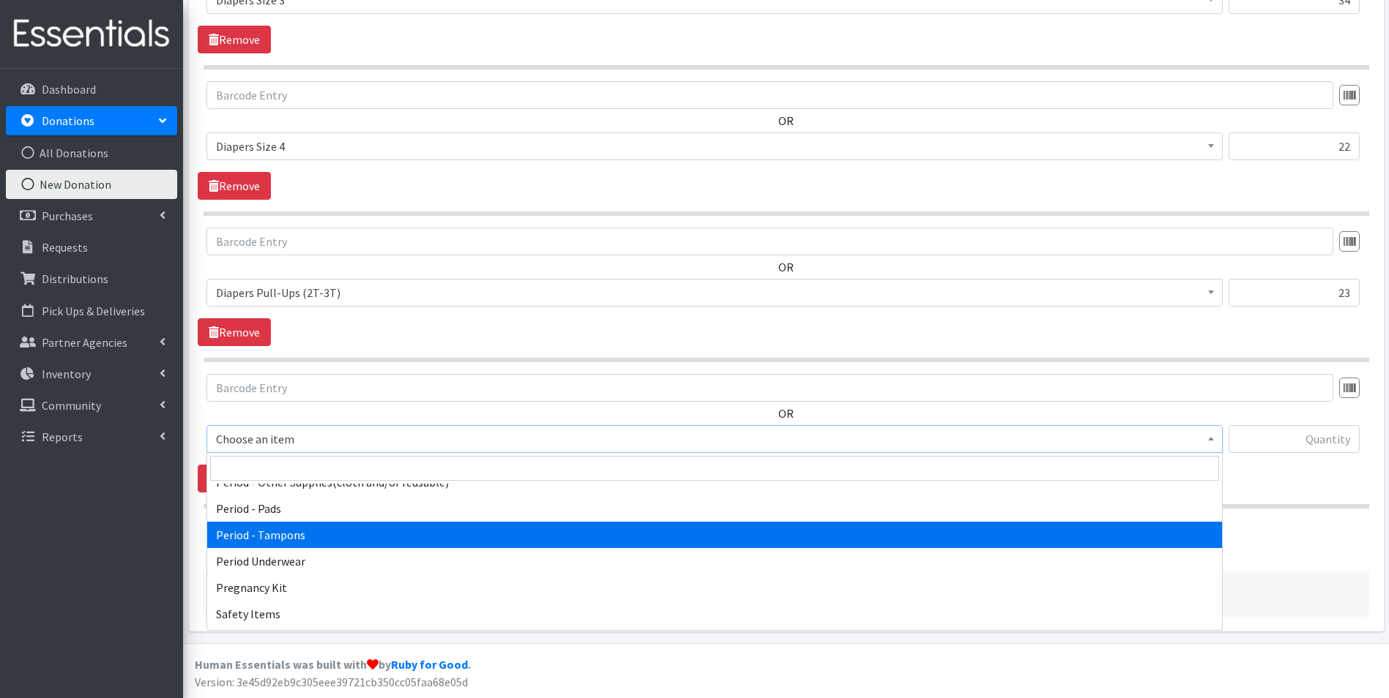
select select "5773"
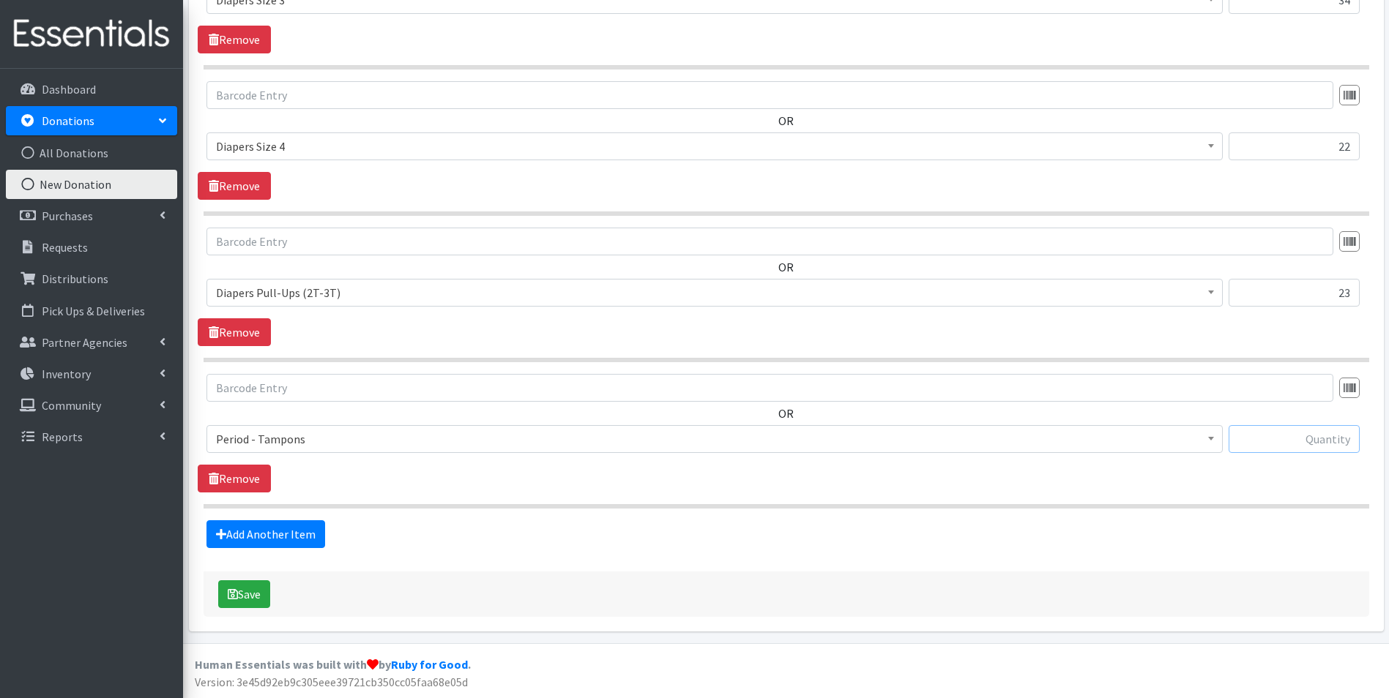
click at [1241, 438] on input "text" at bounding box center [1293, 439] width 131 height 28
type input "20"
click at [284, 537] on link "Add Another Item" at bounding box center [265, 534] width 119 height 28
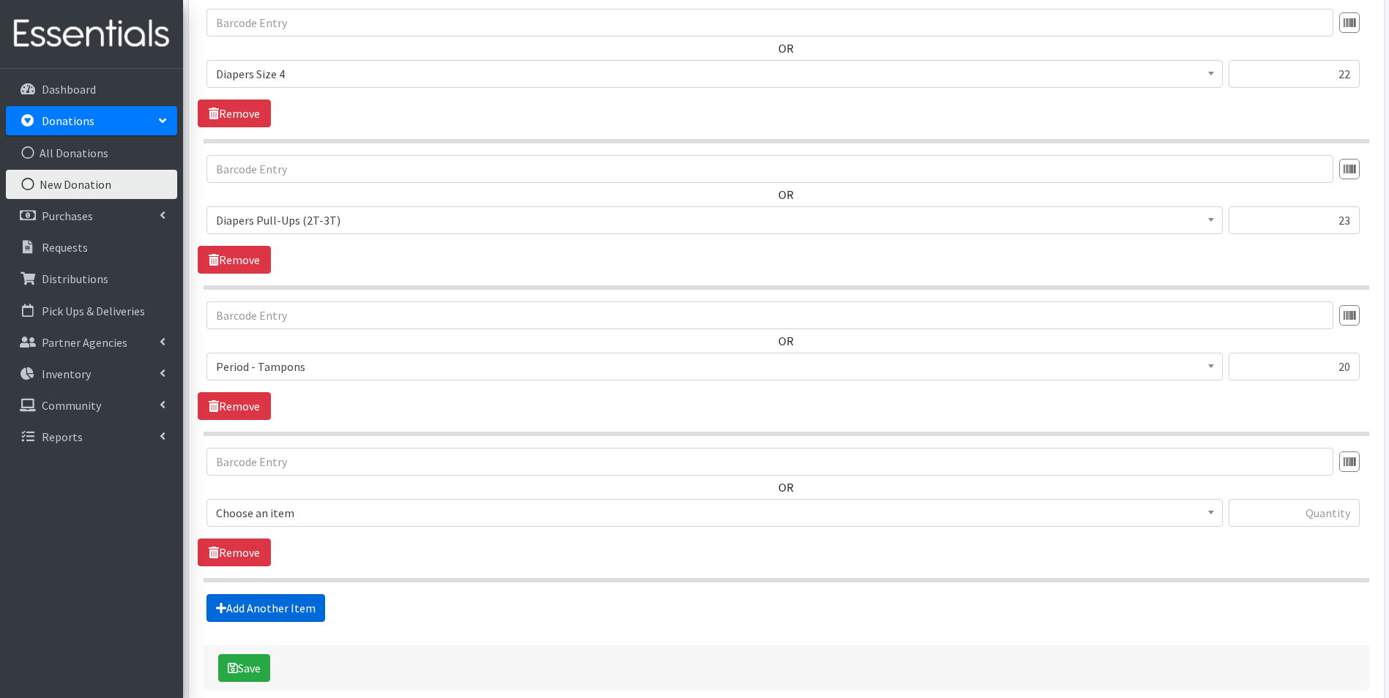
scroll to position [1627, 0]
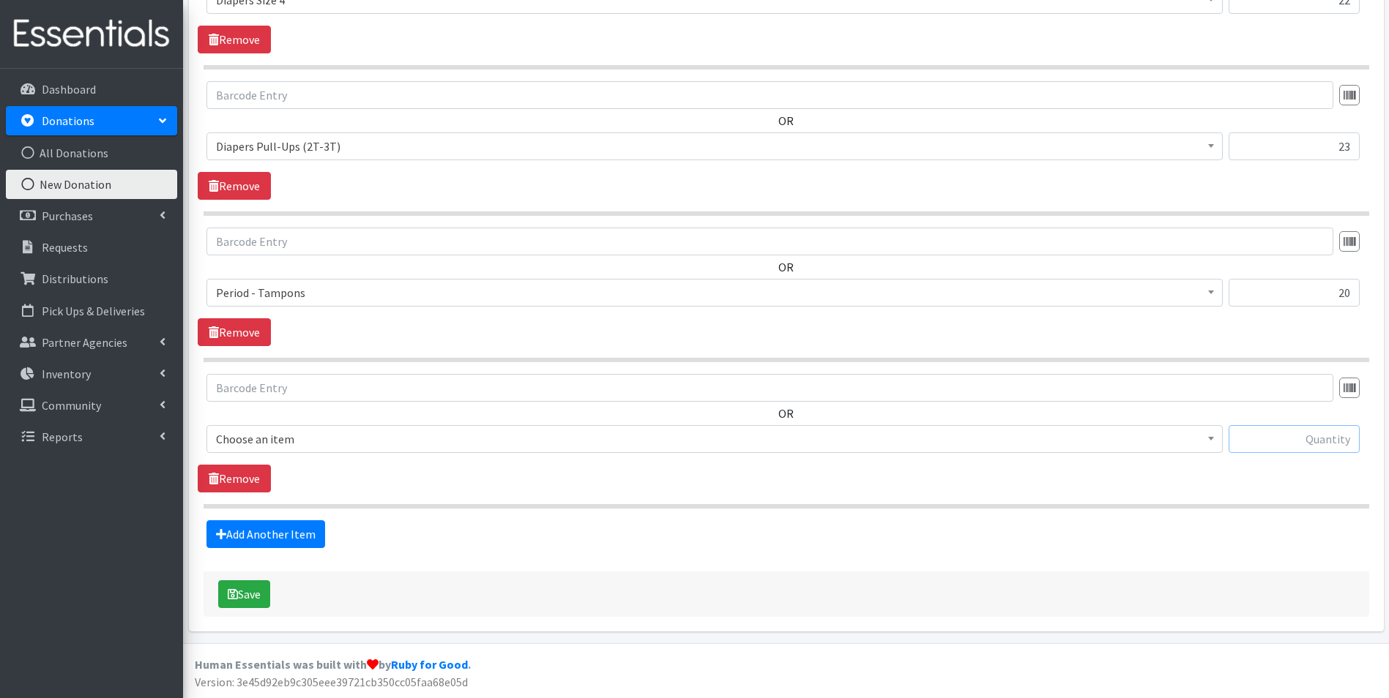
click at [1269, 441] on input "text" at bounding box center [1293, 439] width 131 height 28
type input "24"
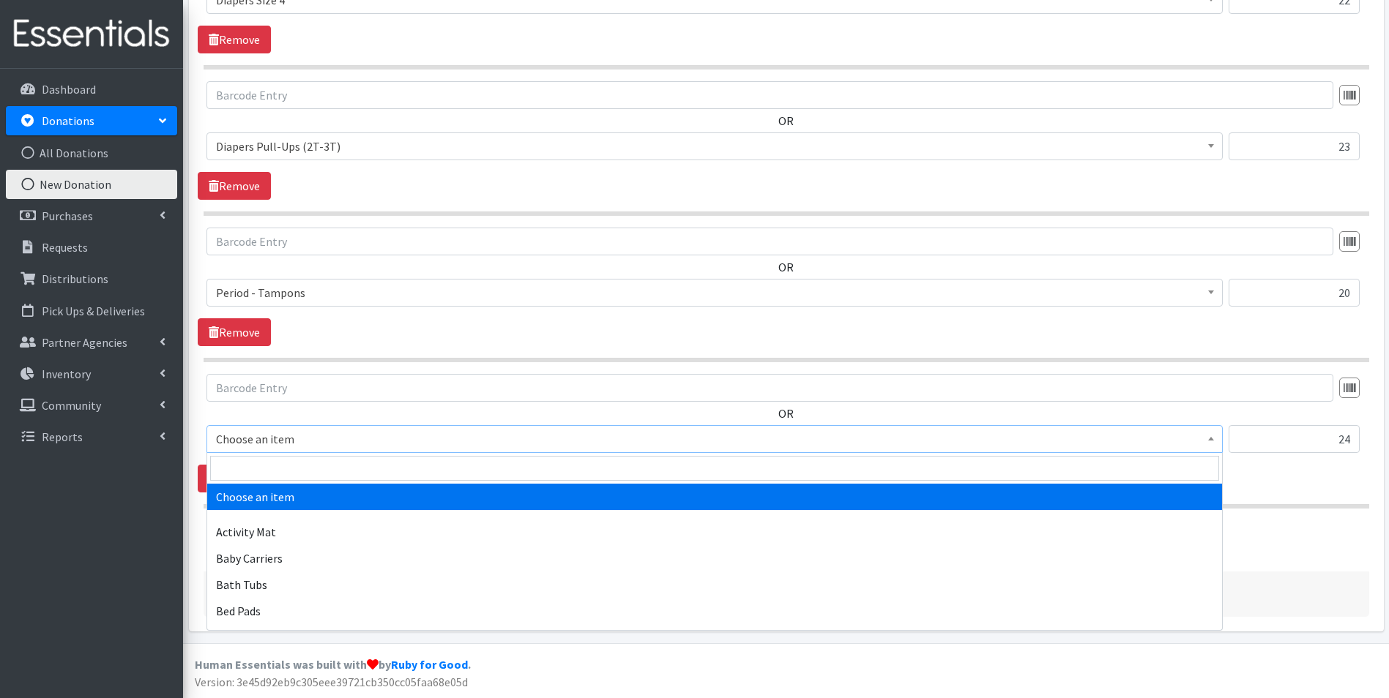
click at [1217, 445] on span at bounding box center [1210, 437] width 15 height 23
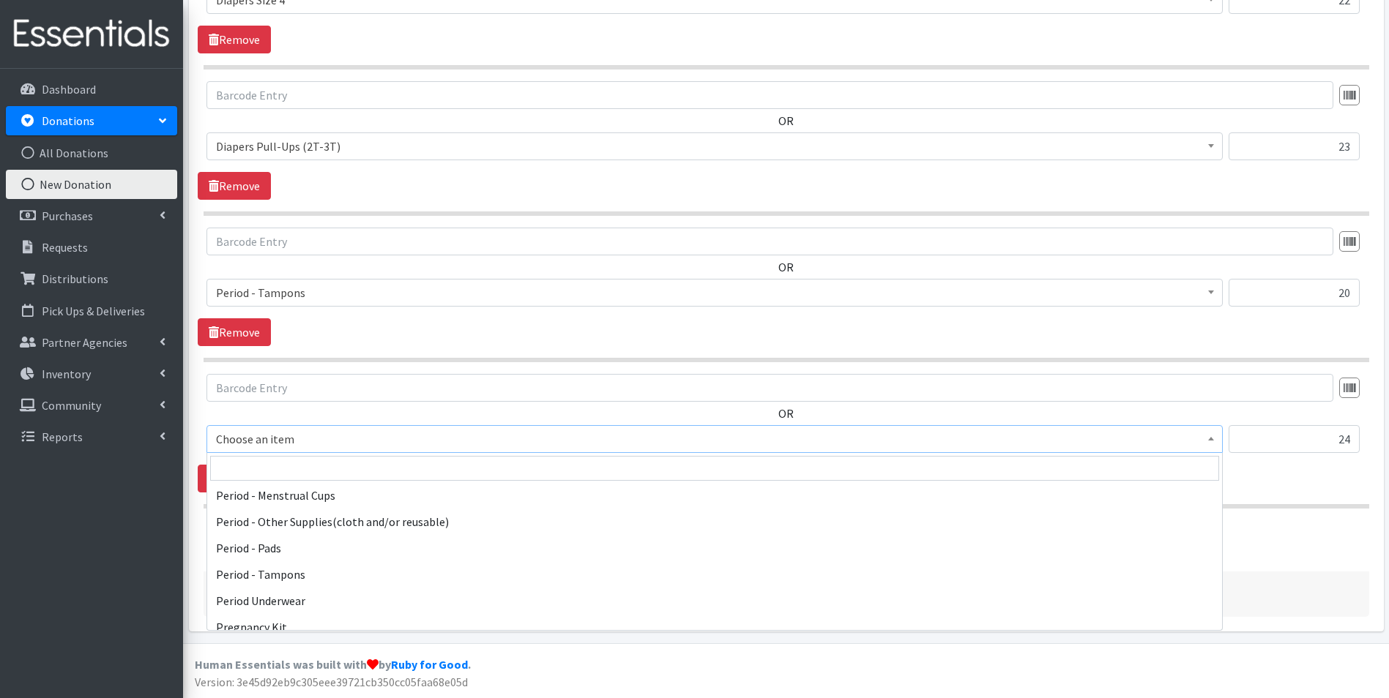
scroll to position [2269, 0]
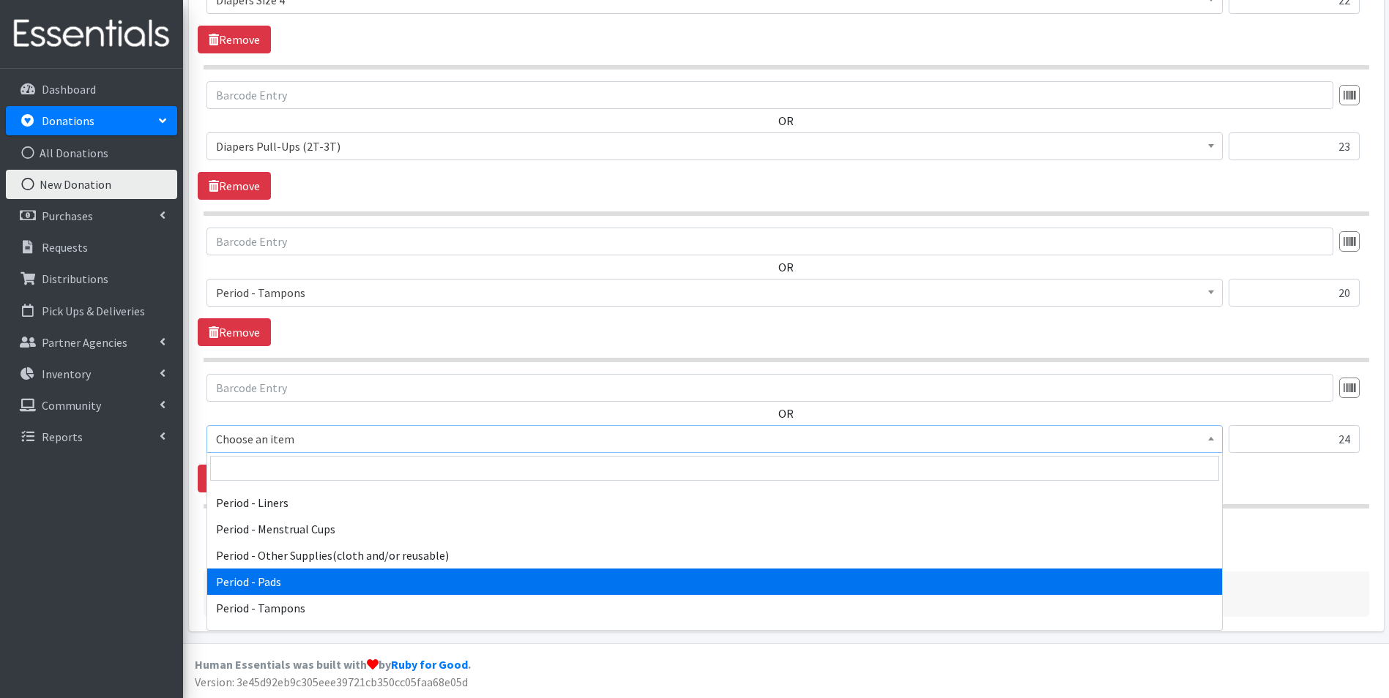
select select "5772"
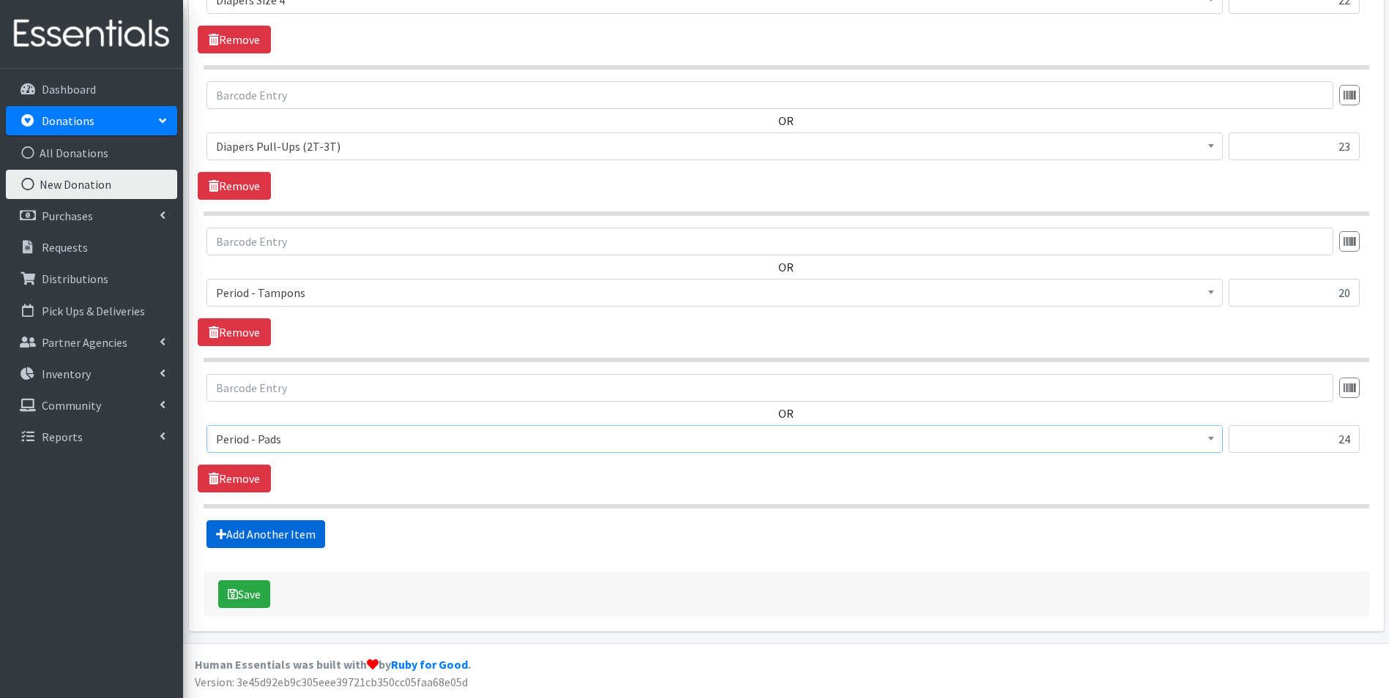
click at [272, 539] on link "Add Another Item" at bounding box center [265, 534] width 119 height 28
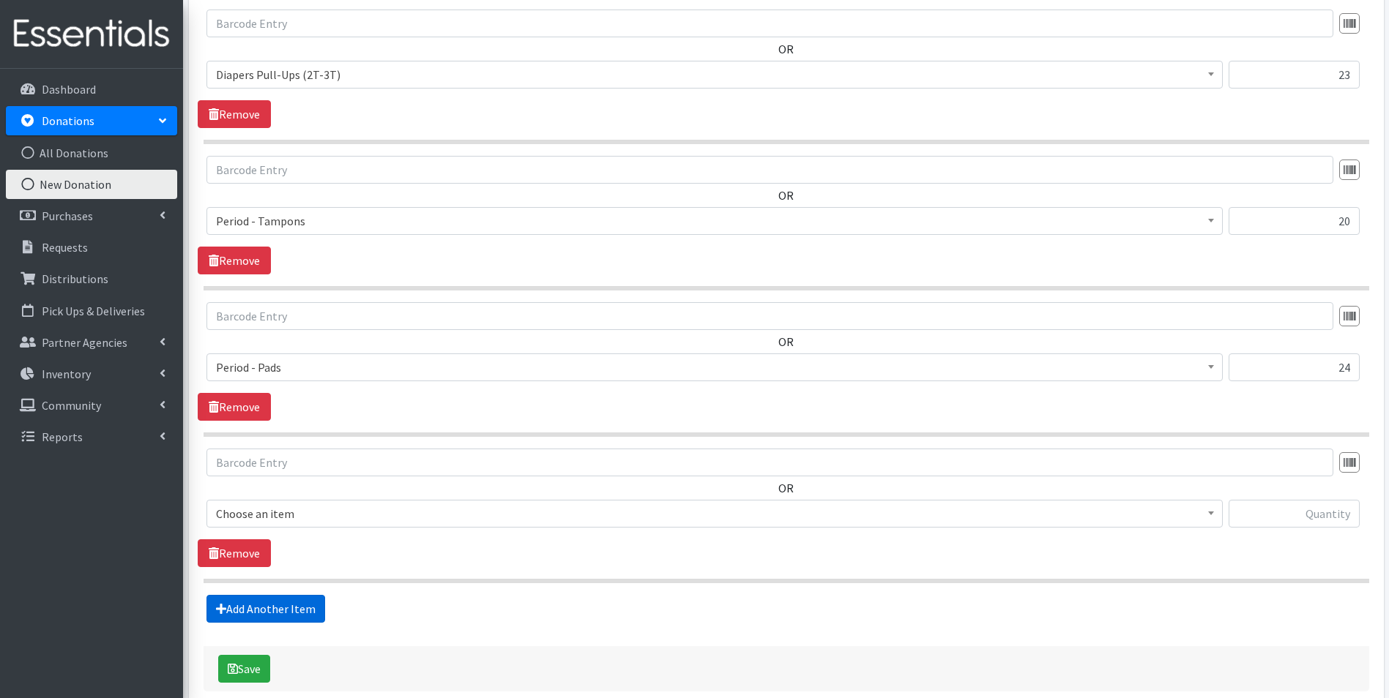
scroll to position [1774, 0]
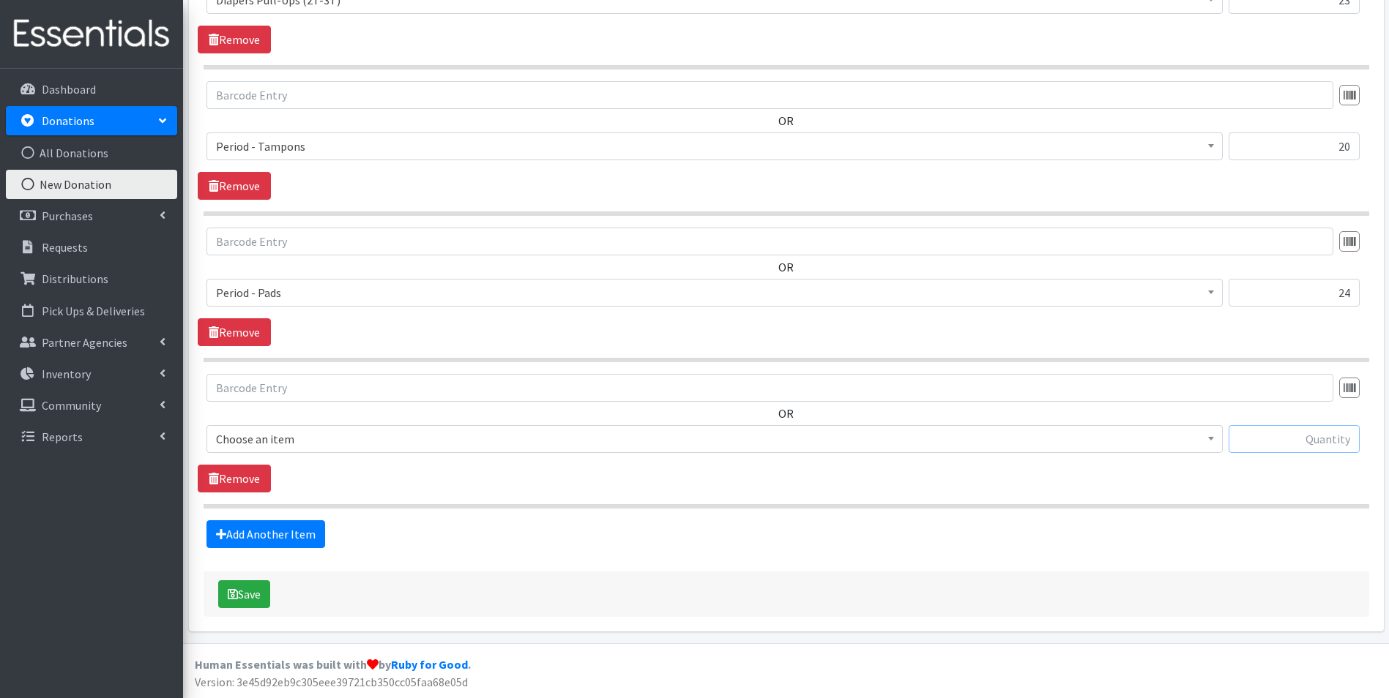
click at [1255, 438] on input "text" at bounding box center [1293, 439] width 131 height 28
type input "100"
click at [1212, 436] on span at bounding box center [1210, 437] width 15 height 23
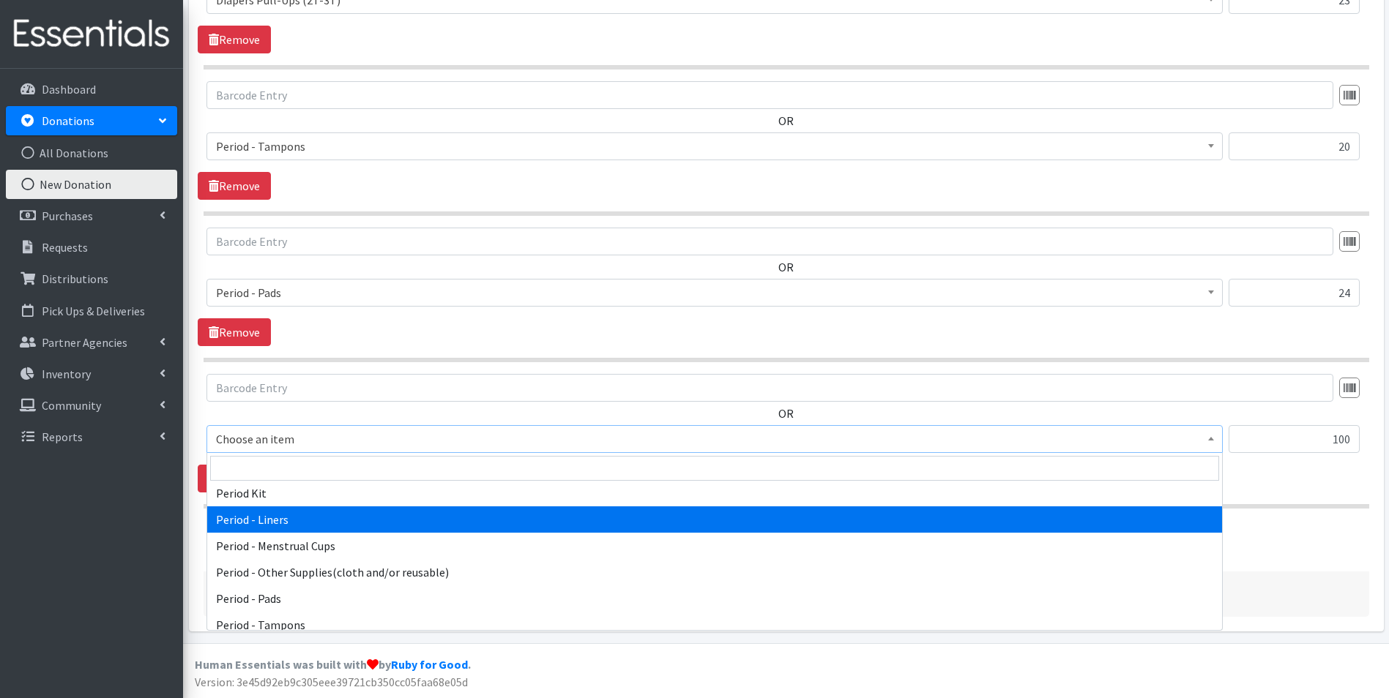
scroll to position [2269, 0]
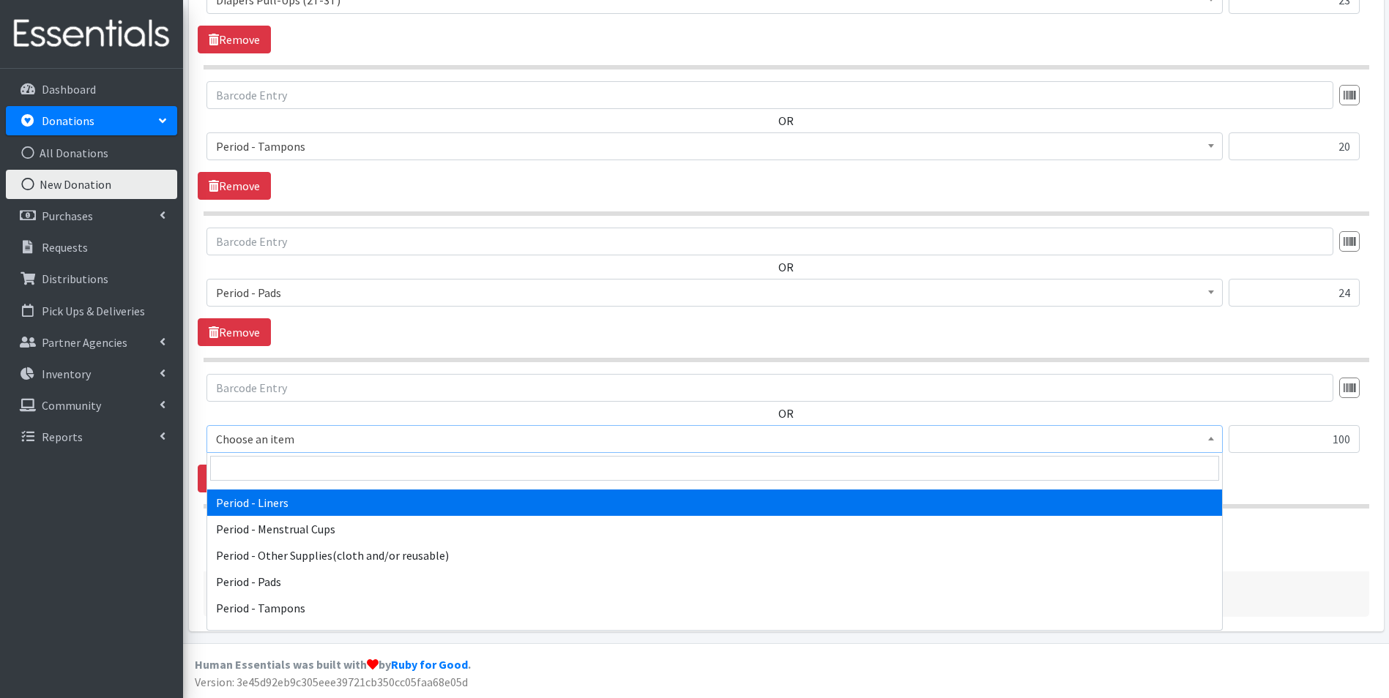
select select "5774"
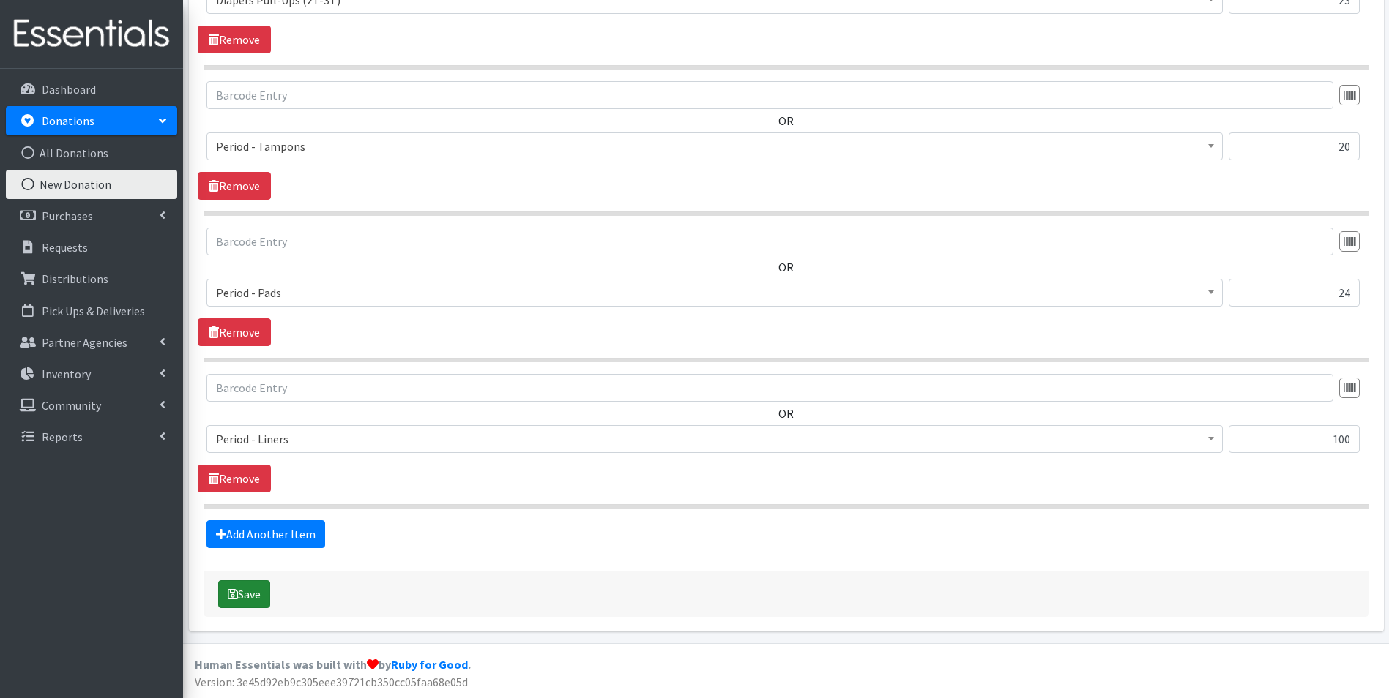
click at [247, 594] on button "Save" at bounding box center [244, 594] width 52 height 28
